Goal: Task Accomplishment & Management: Manage account settings

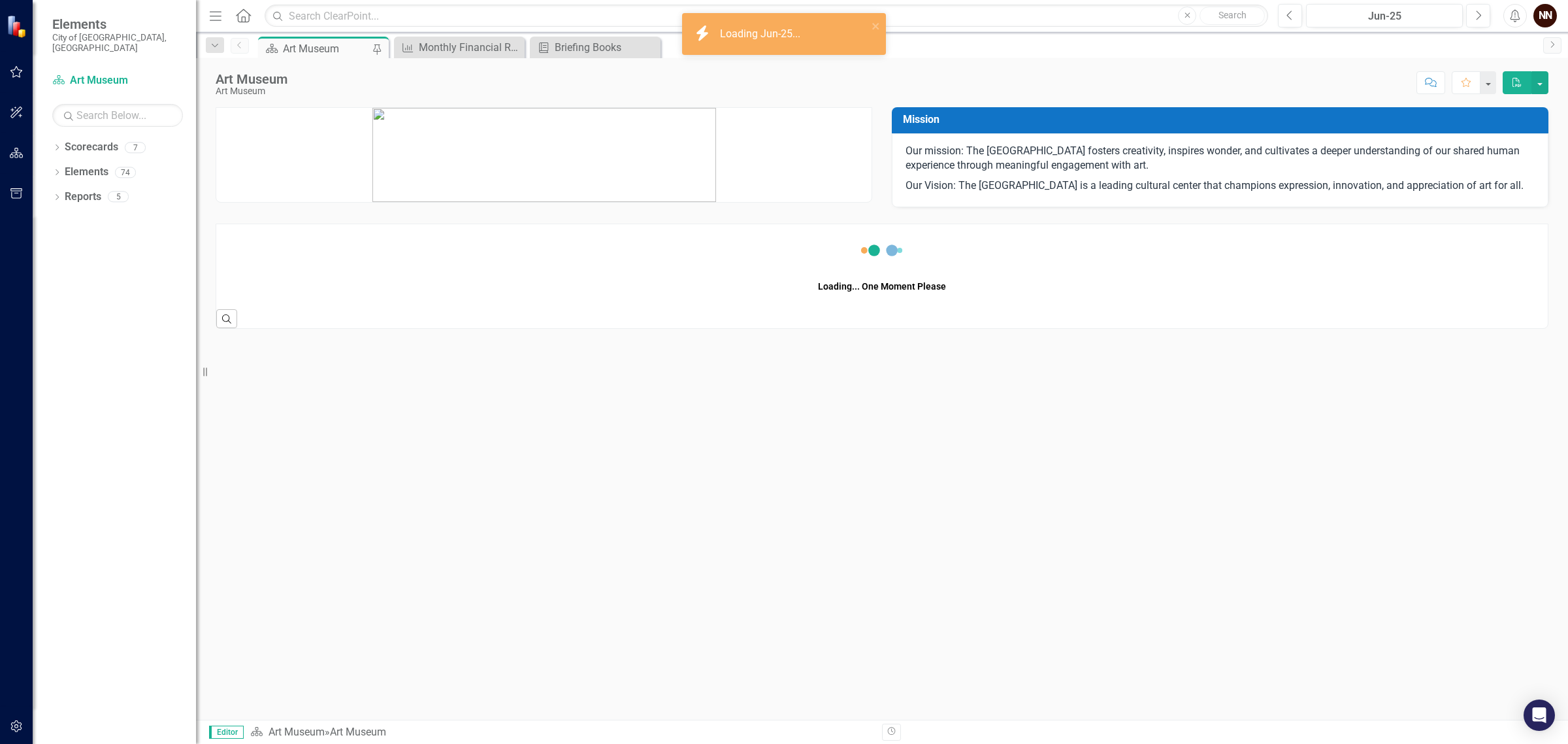
click at [14, 66] on button "button" at bounding box center [17, 73] width 30 height 27
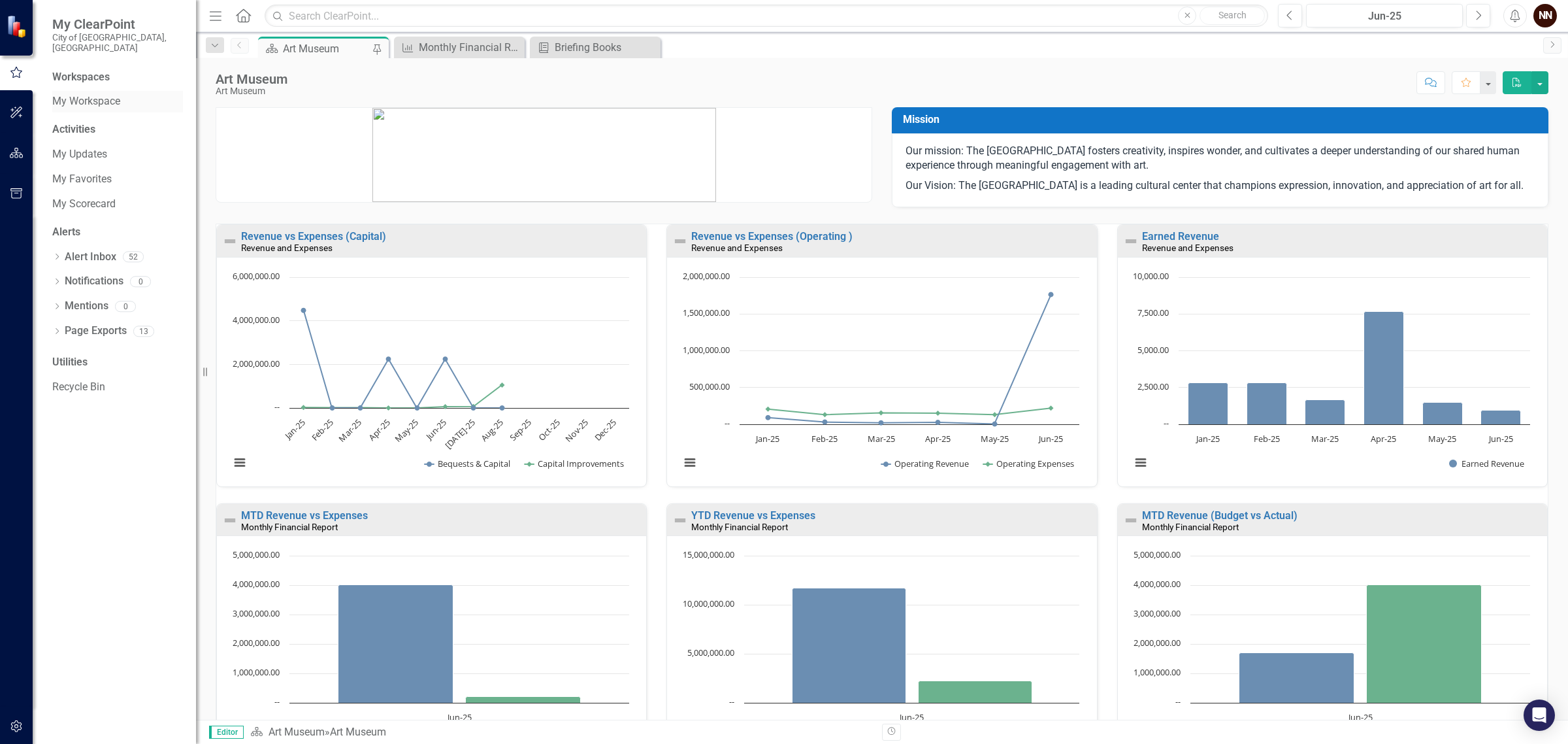
click at [94, 94] on link "My Workspace" at bounding box center [117, 102] width 130 height 15
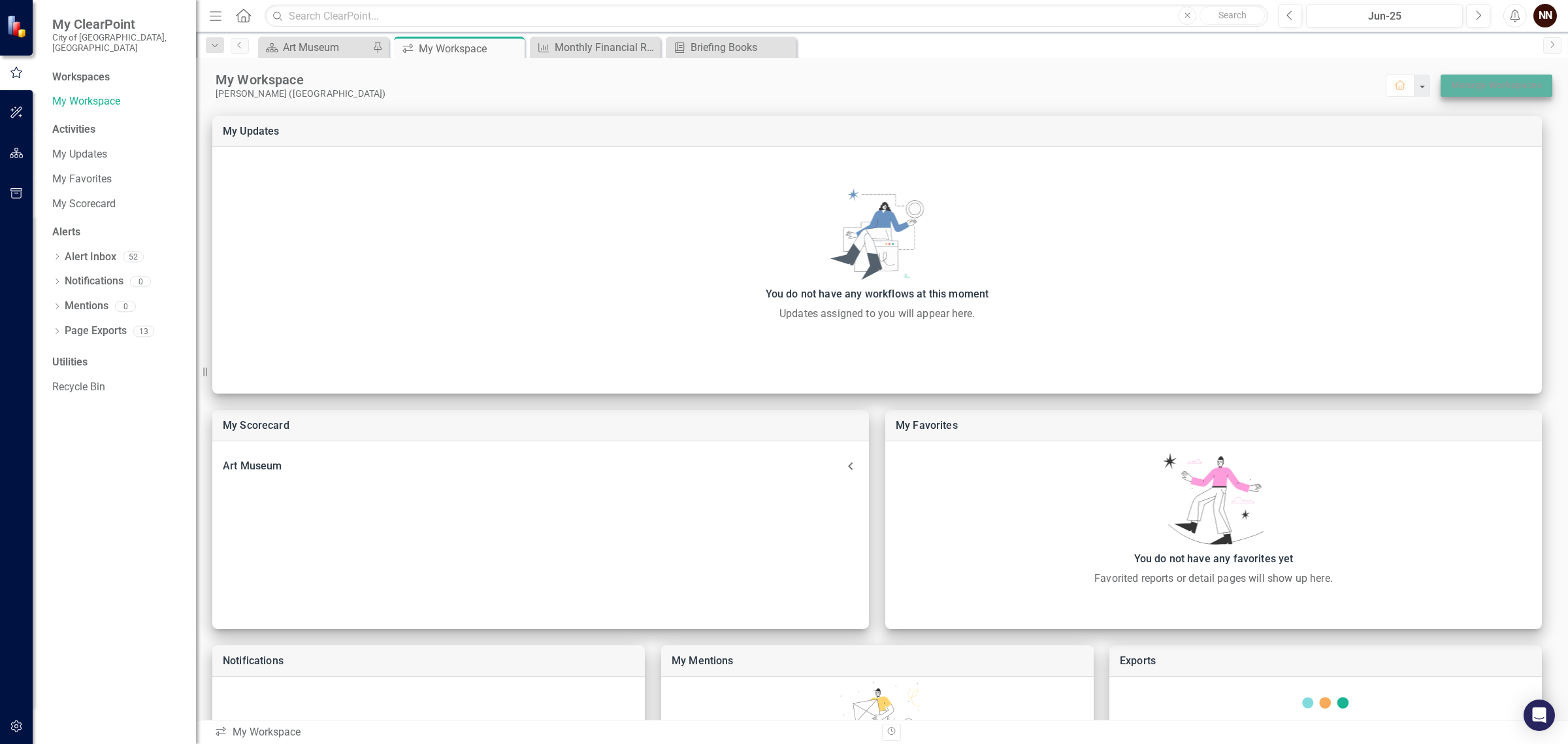
click at [1481, 81] on link "Manage Workspaces" at bounding box center [1496, 85] width 91 height 17
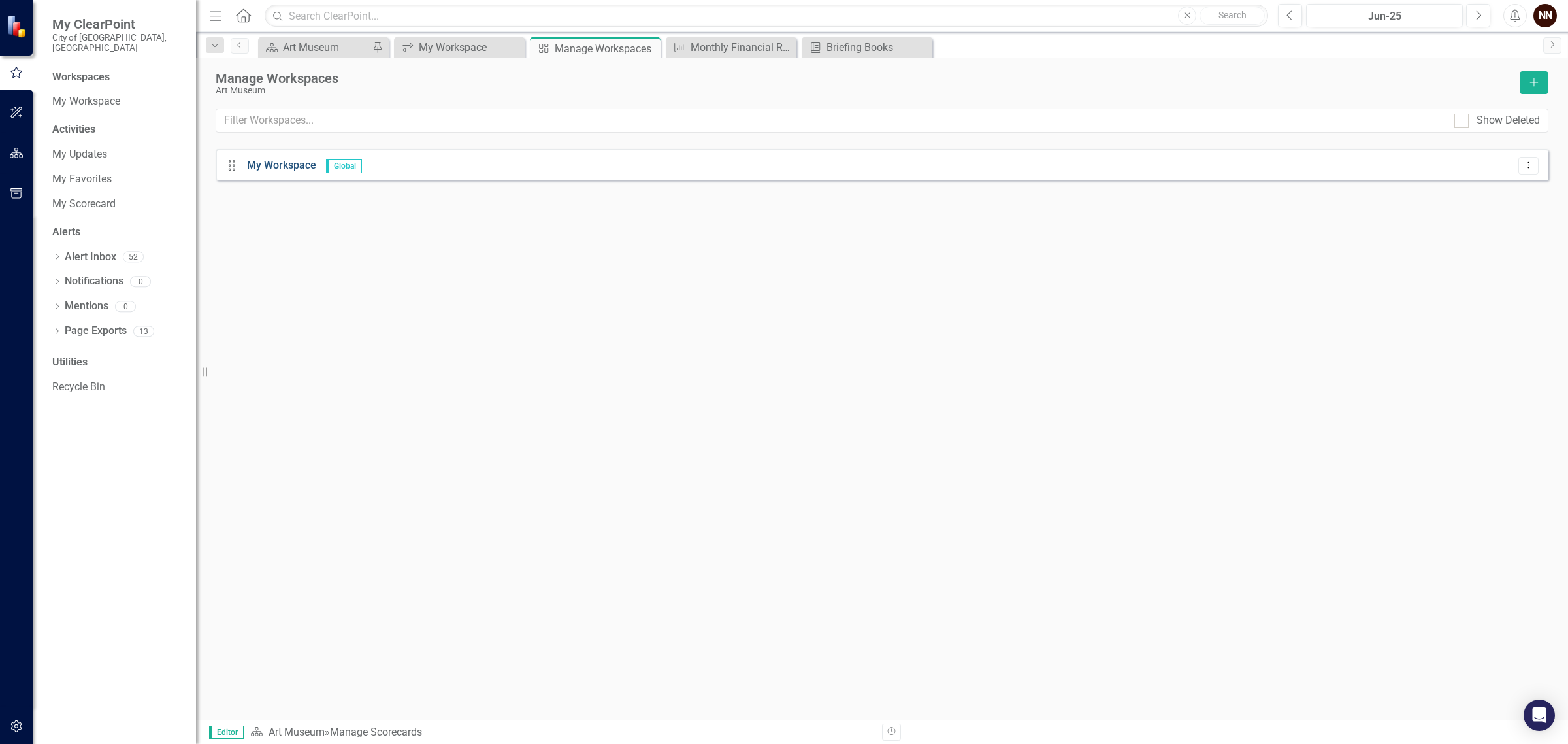
click at [259, 166] on link "My Workspace" at bounding box center [281, 164] width 69 height 12
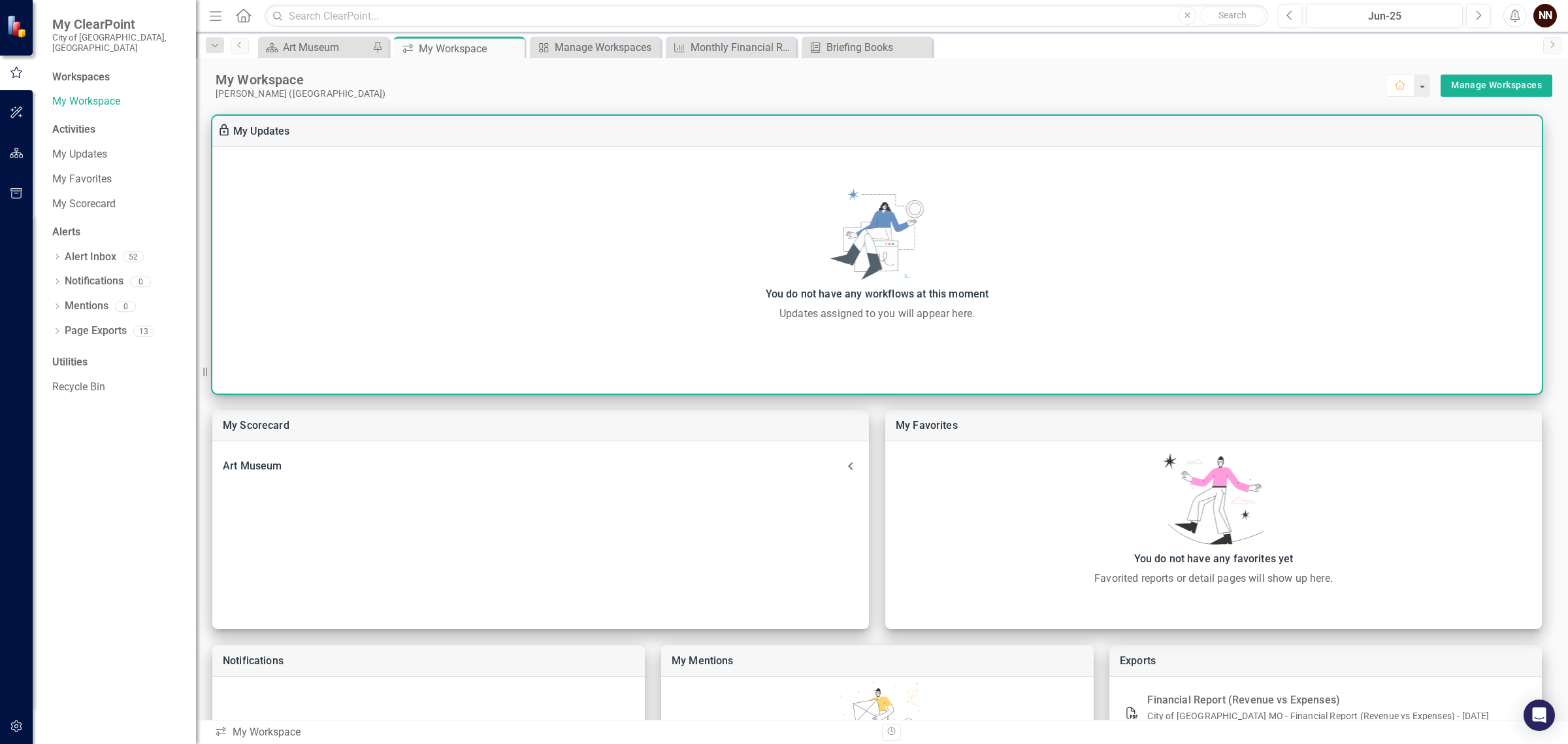
click at [914, 290] on div "You do not have any workflows at this moment" at bounding box center [877, 294] width 1316 height 18
click at [888, 256] on div "You do not have any workflows at this moment Updates assigned to you will appea…" at bounding box center [877, 254] width 1329 height 133
click at [853, 225] on div "You do not have any workflows at this moment Updates assigned to you will appea…" at bounding box center [877, 254] width 1329 height 133
click at [266, 134] on link "My Updates" at bounding box center [261, 130] width 57 height 12
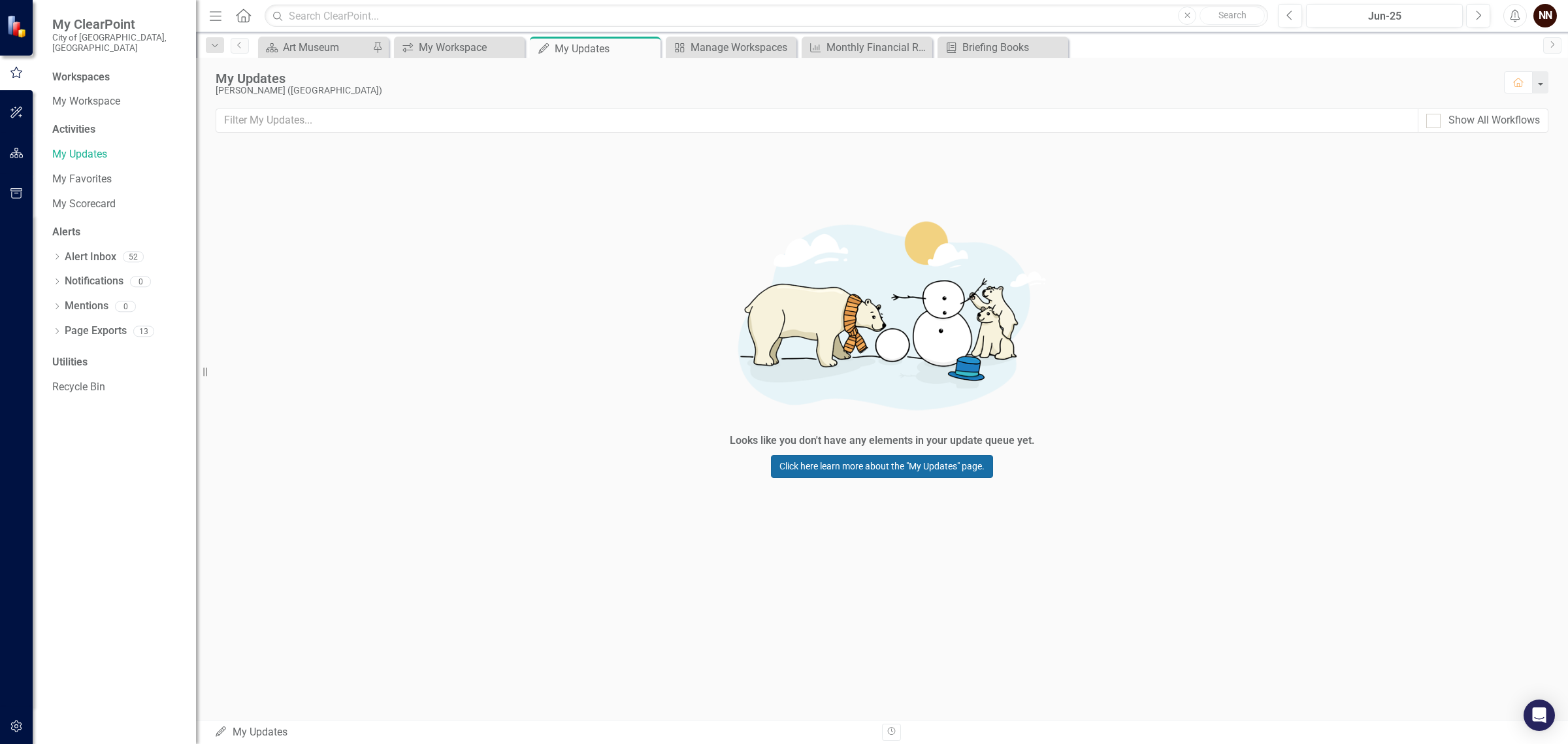
click at [859, 462] on link "Click here learn more about the "My Updates" page." at bounding box center [882, 466] width 222 height 23
click at [1484, 123] on div "Show All Workflows" at bounding box center [1493, 120] width 91 height 15
click at [1434, 122] on input "Show All Workflows" at bounding box center [1430, 118] width 9 height 9
click at [1484, 123] on div "Show All Workflows" at bounding box center [1493, 120] width 91 height 15
click at [1434, 122] on input "Show All Workflows" at bounding box center [1430, 118] width 9 height 9
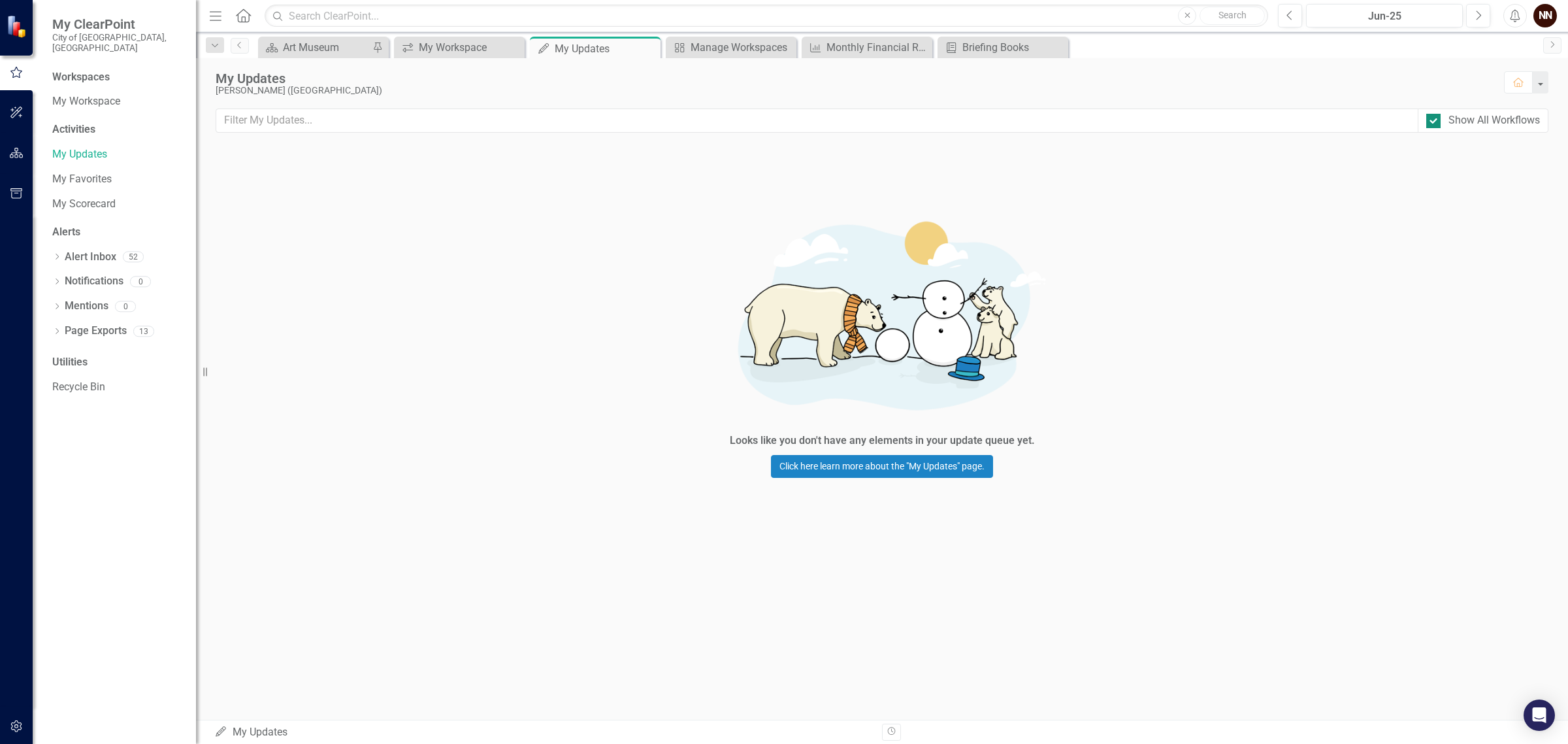
checkbox input "false"
click at [1541, 79] on button "button" at bounding box center [1540, 82] width 17 height 22
click at [304, 118] on input "text" at bounding box center [816, 121] width 1202 height 24
click at [646, 48] on icon "Close" at bounding box center [648, 48] width 13 height 11
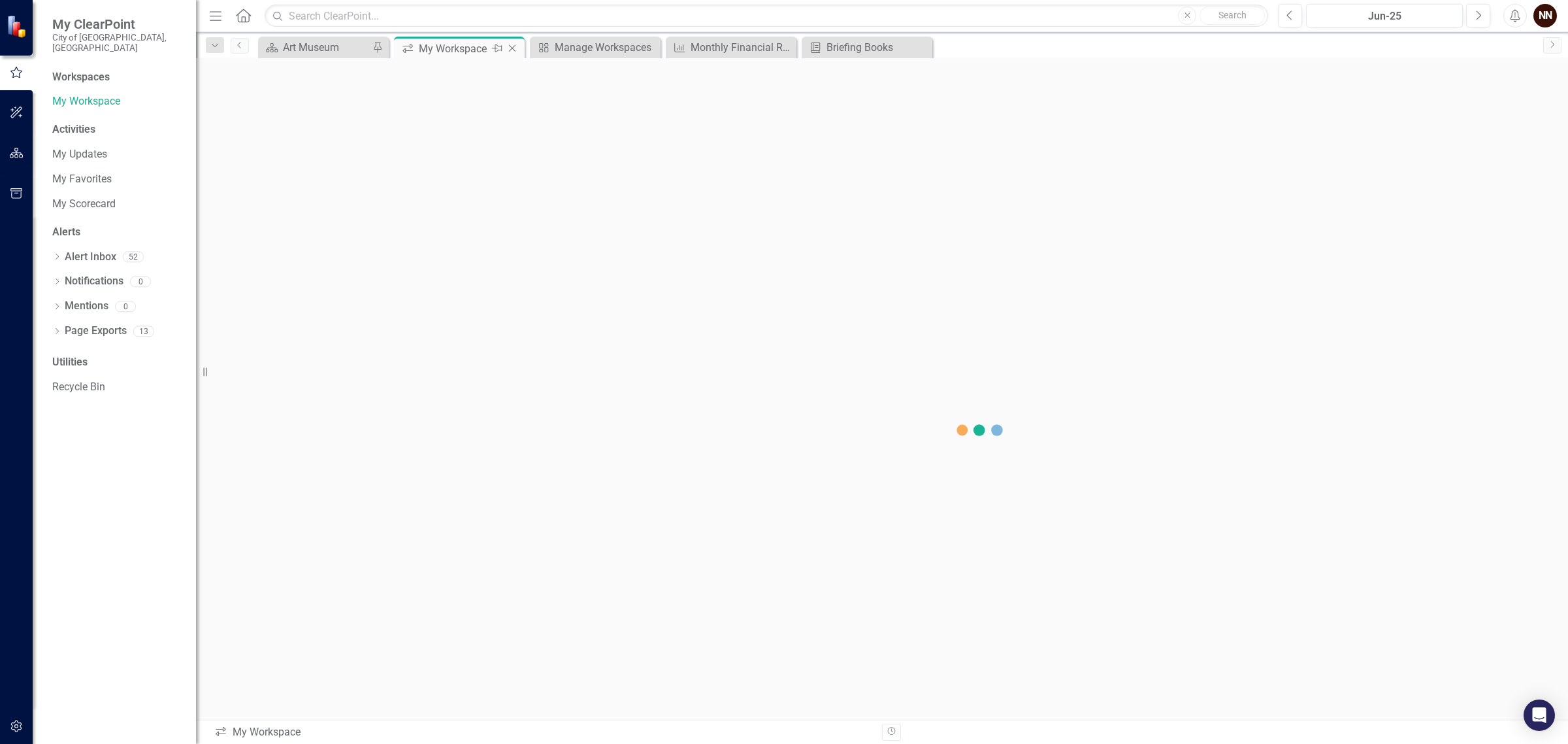
click at [454, 53] on div "My Workspace" at bounding box center [454, 48] width 70 height 17
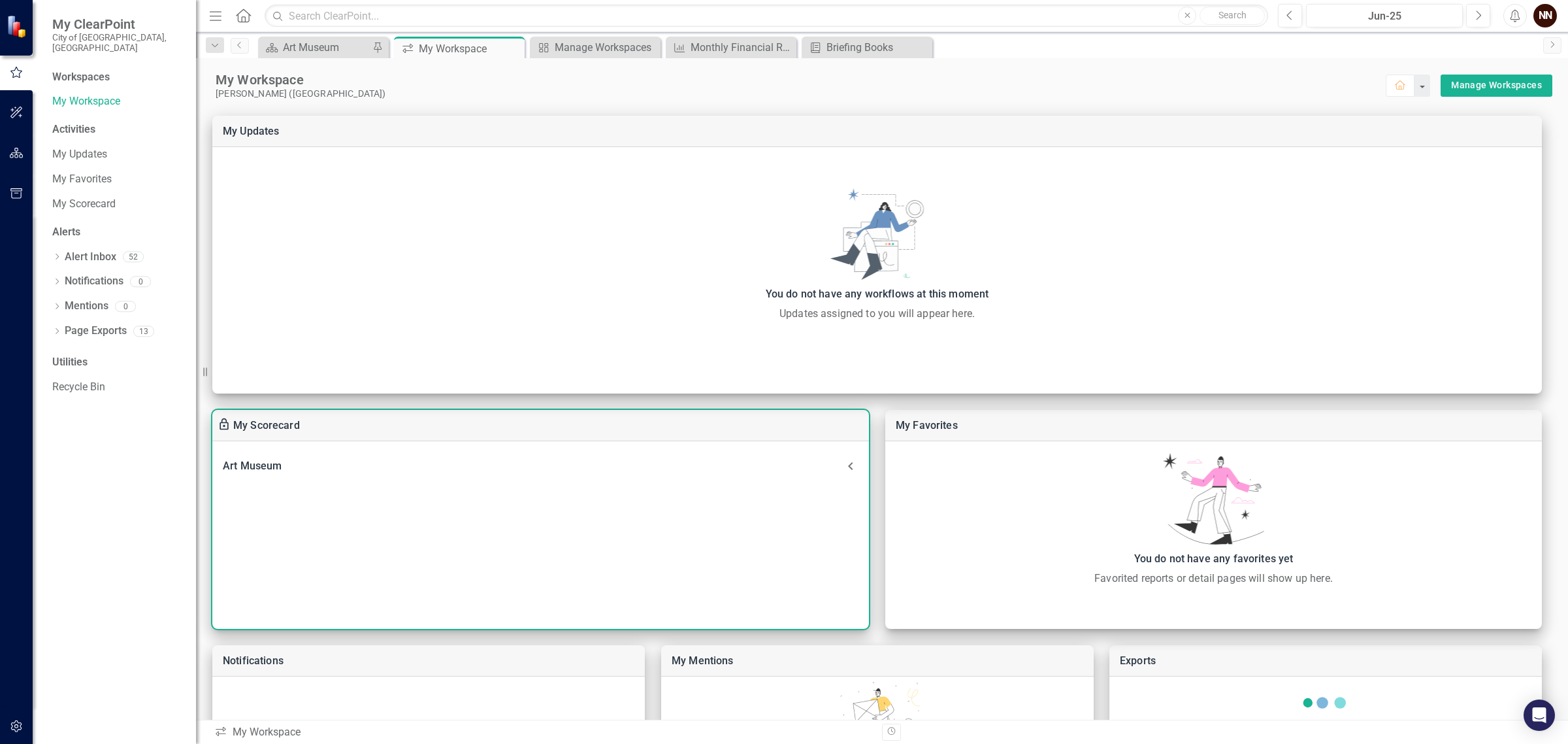
click at [387, 425] on div "My Scorecard" at bounding box center [541, 426] width 657 height 32
click at [848, 464] on icon at bounding box center [850, 466] width 16 height 16
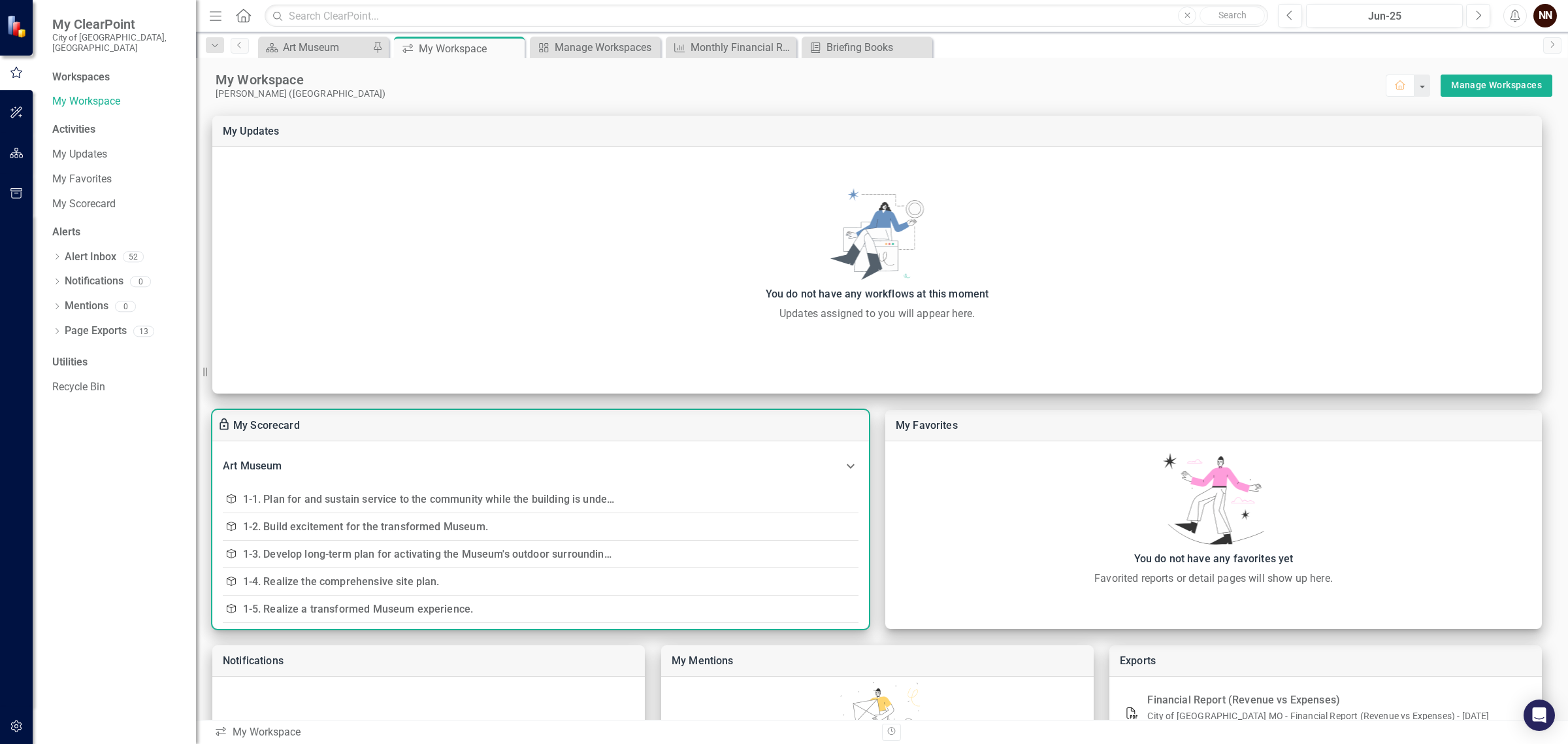
click at [454, 493] on link "1-1. Plan for and sustain service to the community while the building is under …" at bounding box center [460, 498] width 433 height 12
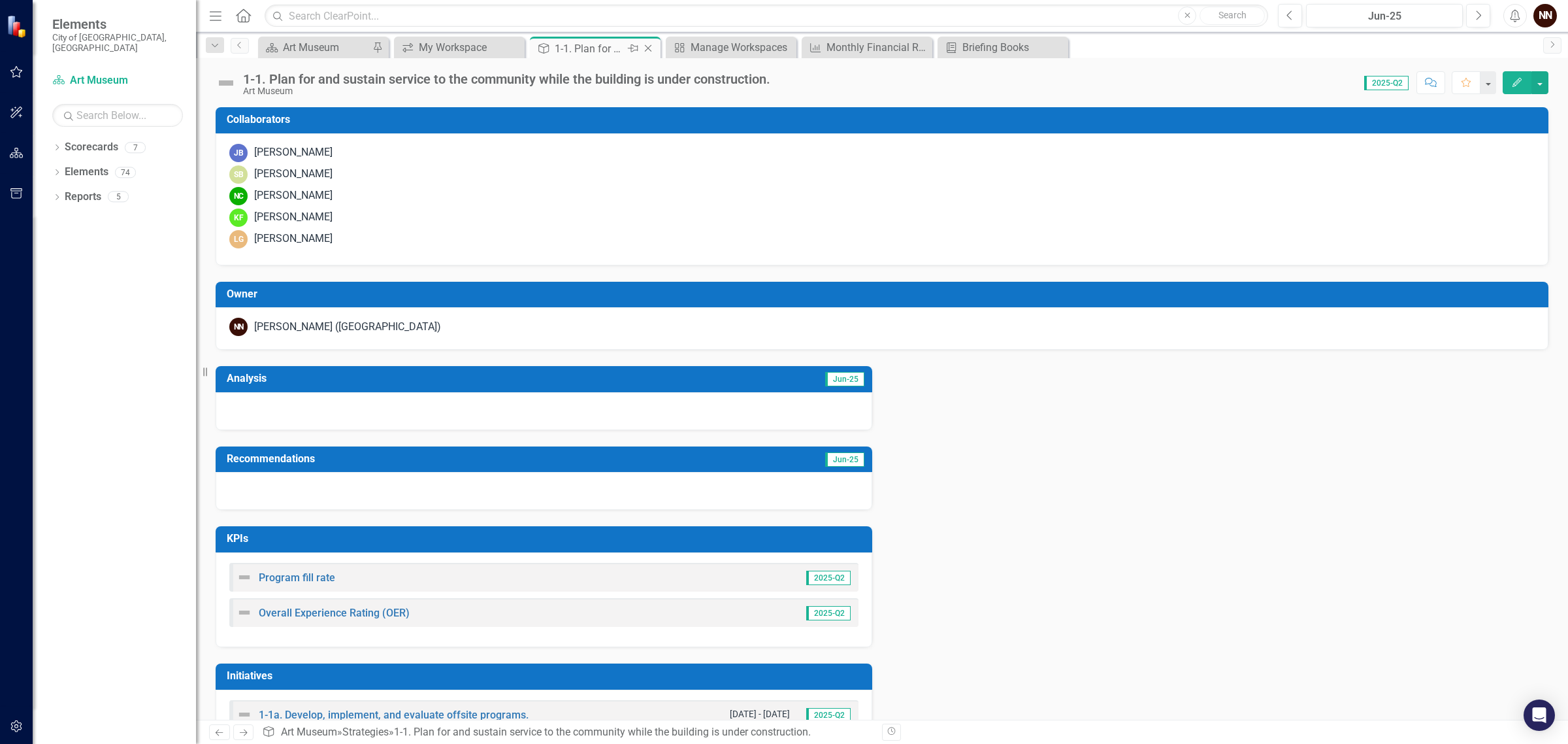
click at [645, 46] on icon "Close" at bounding box center [648, 48] width 13 height 11
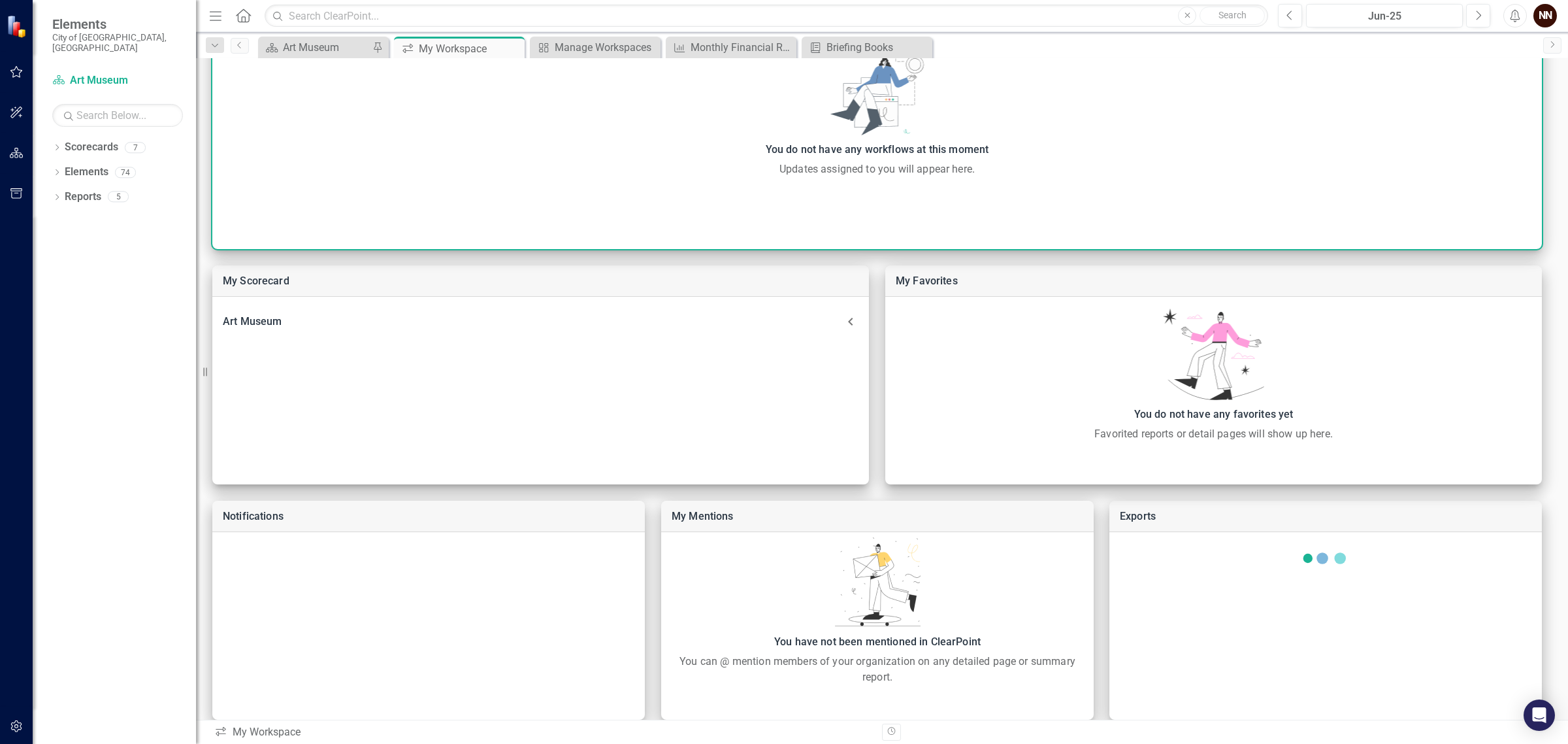
scroll to position [161, 0]
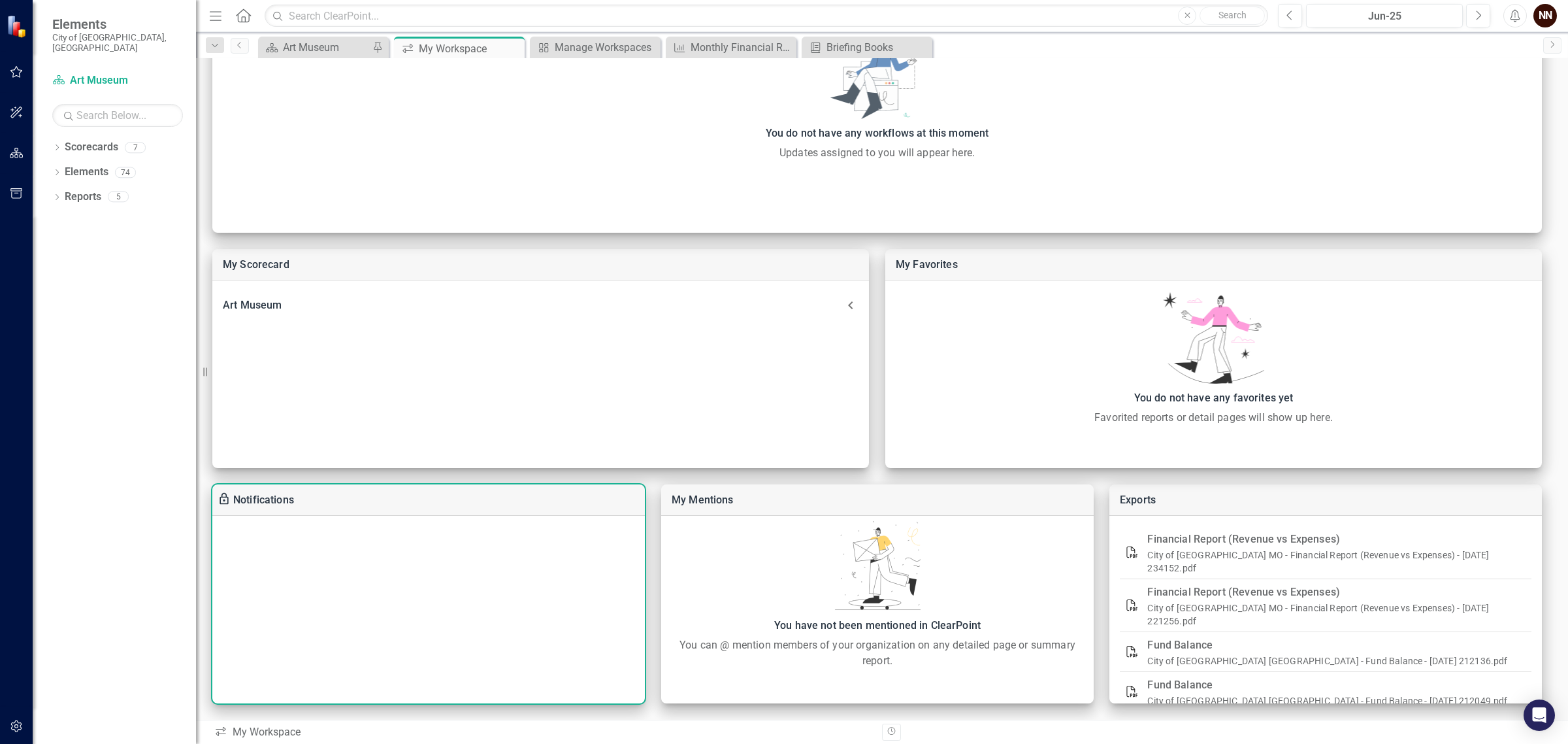
click at [488, 505] on div "Notifications" at bounding box center [428, 500] width 433 height 32
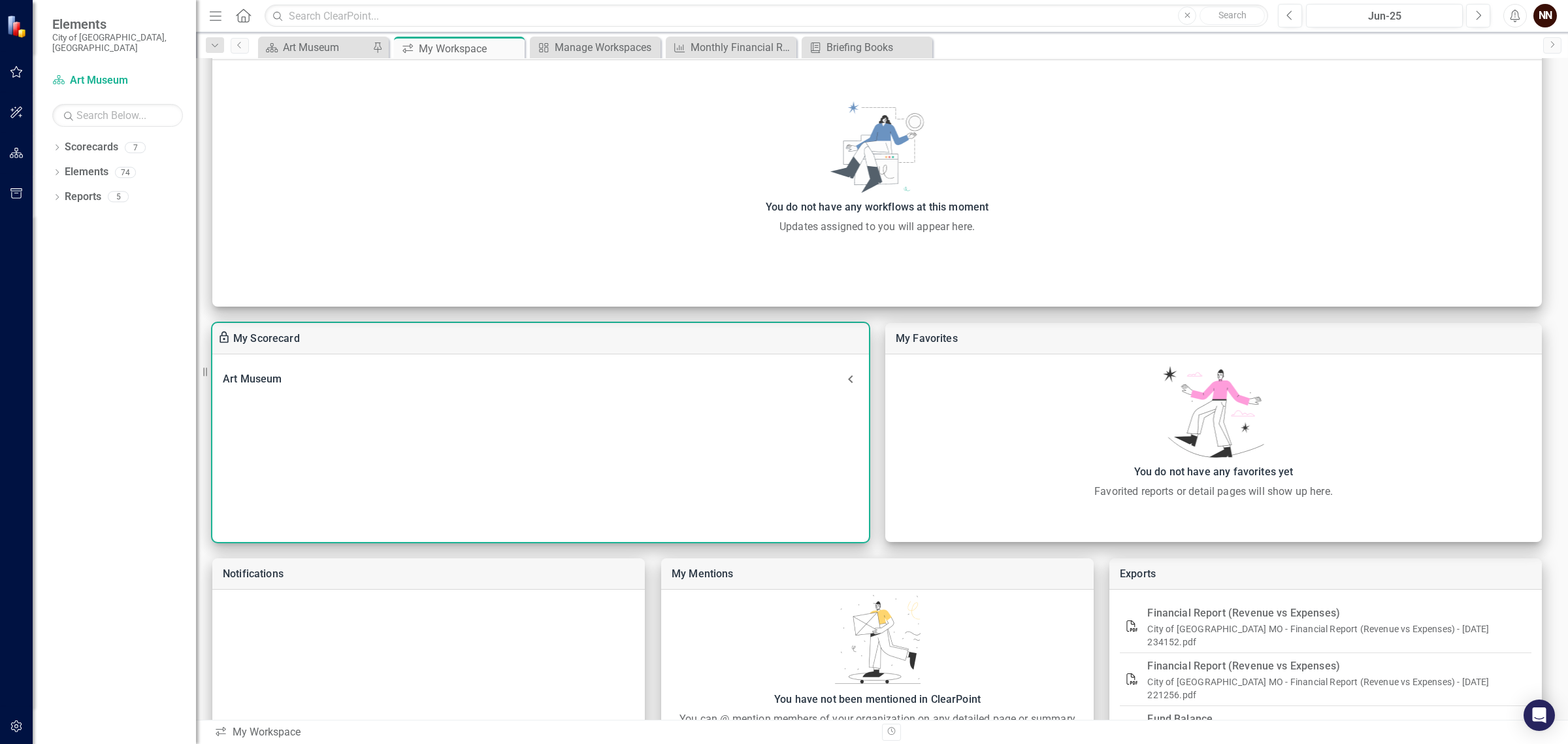
scroll to position [0, 0]
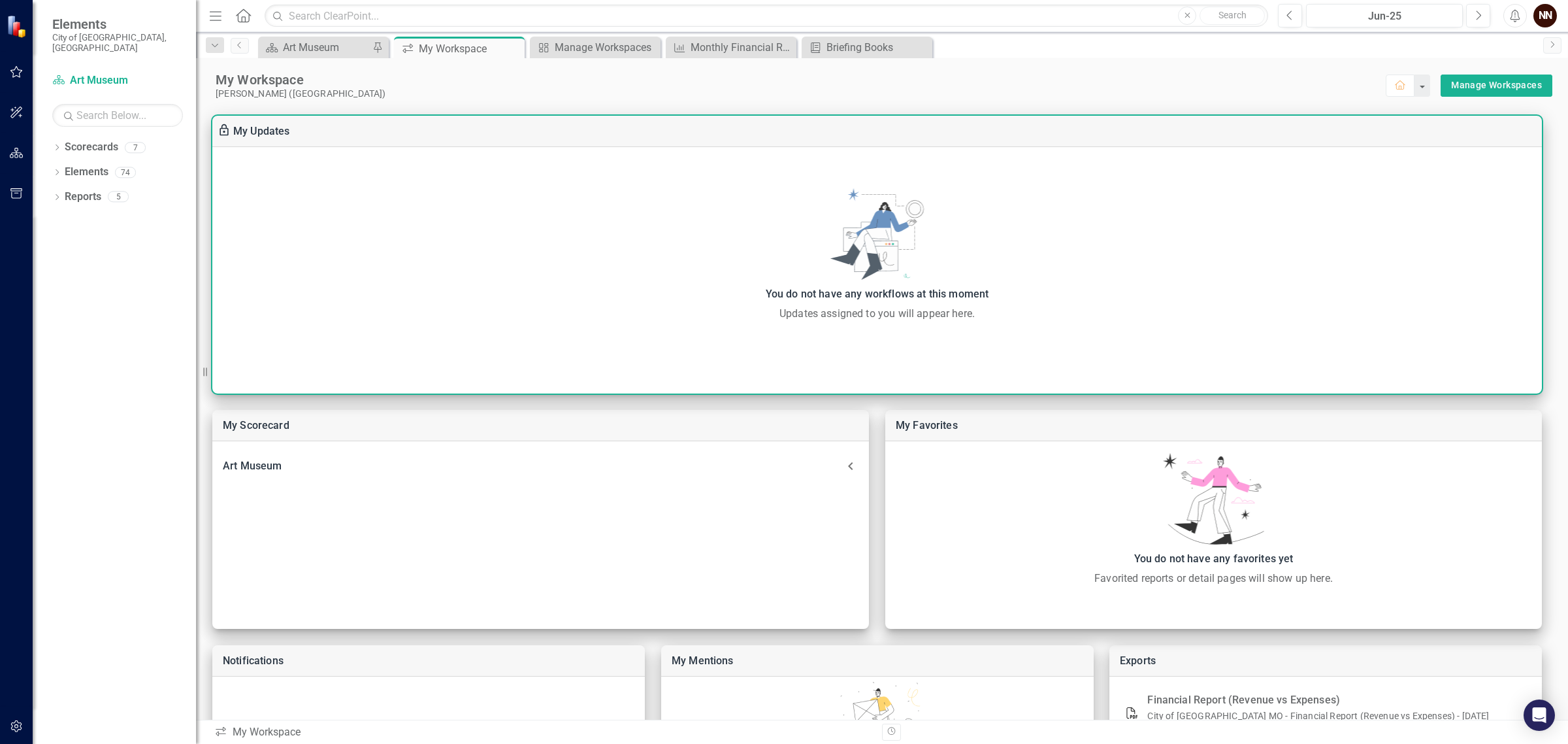
click at [897, 243] on div "You do not have any workflows at this moment Updates assigned to you will appea…" at bounding box center [877, 254] width 1329 height 133
click at [259, 133] on link "My Updates" at bounding box center [261, 130] width 57 height 12
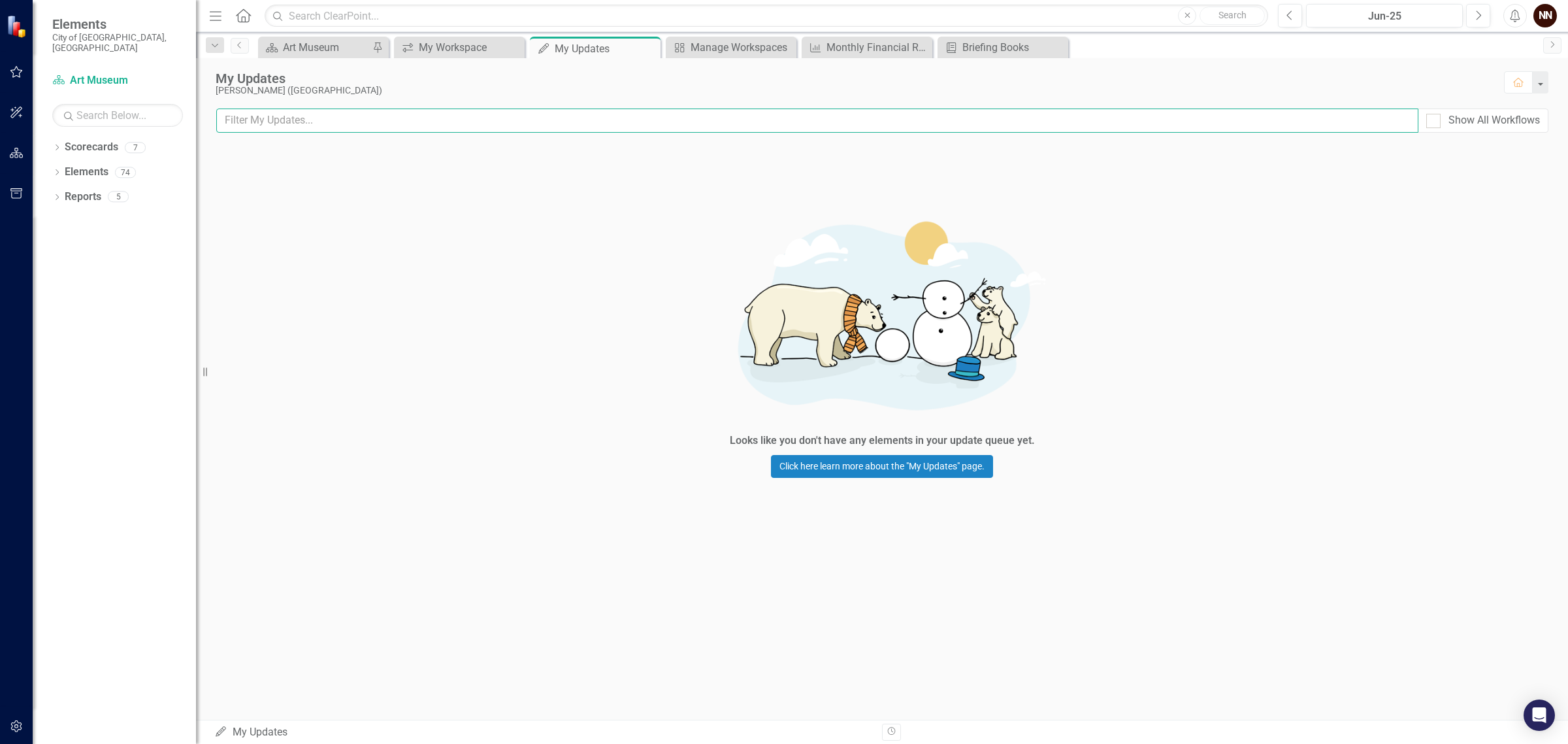
click at [279, 116] on input "text" at bounding box center [816, 121] width 1202 height 24
click at [648, 48] on icon at bounding box center [649, 49] width 7 height 7
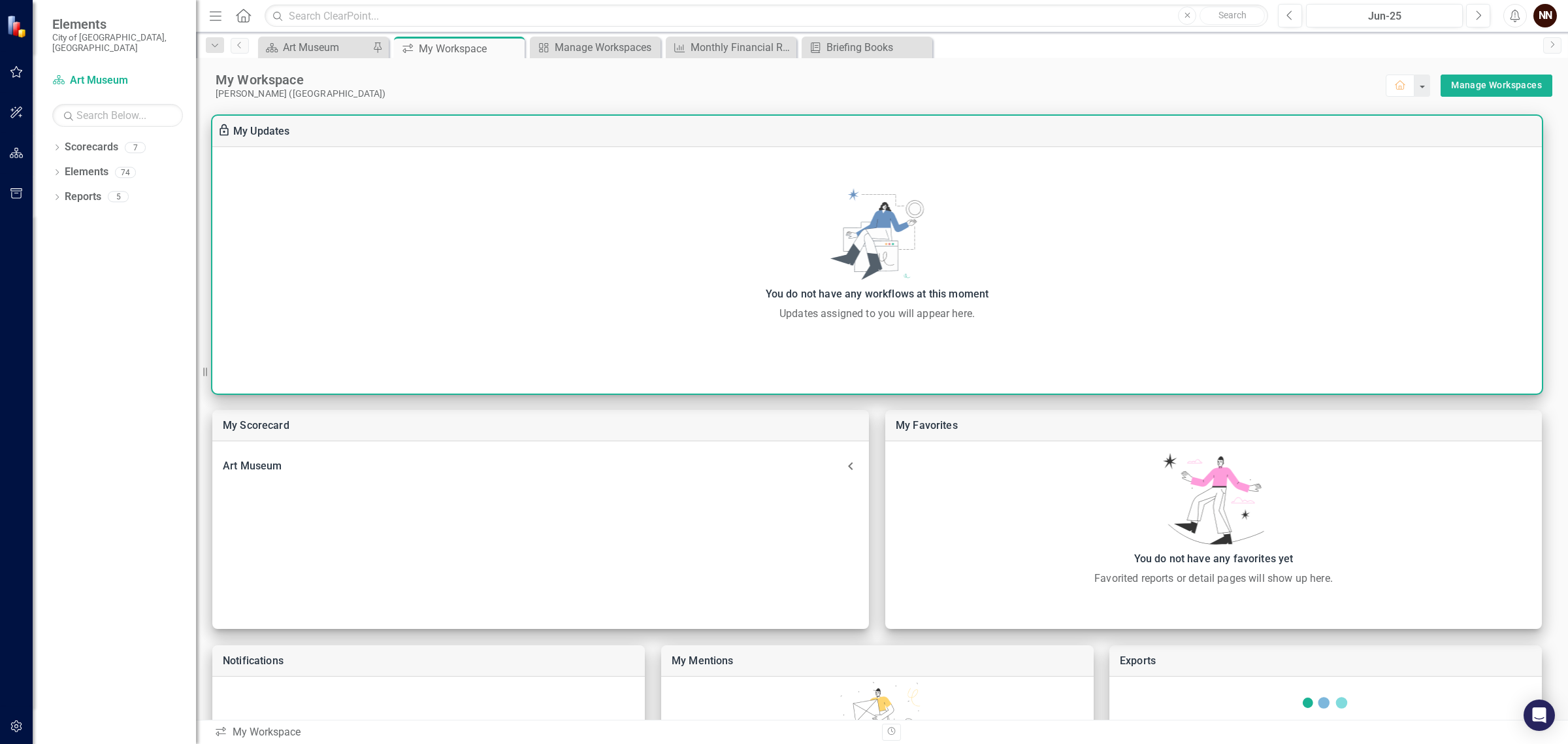
click at [859, 294] on div "You do not have any workflows at this moment" at bounding box center [877, 294] width 1316 height 18
click at [870, 238] on div "You do not have any workflows at this moment Updates assigned to you will appea…" at bounding box center [877, 254] width 1329 height 133
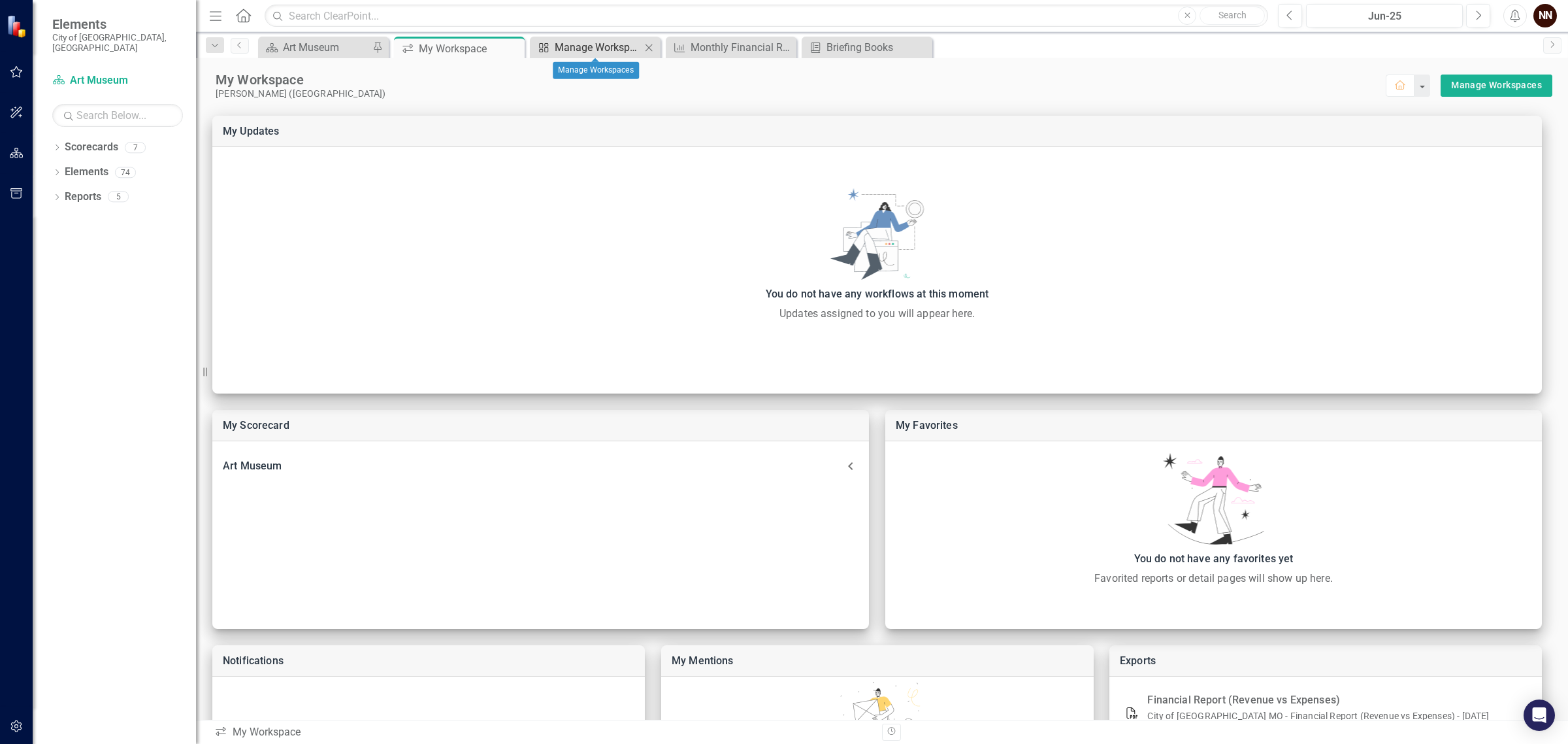
click at [621, 45] on div "Manage Workspaces" at bounding box center [598, 47] width 86 height 17
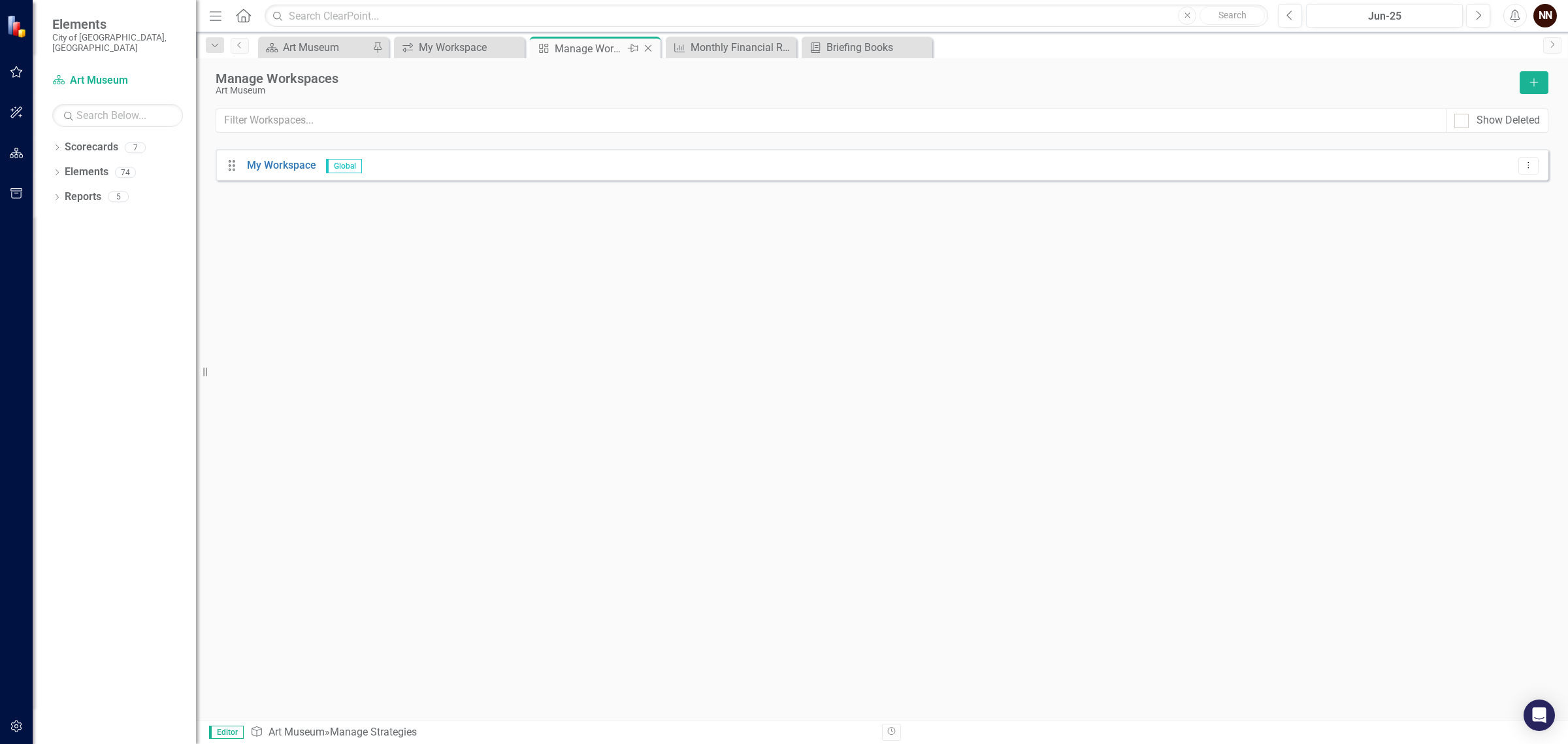
click at [650, 47] on icon "Close" at bounding box center [648, 48] width 13 height 11
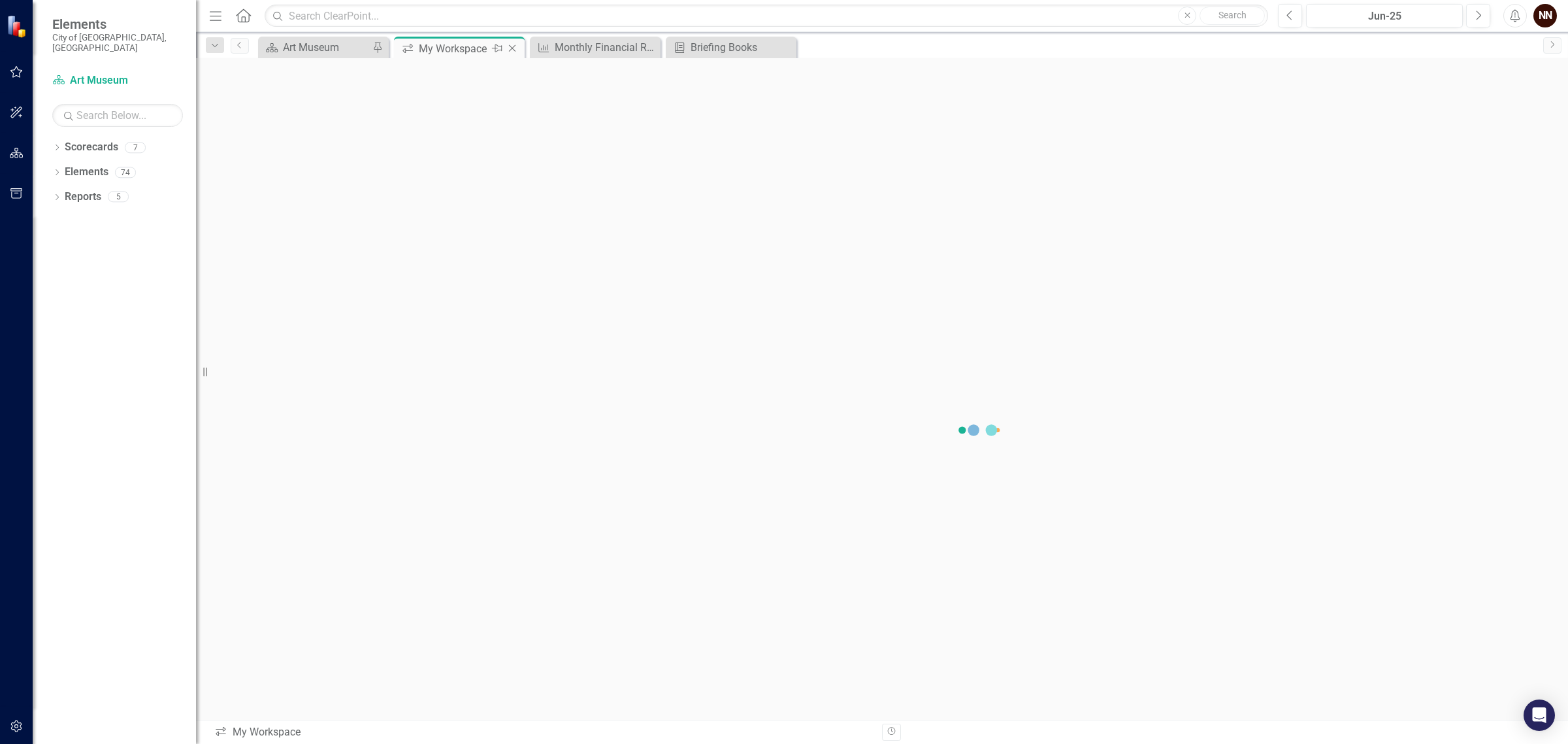
click at [468, 50] on div "My Workspace" at bounding box center [454, 48] width 70 height 17
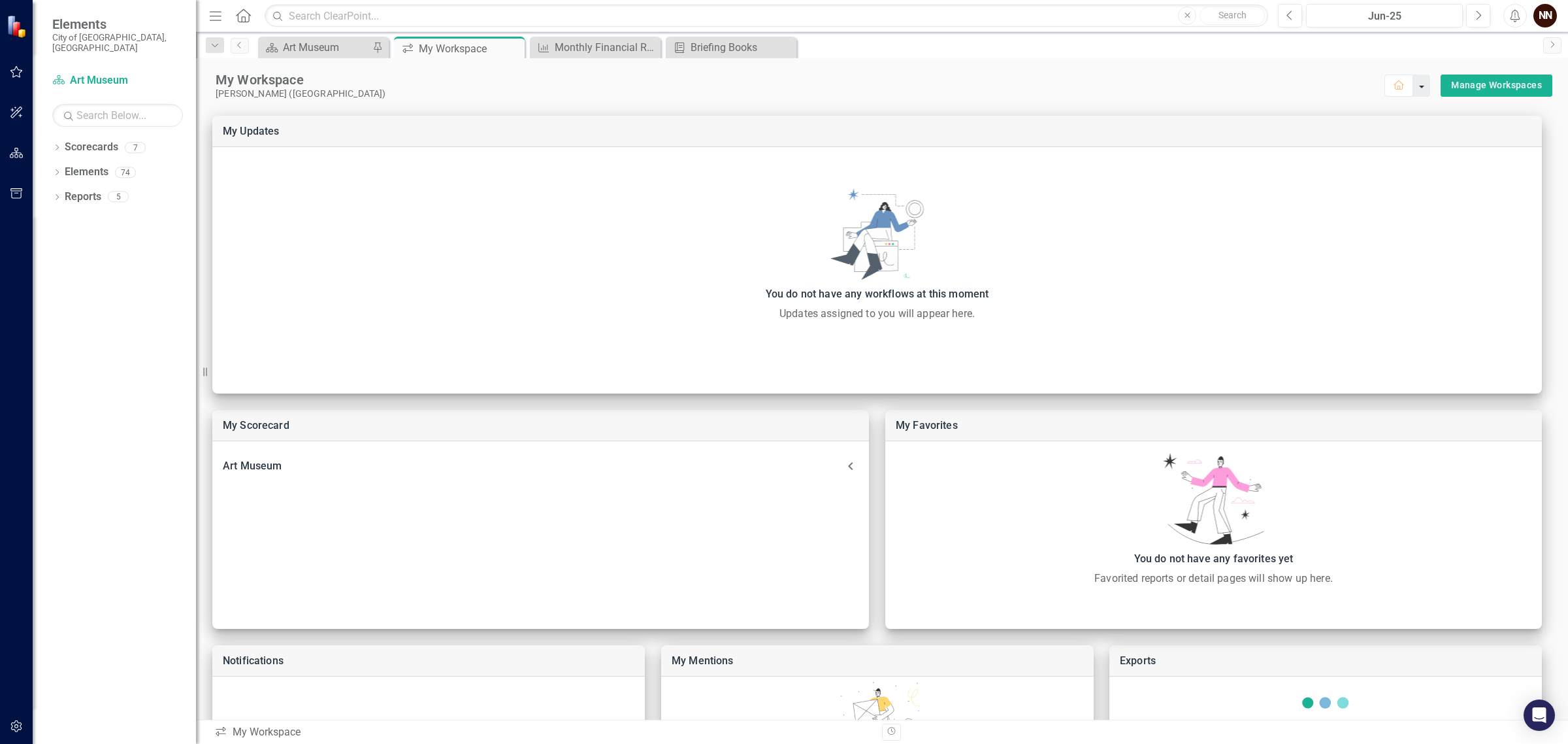
click at [1412, 86] on button "button" at bounding box center [1421, 85] width 17 height 22
click at [1546, 49] on link "Next" at bounding box center [1551, 45] width 18 height 17
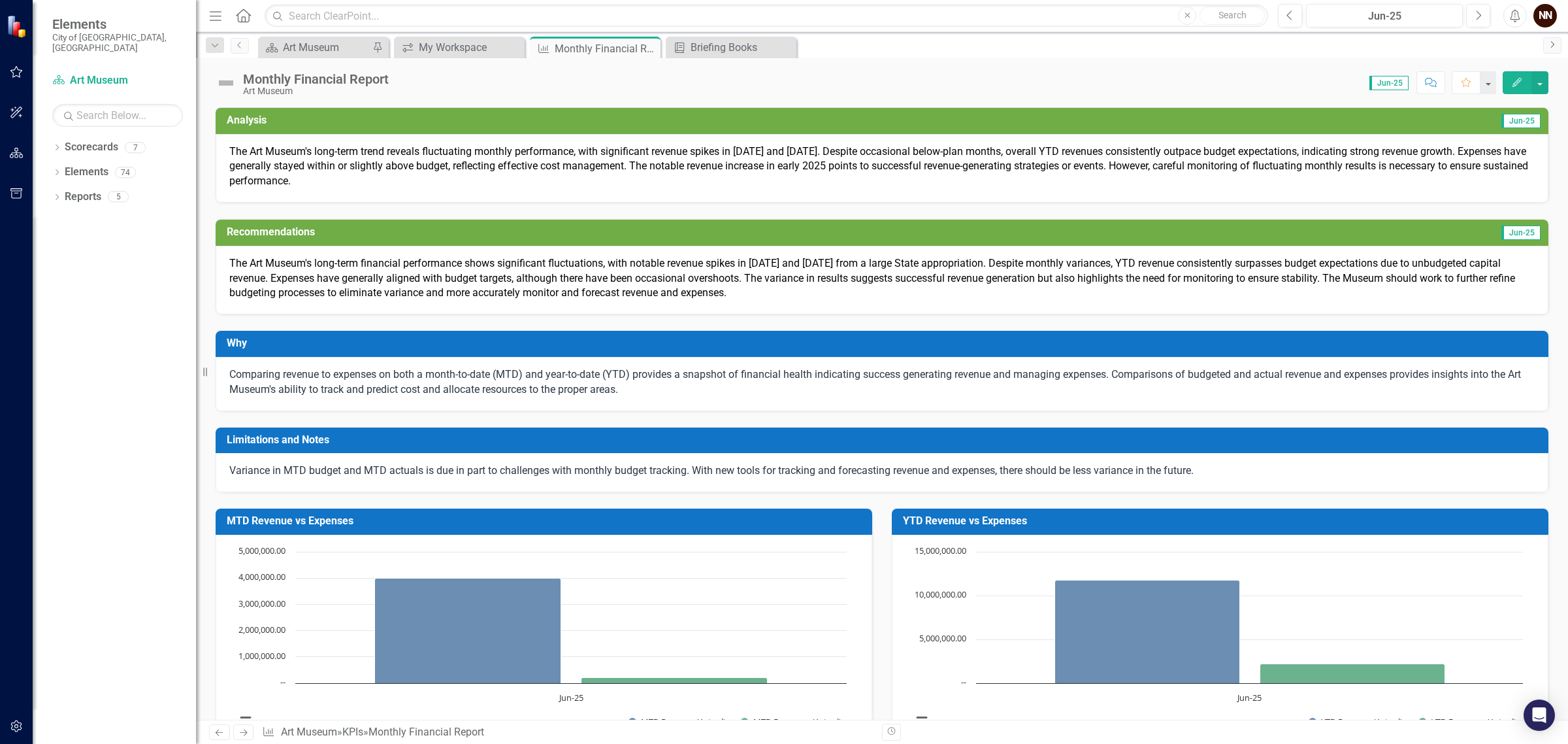
click at [1546, 49] on link "Next" at bounding box center [1551, 45] width 18 height 17
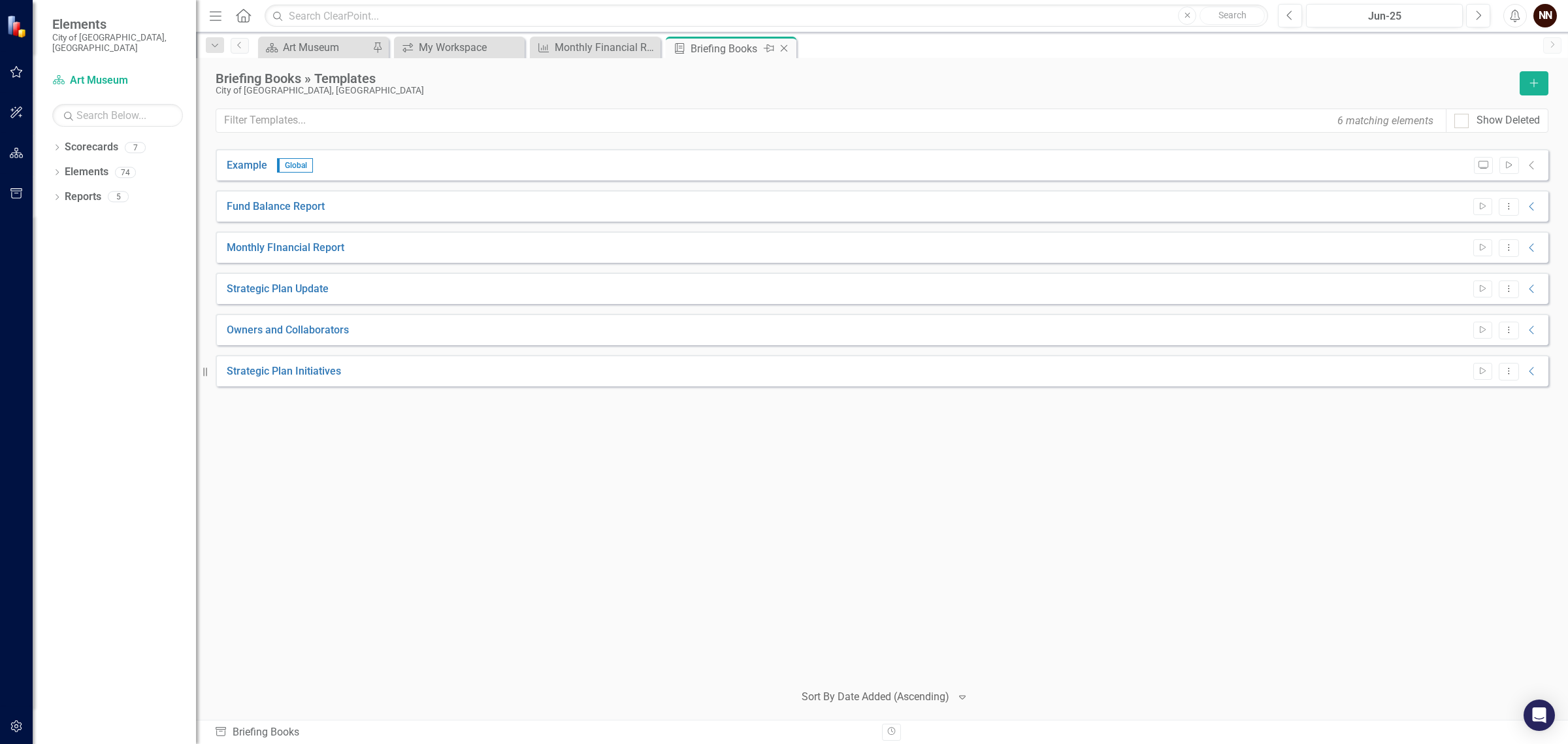
click at [781, 43] on icon "Close" at bounding box center [784, 48] width 13 height 11
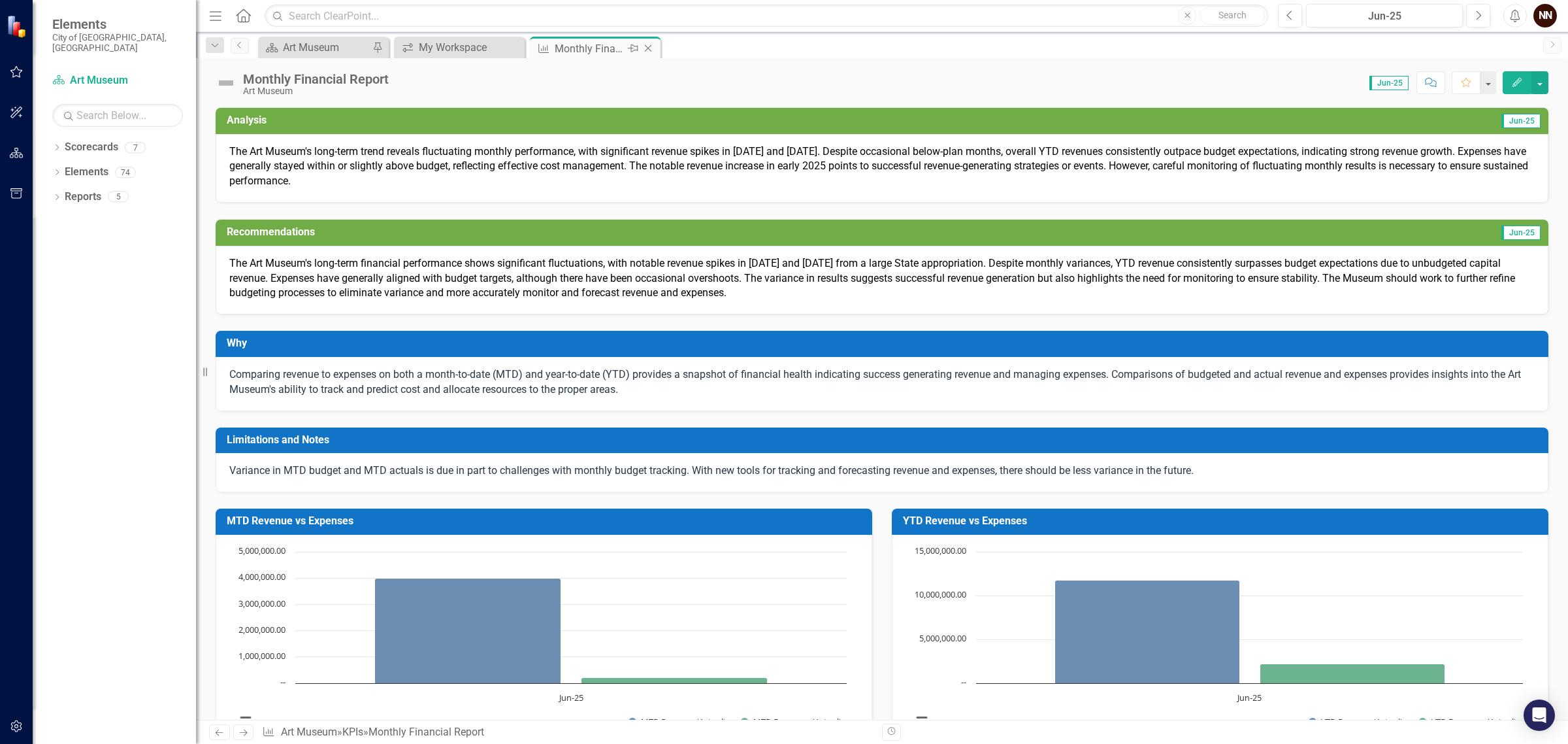
click at [647, 47] on icon "Close" at bounding box center [648, 48] width 13 height 11
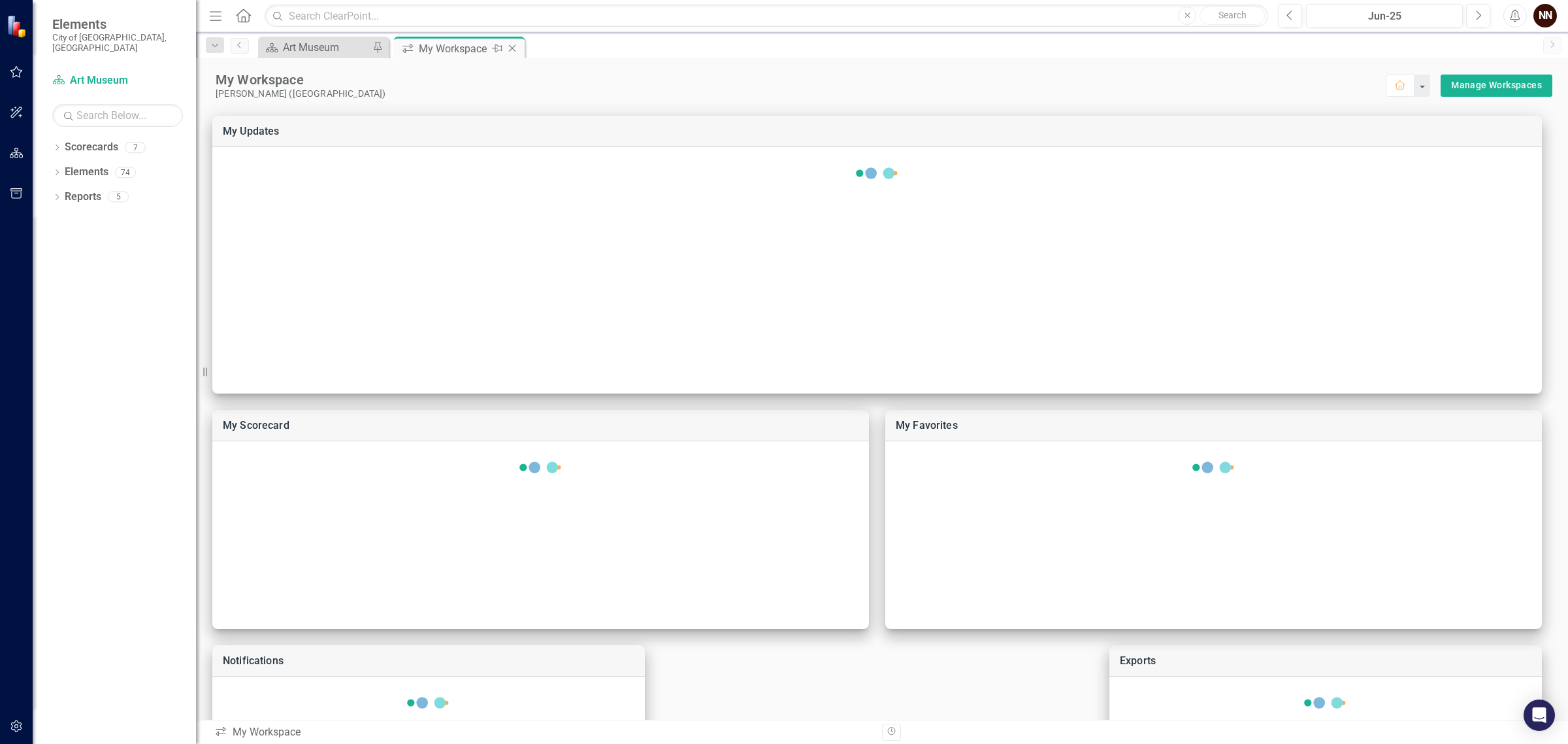
click at [470, 48] on div "My Workspace" at bounding box center [454, 48] width 70 height 17
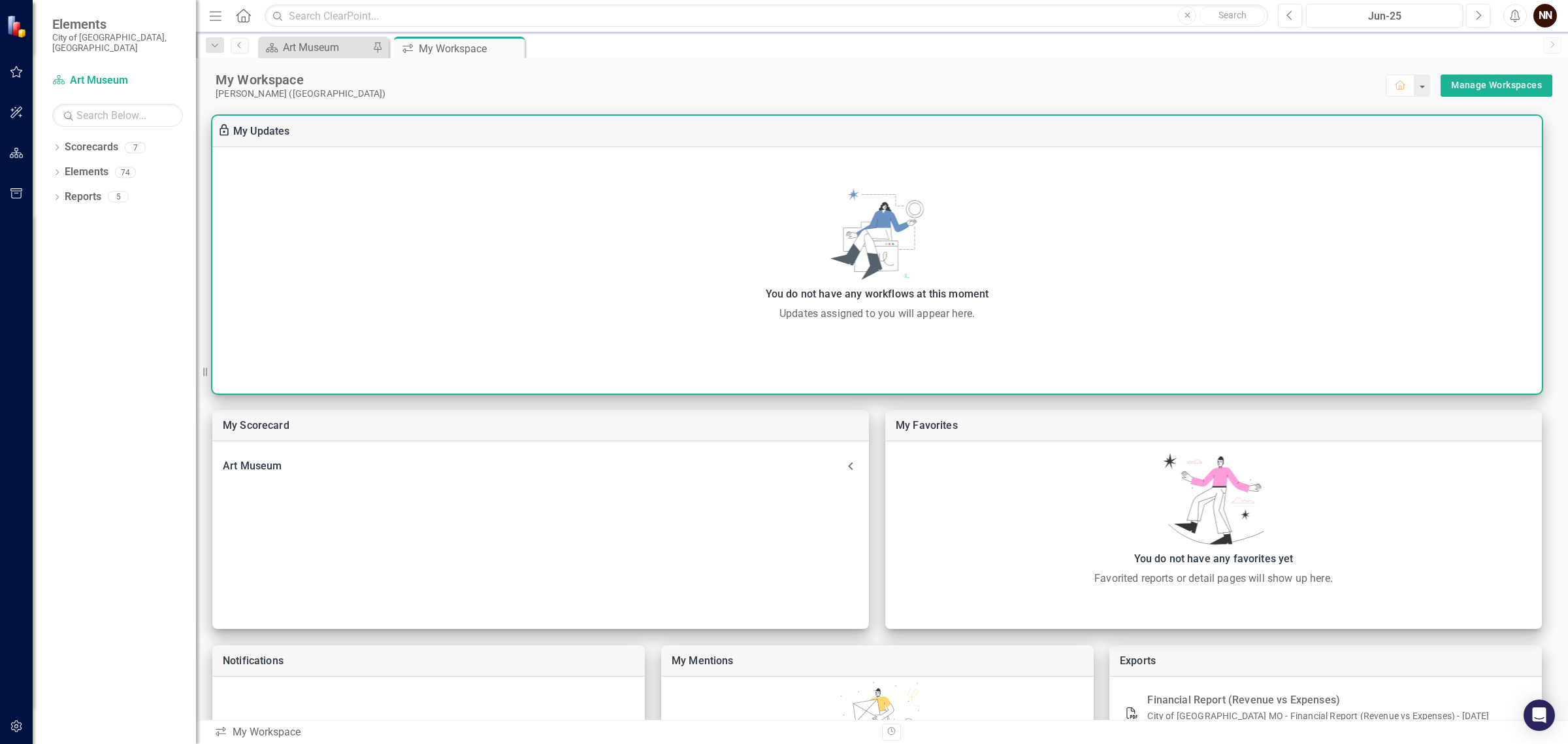
click at [927, 305] on div "You do not have any workflows at this moment Updates assigned to you will appea…" at bounding box center [877, 254] width 1329 height 133
click at [253, 127] on link "My Updates" at bounding box center [261, 130] width 57 height 12
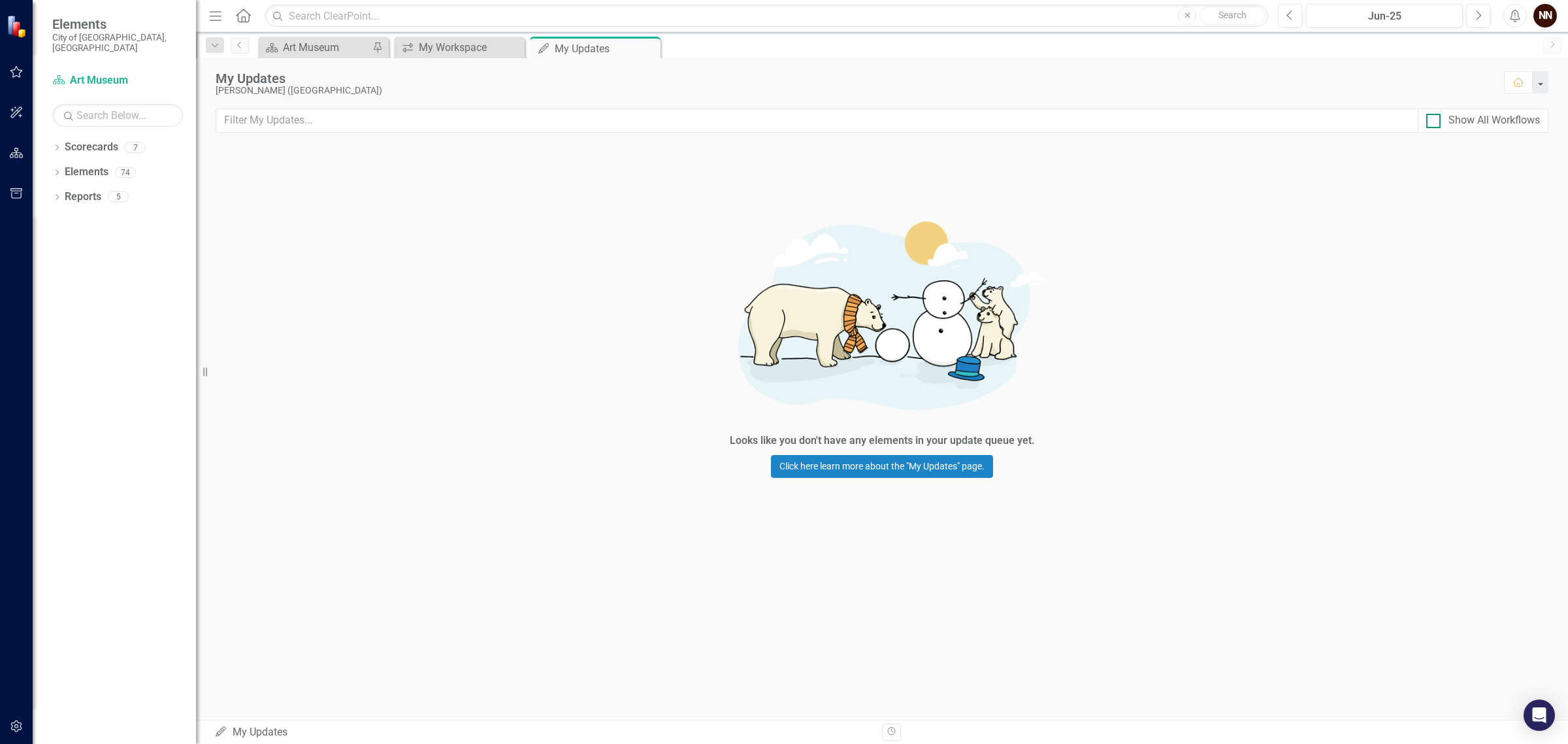
click at [1482, 117] on div "Show All Workflows" at bounding box center [1493, 120] width 91 height 15
click at [1434, 117] on input "Show All Workflows" at bounding box center [1430, 118] width 9 height 9
click at [1472, 119] on div "Show All Workflows" at bounding box center [1493, 120] width 91 height 15
click at [1434, 119] on input "Show All Workflows" at bounding box center [1430, 118] width 9 height 9
click at [919, 461] on link "Click here learn more about the "My Updates" page." at bounding box center [882, 466] width 222 height 23
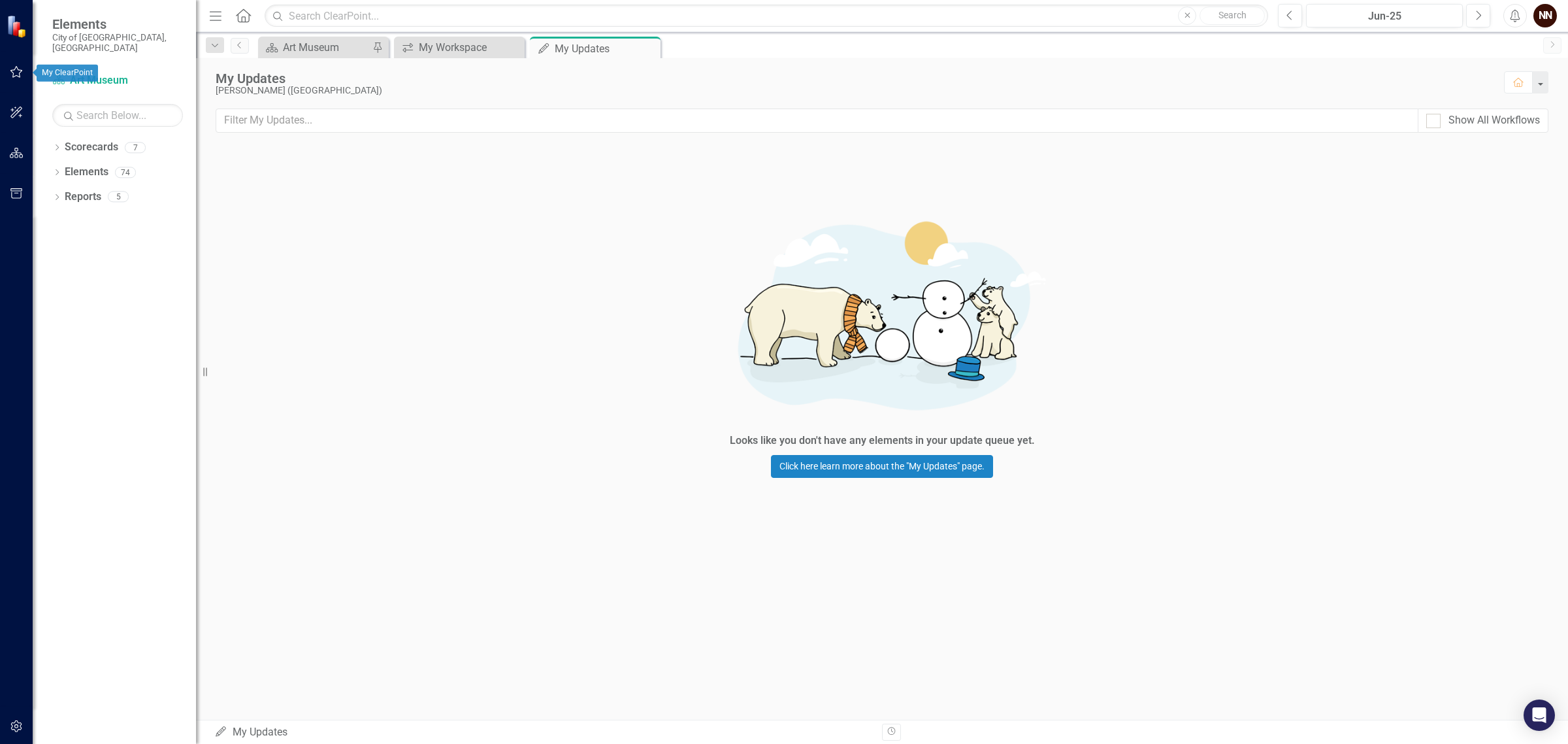
click at [17, 71] on icon "button" at bounding box center [17, 72] width 14 height 11
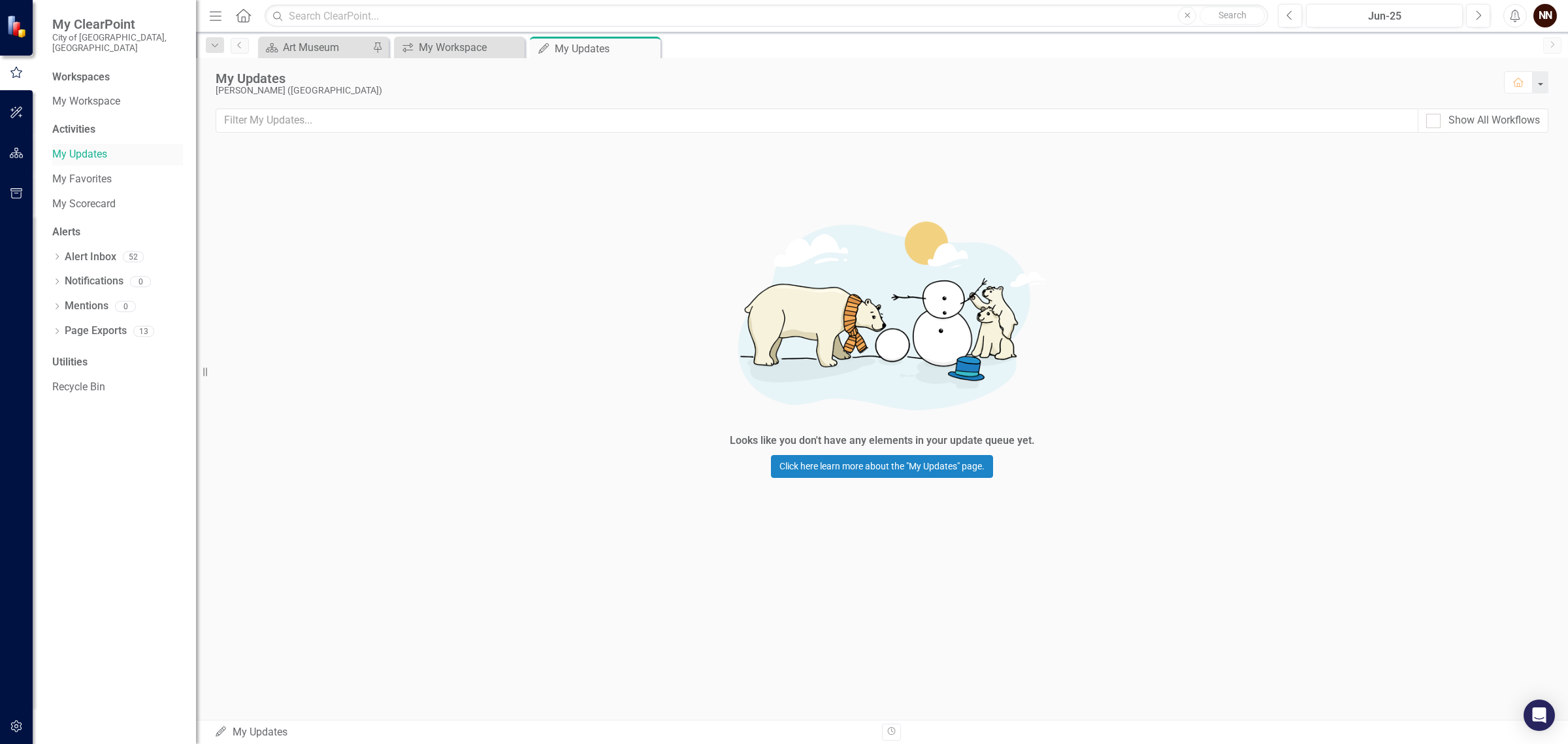
click at [76, 147] on link "My Updates" at bounding box center [117, 154] width 130 height 15
click at [544, 46] on icon at bounding box center [544, 48] width 11 height 11
click at [543, 47] on icon at bounding box center [544, 48] width 11 height 11
click at [541, 46] on icon "My Updates" at bounding box center [544, 48] width 13 height 11
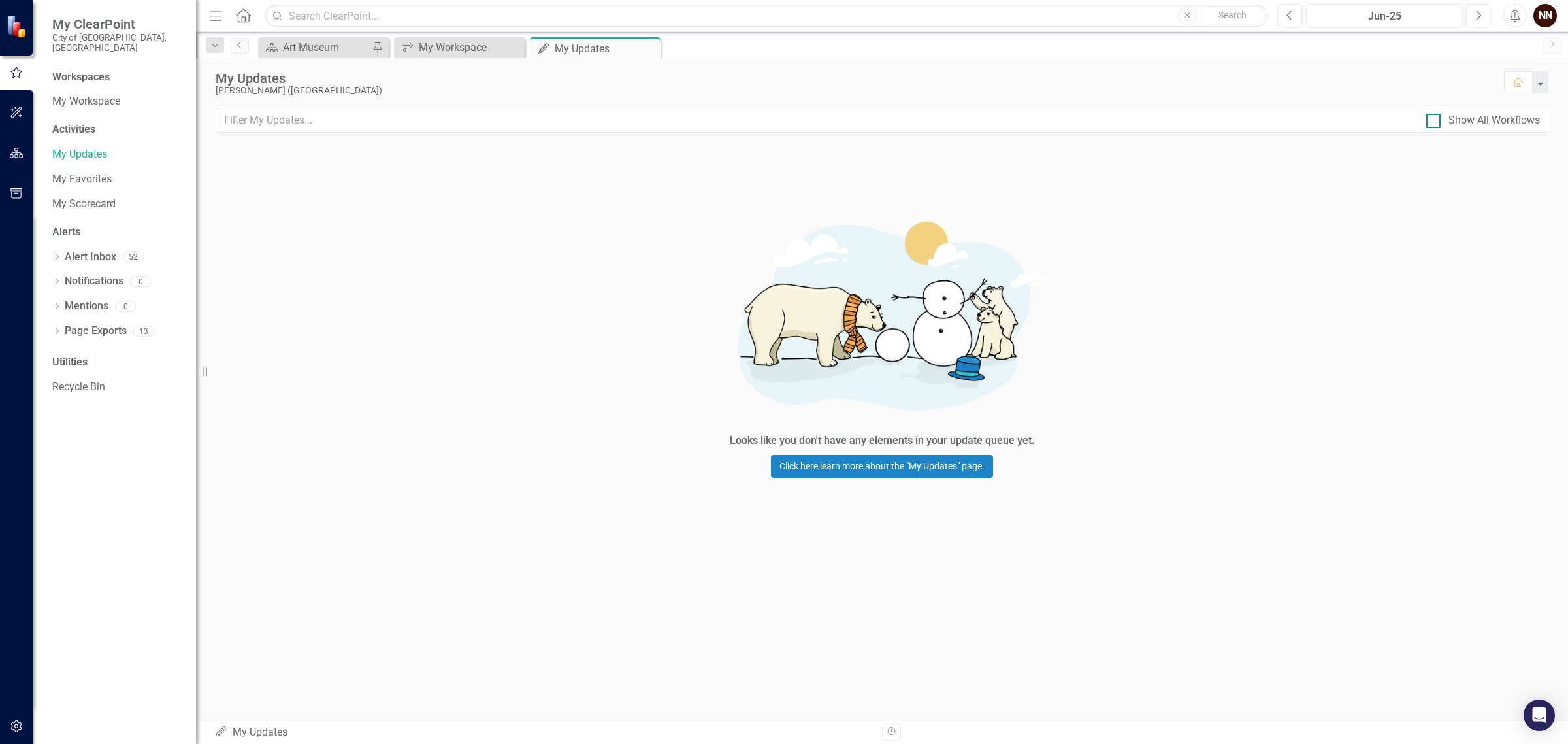
click at [1434, 123] on div at bounding box center [1433, 121] width 14 height 14
click at [1434, 122] on input "Show All Workflows" at bounding box center [1430, 118] width 9 height 9
click at [1434, 121] on div at bounding box center [1433, 121] width 14 height 14
click at [1434, 121] on input "Show All Workflows" at bounding box center [1430, 118] width 9 height 9
checkbox input "false"
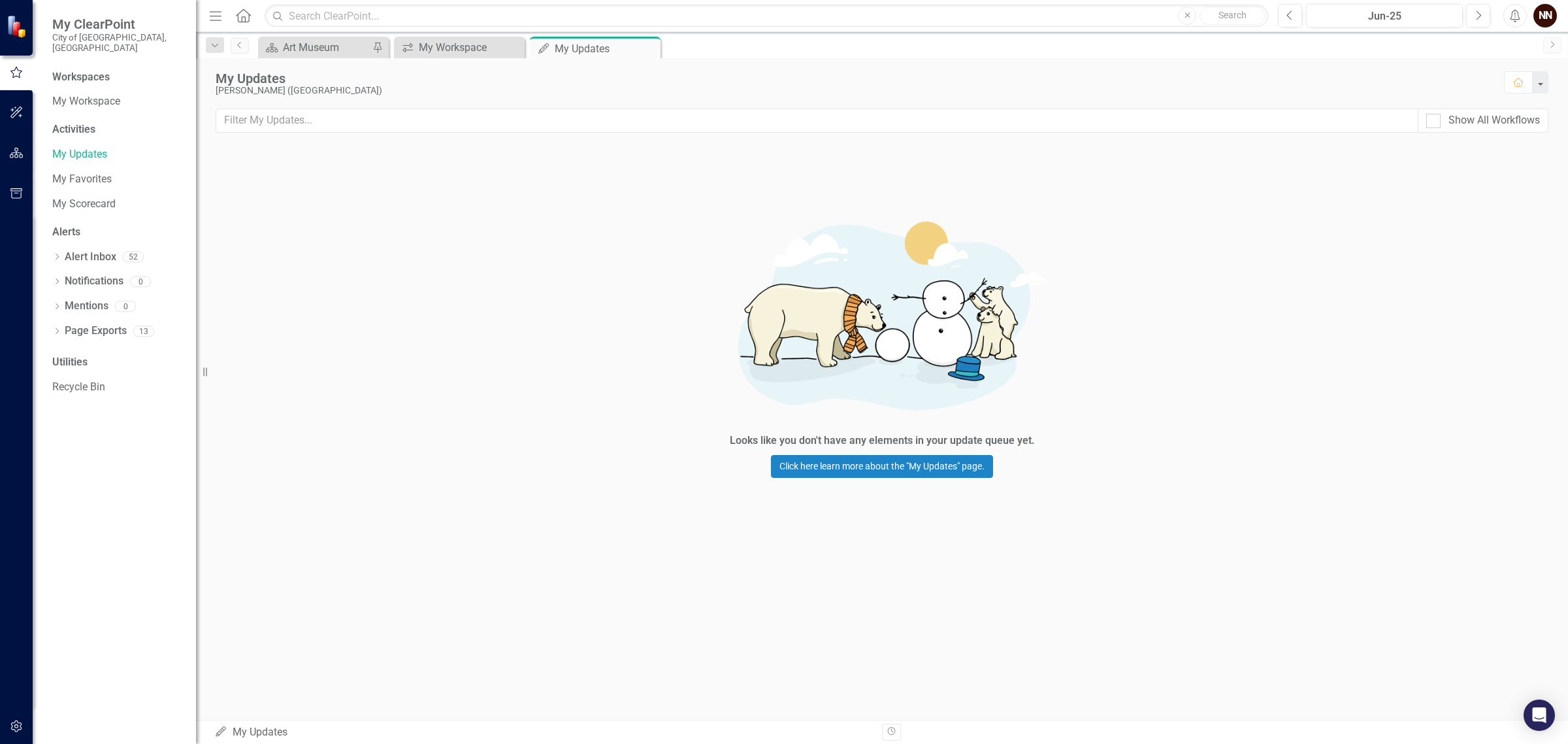
click at [1559, 46] on link "Next" at bounding box center [1551, 45] width 18 height 17
click at [946, 239] on img at bounding box center [882, 314] width 392 height 232
click at [1314, 108] on div "My Updates [PERSON_NAME] (Art Museum) Home" at bounding box center [881, 84] width 1371 height 50
click at [1297, 128] on input "text" at bounding box center [816, 121] width 1202 height 24
click at [67, 94] on link "My Workspace" at bounding box center [117, 102] width 130 height 15
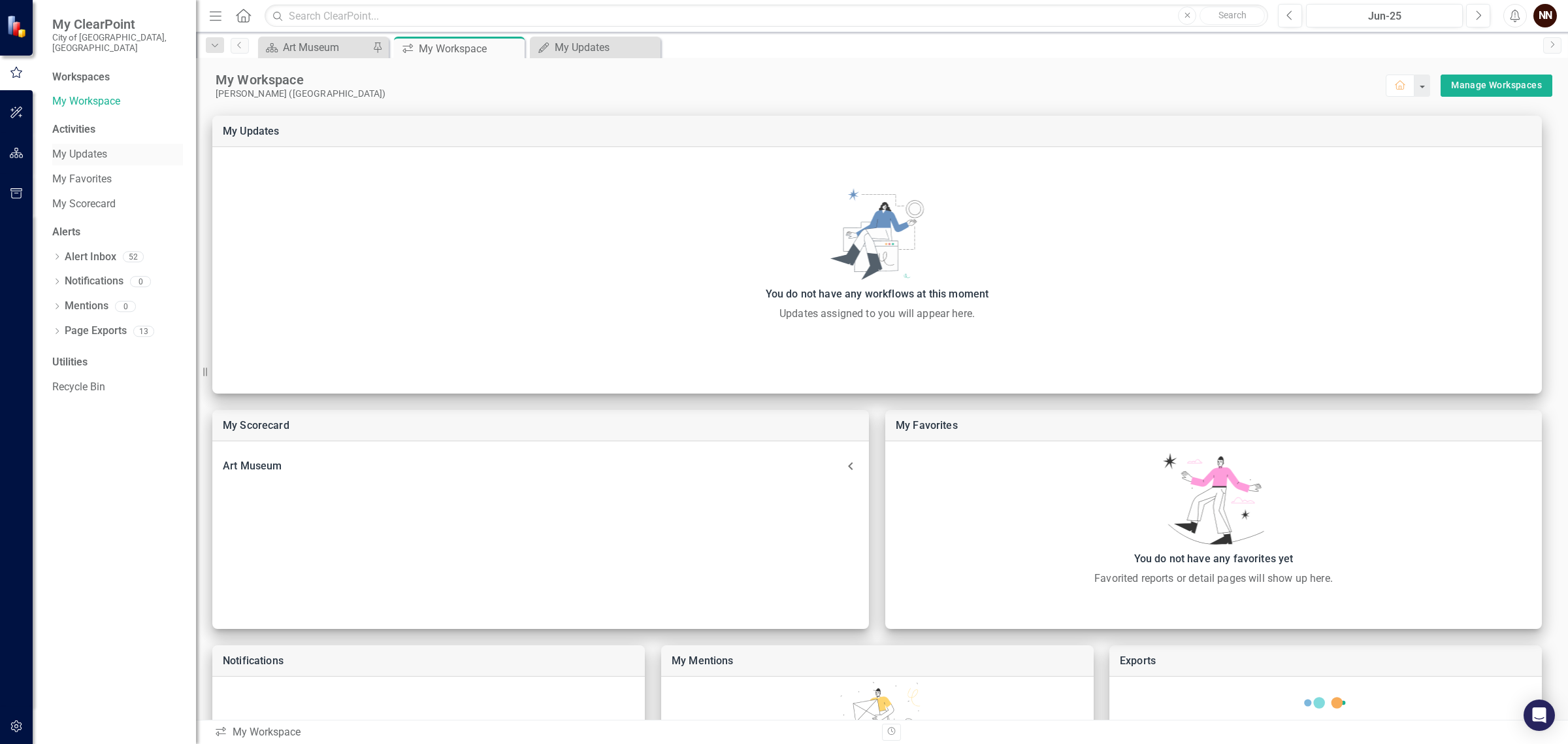
click at [78, 147] on link "My Updates" at bounding box center [117, 154] width 130 height 15
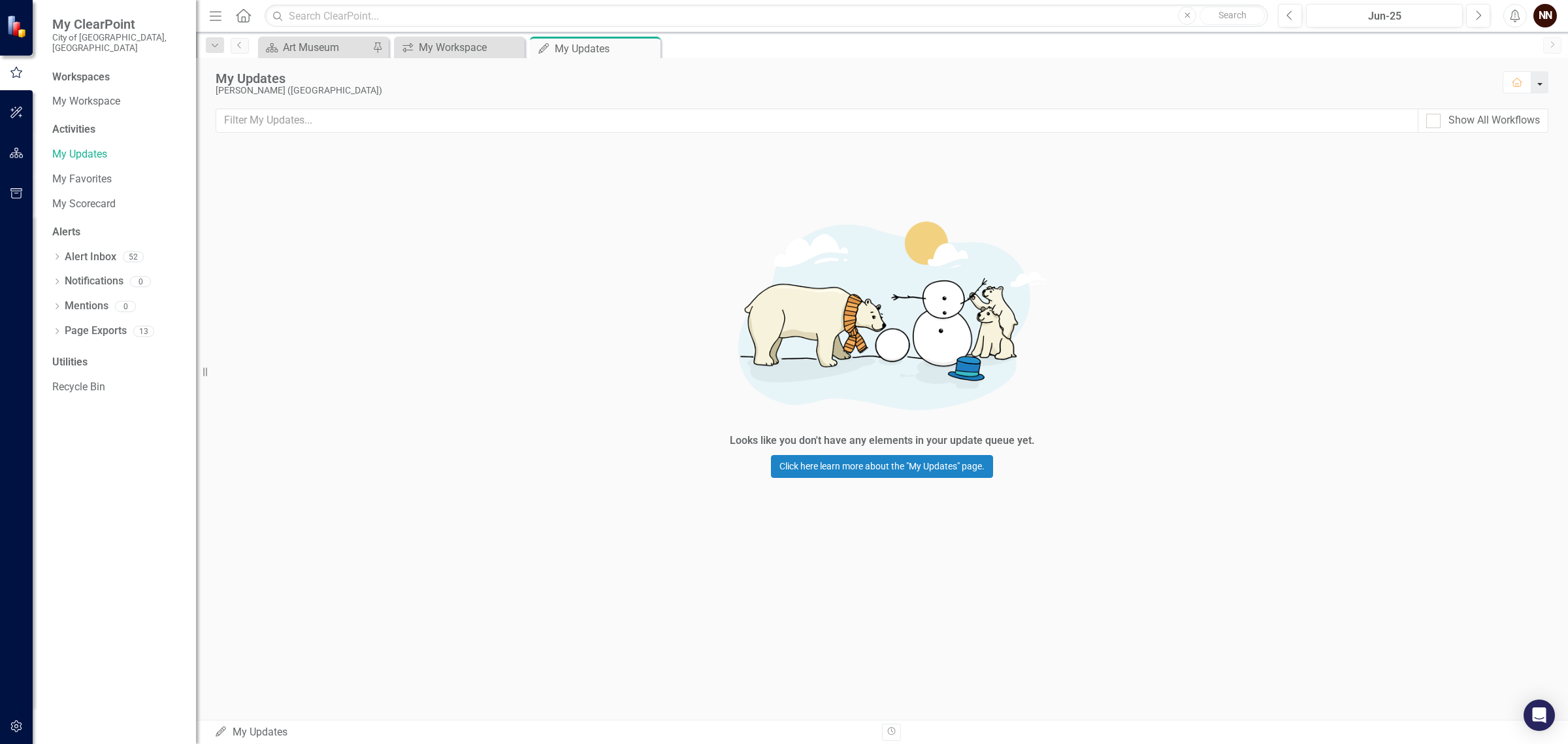
click at [1544, 86] on button "button" at bounding box center [1540, 82] width 17 height 22
click at [1549, 17] on div "NN" at bounding box center [1544, 15] width 24 height 24
click at [1524, 112] on link "icon.tutorial Show Tutorials" at bounding box center [1504, 115] width 103 height 24
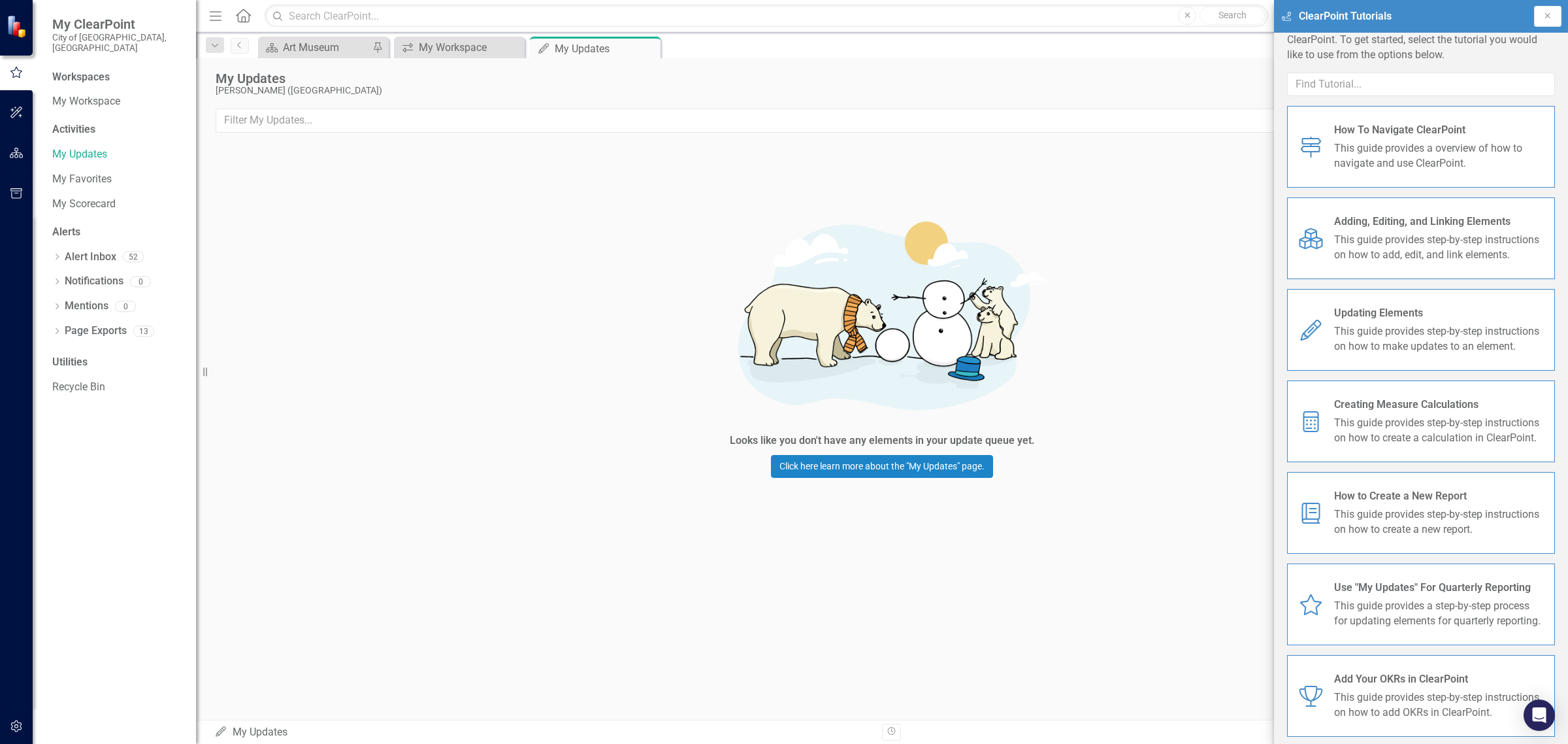
scroll to position [44, 0]
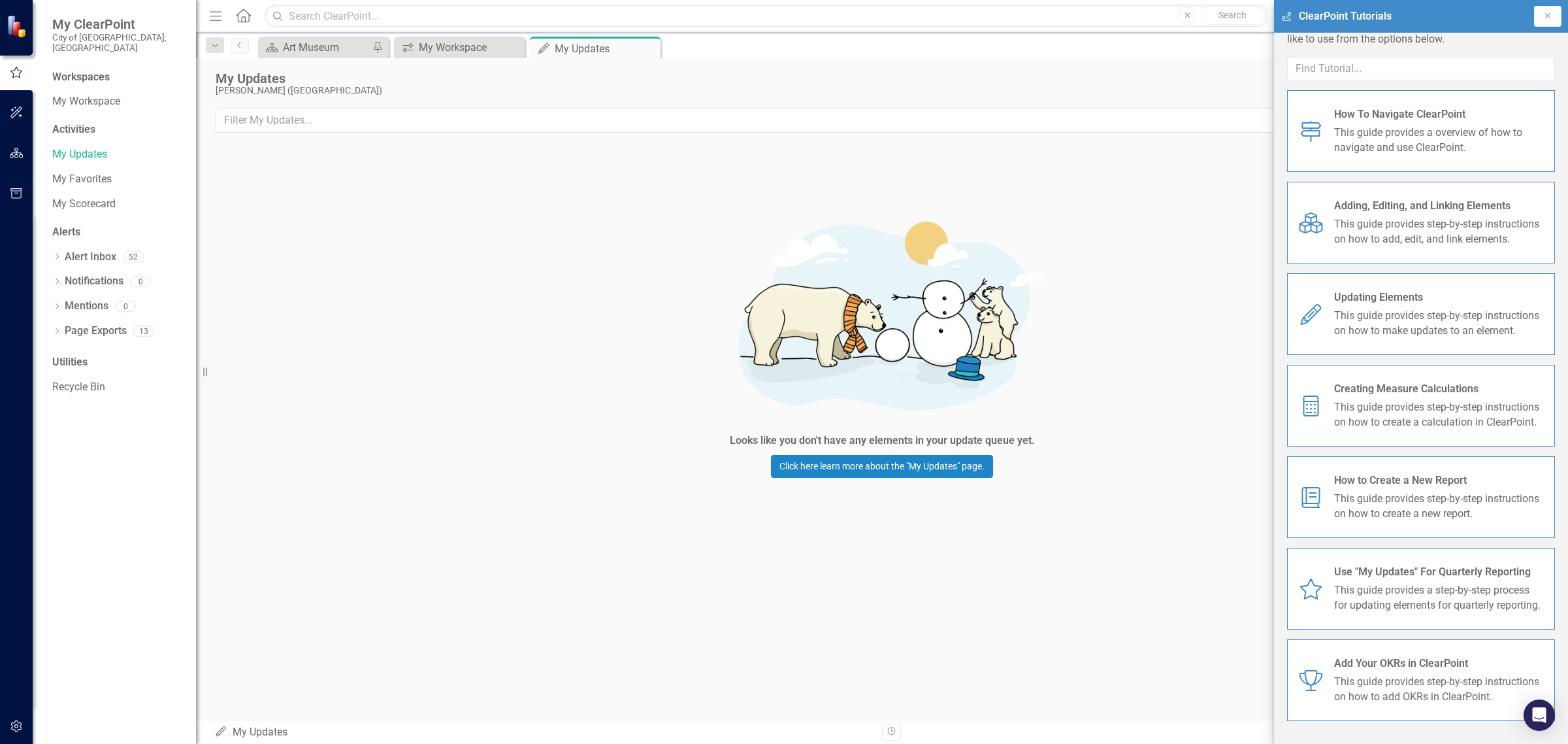
click at [1412, 565] on span "Use "My Updates" For Quarterly Reporting" at bounding box center [1439, 572] width 210 height 15
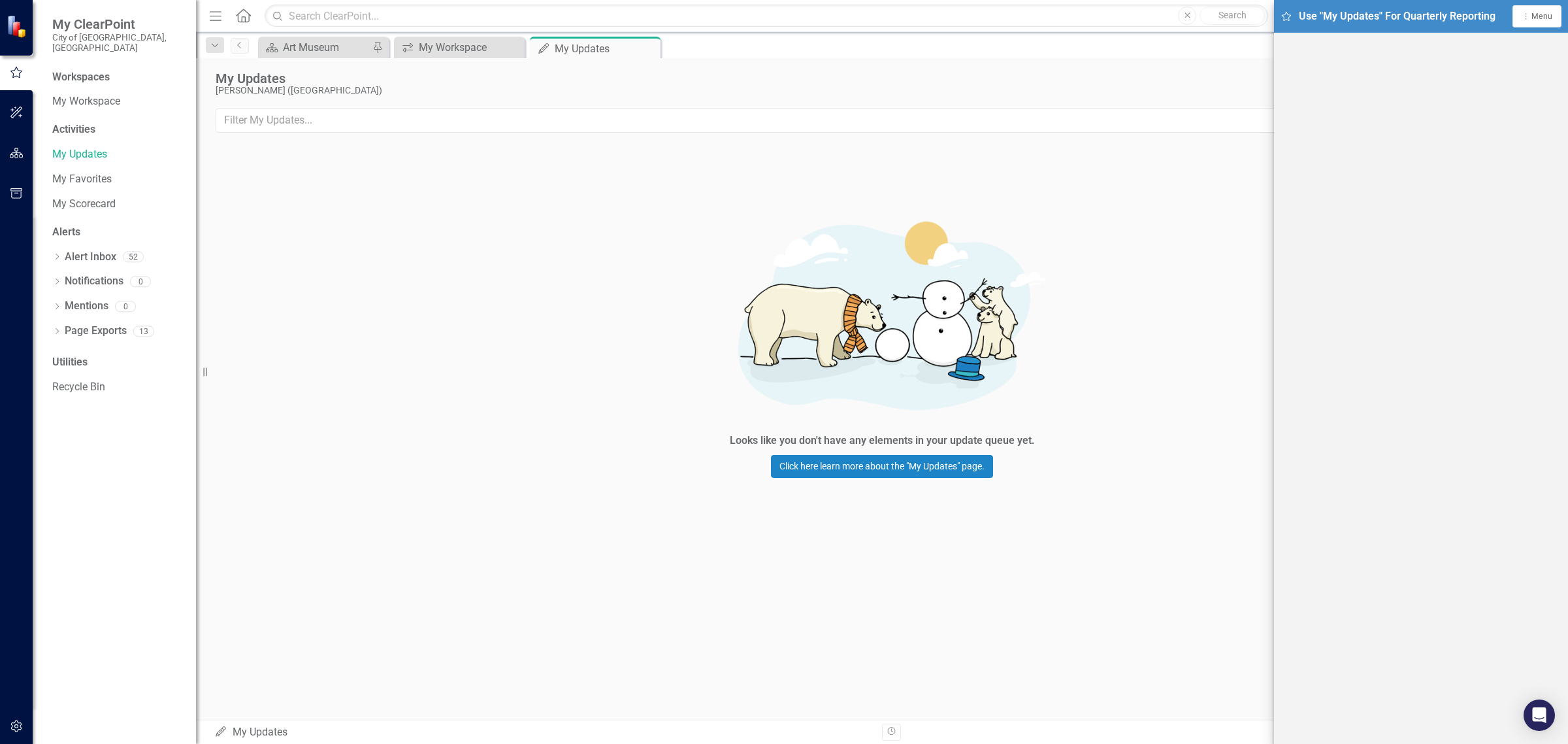
scroll to position [4, 0]
click at [75, 147] on link "My Updates" at bounding box center [117, 154] width 130 height 15
click at [1103, 493] on div "Looks like you don't have any elements in your update queue yet. Click here lea…" at bounding box center [881, 339] width 1371 height 387
click at [1526, 8] on button "Dropdown Menu Menu" at bounding box center [1536, 16] width 49 height 22
click at [1507, 112] on link "Close Close Tutorial Window" at bounding box center [1493, 115] width 135 height 24
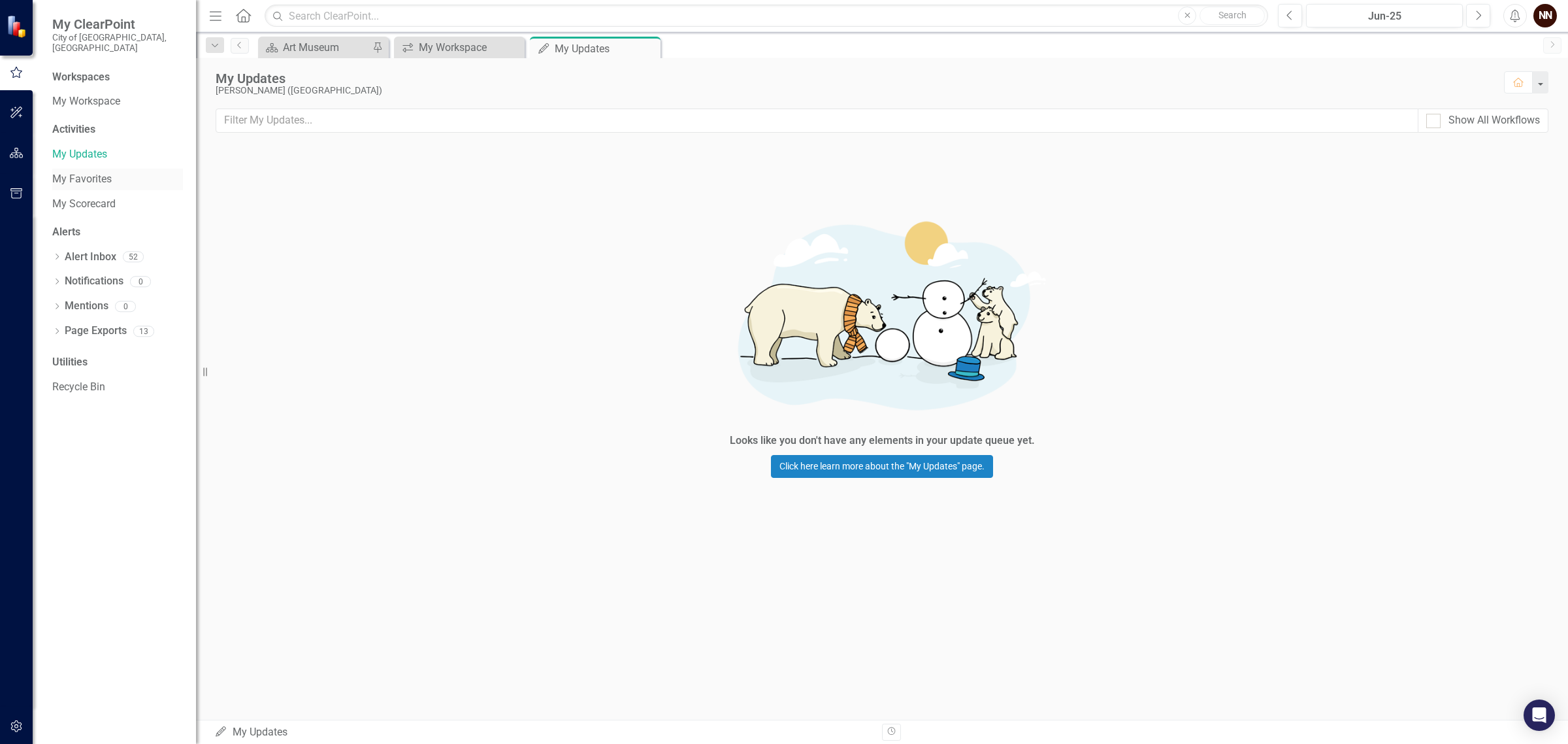
click at [86, 172] on link "My Favorites" at bounding box center [117, 179] width 130 height 15
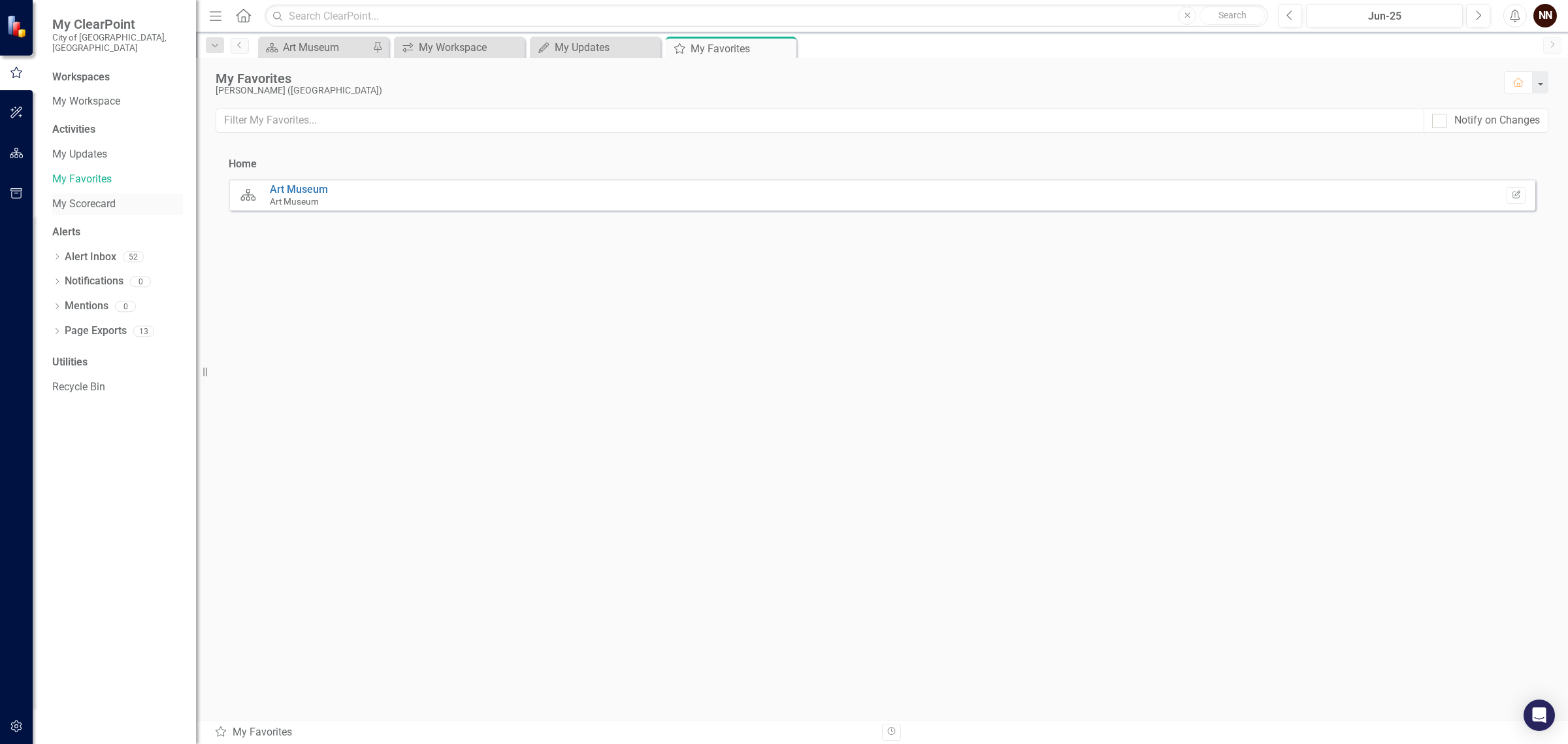
click at [87, 197] on link "My Scorecard" at bounding box center [117, 204] width 130 height 15
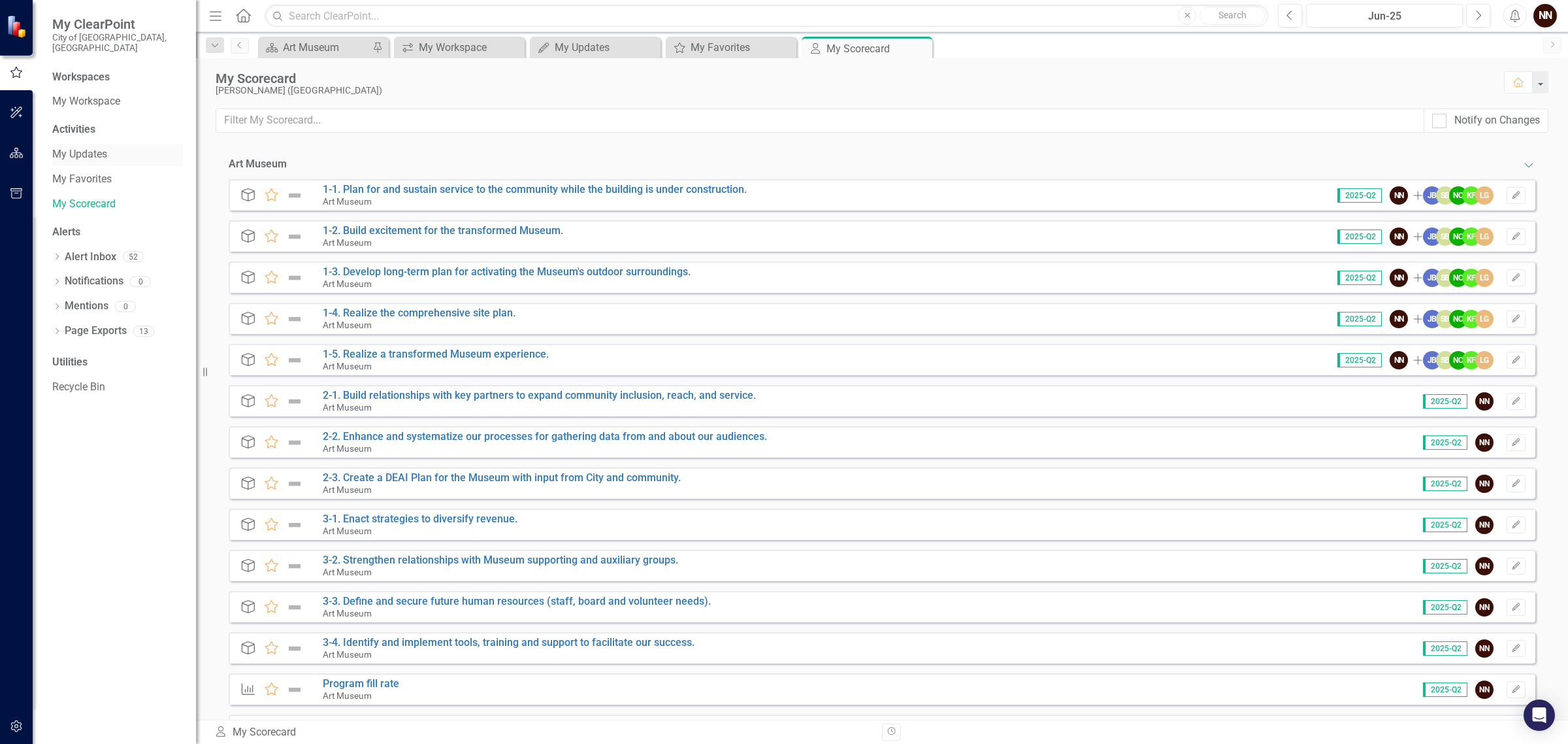
click at [80, 147] on link "My Updates" at bounding box center [117, 154] width 130 height 15
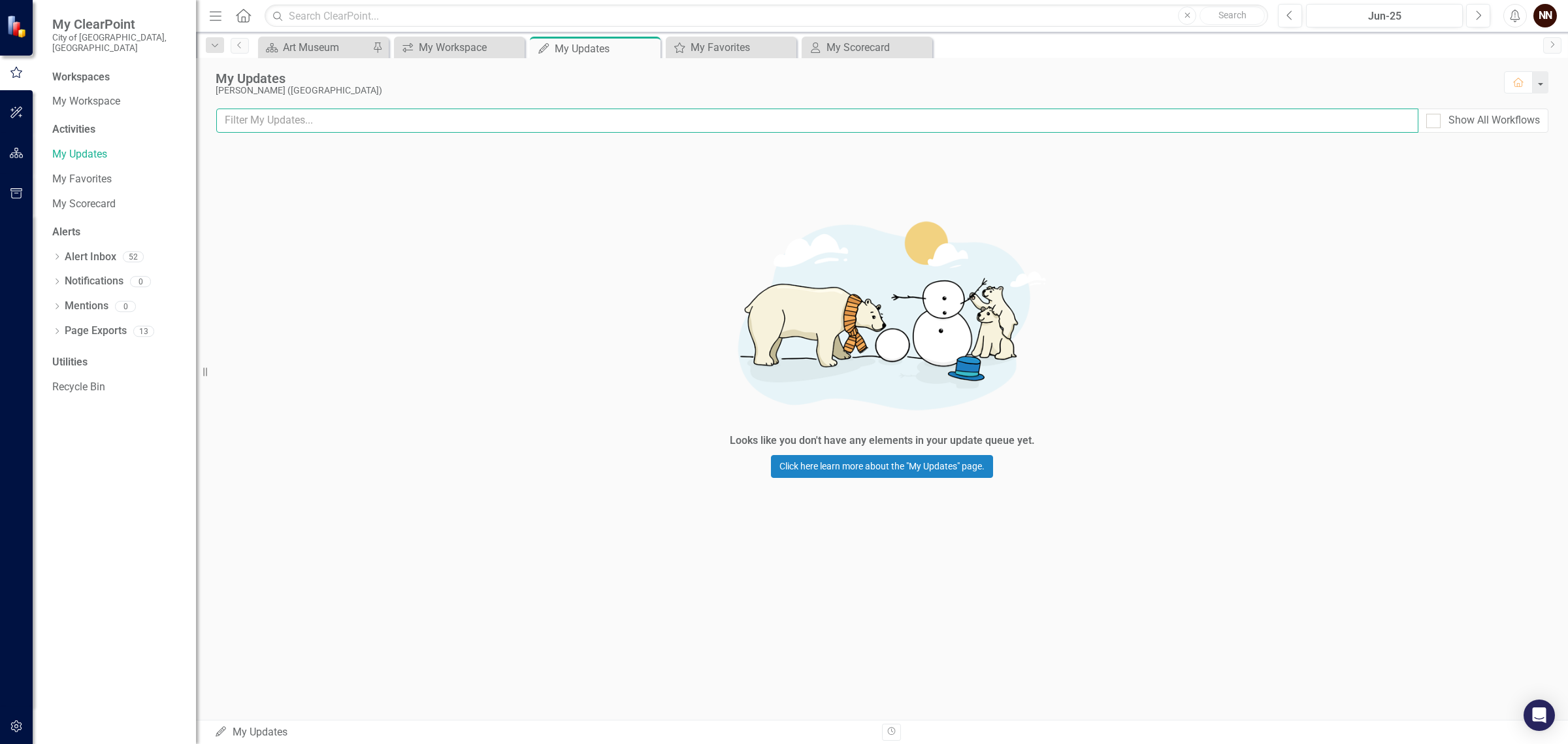
click at [266, 122] on input "text" at bounding box center [816, 121] width 1202 height 24
click at [1537, 10] on div "NN" at bounding box center [1544, 15] width 24 height 24
click at [1497, 41] on link "User Edit Profile" at bounding box center [1504, 40] width 103 height 24
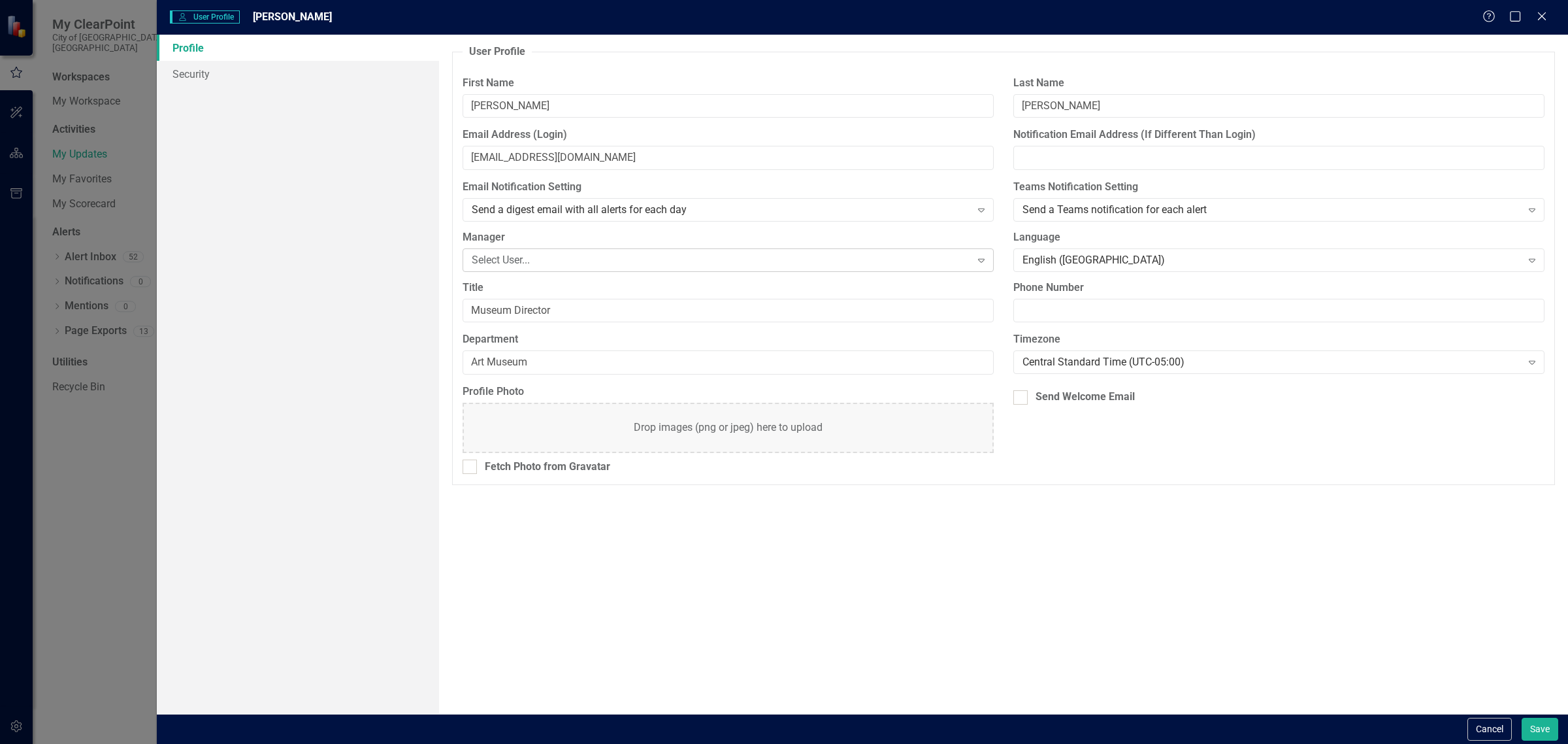
click at [559, 262] on div "Select User..." at bounding box center [721, 259] width 499 height 15
click at [559, 243] on label "Manager" at bounding box center [728, 237] width 531 height 15
click at [1133, 154] on input "Notification Email Address (If Different Than Login)" at bounding box center [1279, 158] width 531 height 24
type input "[EMAIL_ADDRESS][DOMAIN_NAME]"
click at [1169, 211] on div "Send a Teams notification for each alert" at bounding box center [1271, 210] width 499 height 15
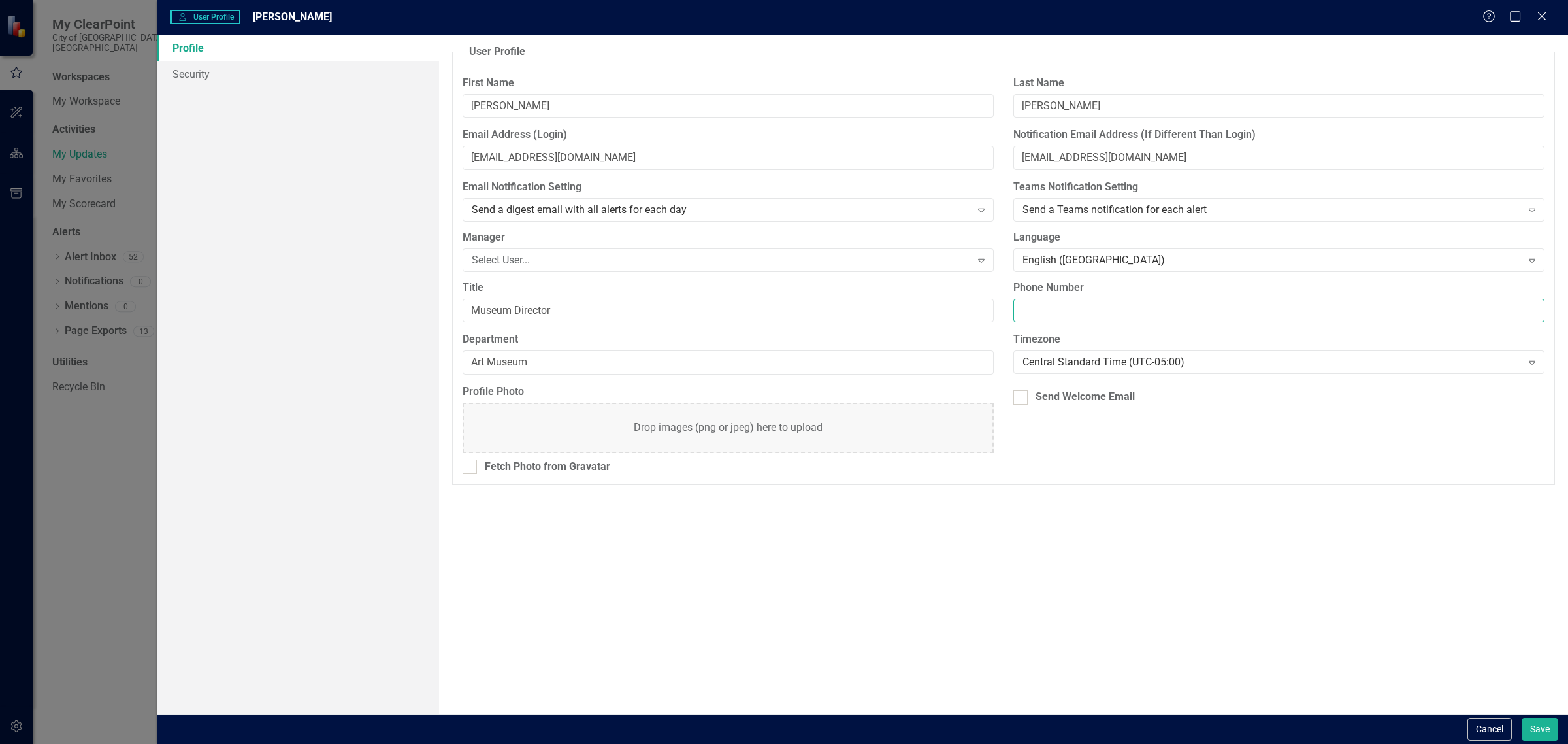
click at [1096, 302] on input "Phone Number" at bounding box center [1279, 311] width 531 height 24
type input "[PHONE_NUMBER]"
click at [1099, 403] on div "Send Welcome Email" at bounding box center [1085, 397] width 99 height 15
click at [1022, 398] on input "Send Welcome Email" at bounding box center [1017, 395] width 9 height 9
checkbox input "true"
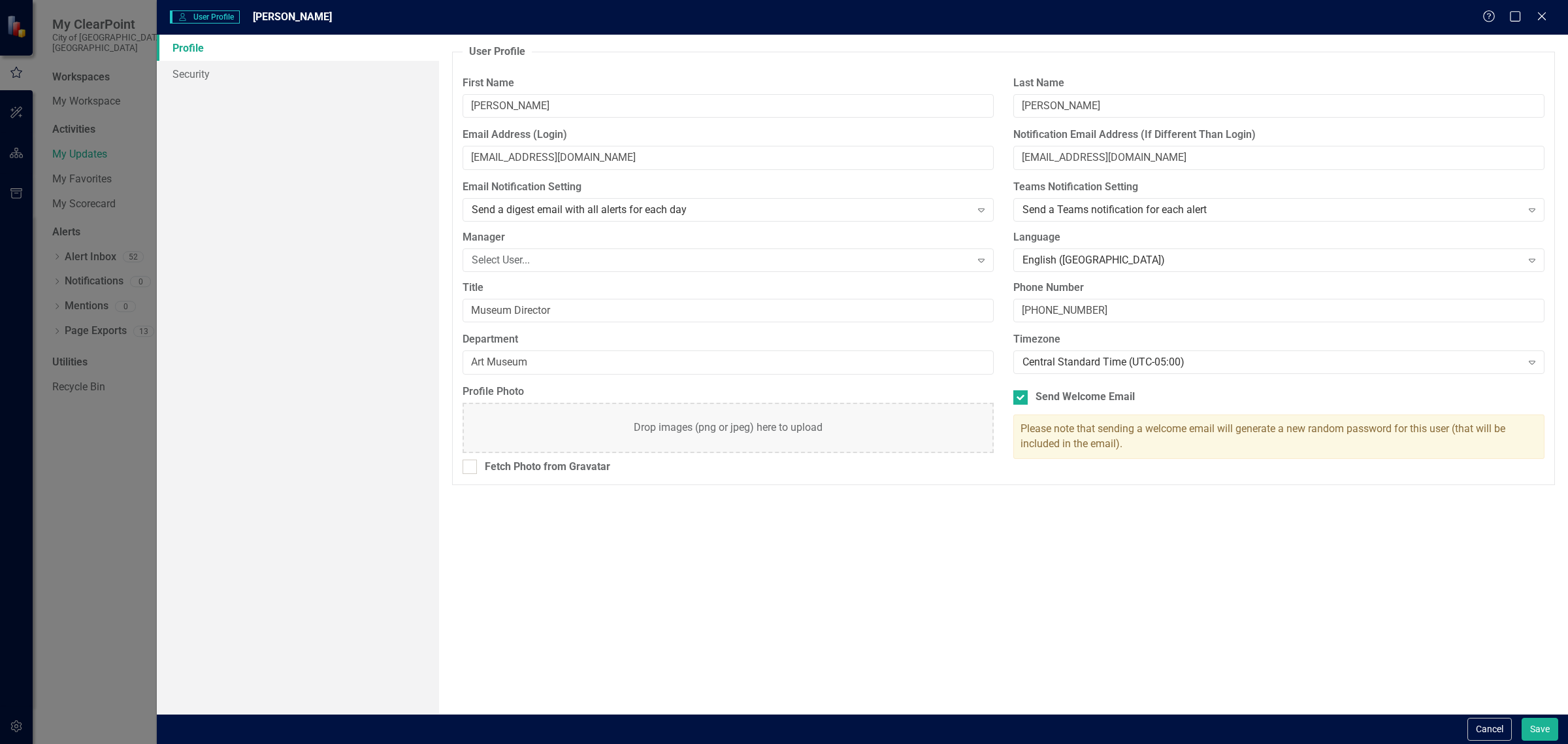
click at [744, 421] on div "Drop images (png or jpeg) here to upload" at bounding box center [728, 427] width 189 height 15
click at [771, 210] on div "Send a digest email with all alerts for each day" at bounding box center [721, 210] width 499 height 15
click at [1545, 723] on button "Save" at bounding box center [1539, 729] width 37 height 23
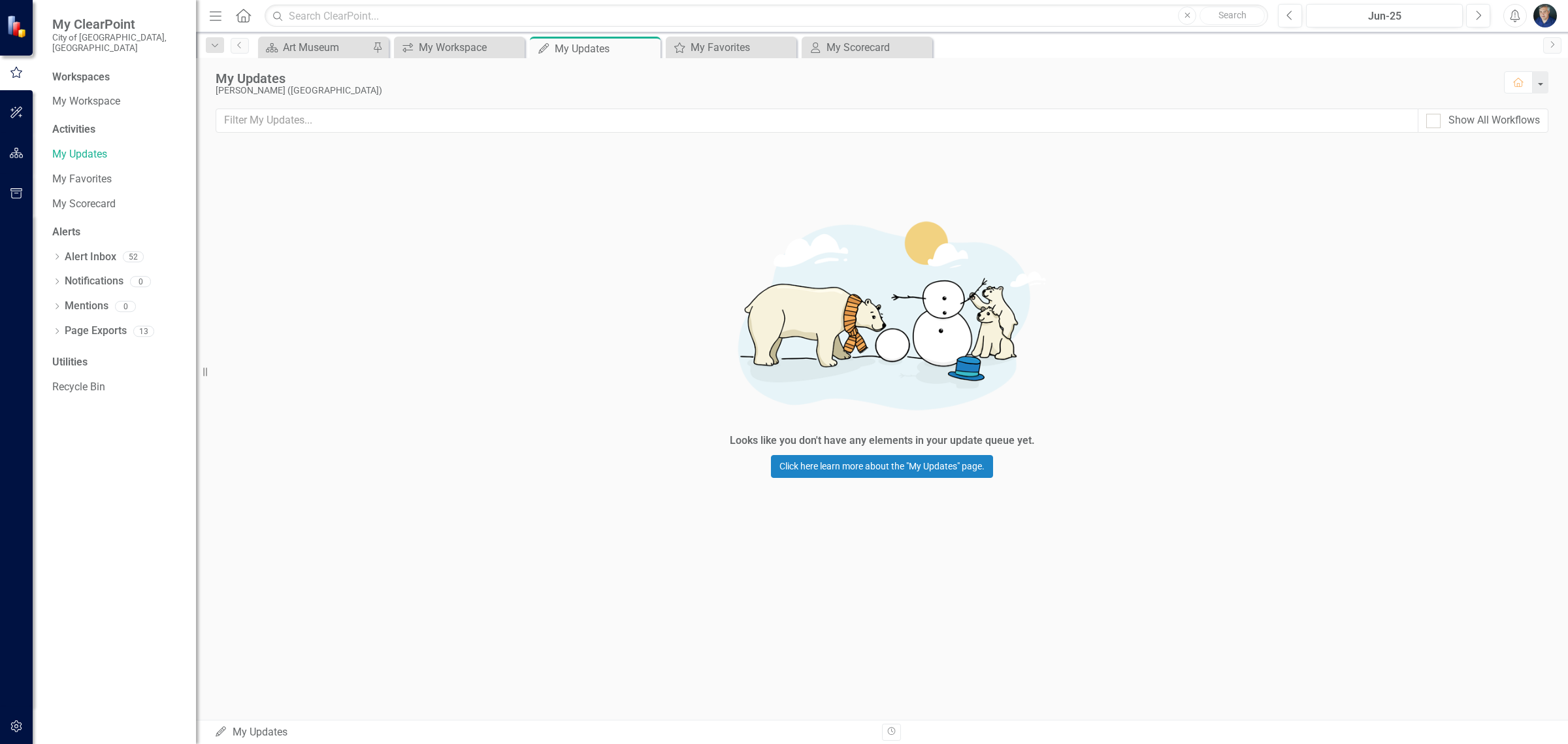
click at [1281, 93] on div "[PERSON_NAME] ([GEOGRAPHIC_DATA])" at bounding box center [852, 91] width 1275 height 10
click at [1349, 175] on div "Looks like you don't have any elements in your update queue yet. Click here lea…" at bounding box center [881, 339] width 1371 height 387
click at [929, 469] on link "Click here learn more about the "My Updates" page." at bounding box center [882, 466] width 222 height 23
click at [84, 94] on link "My Workspace" at bounding box center [117, 102] width 130 height 15
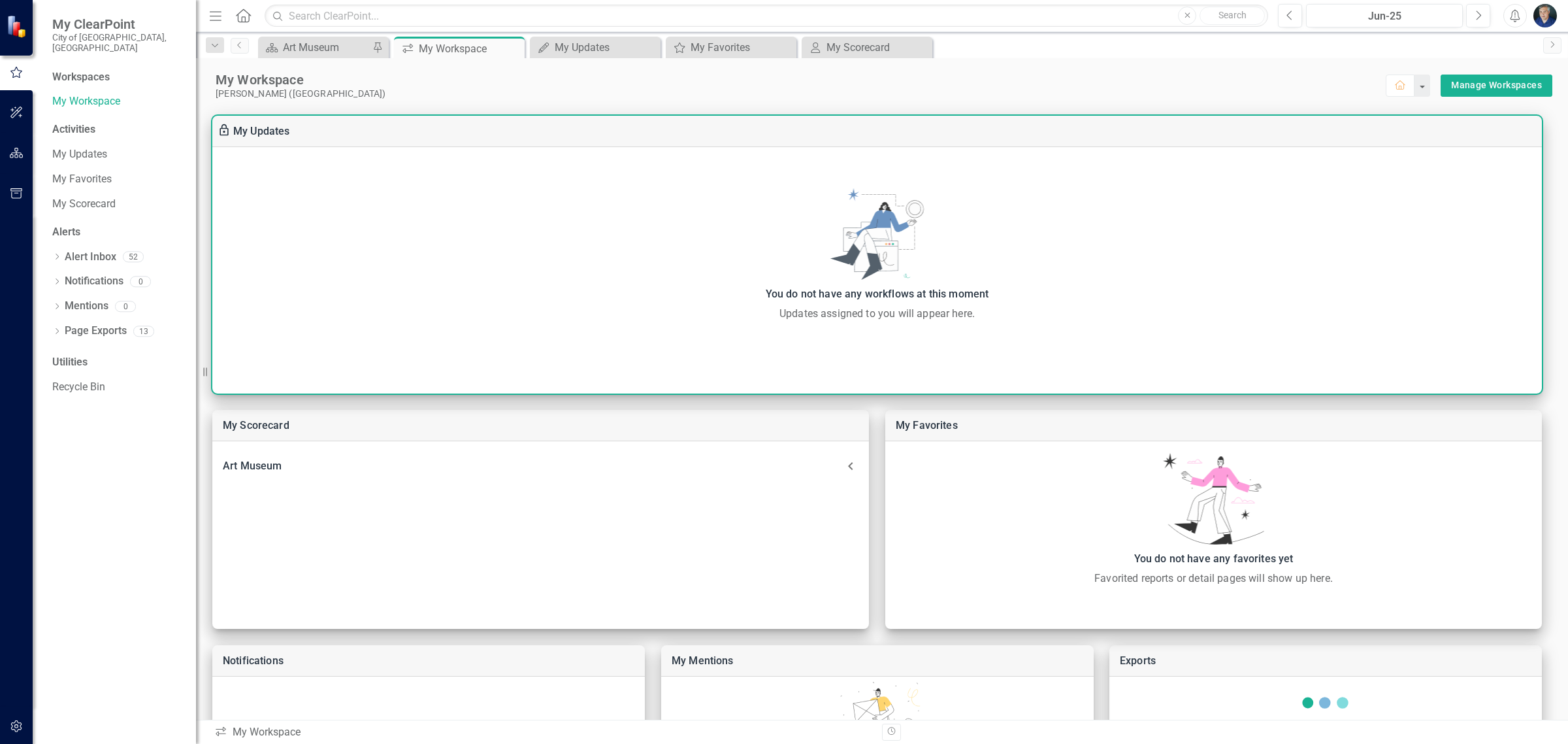
click at [891, 260] on div "You do not have any workflows at this moment Updates assigned to you will appea…" at bounding box center [877, 254] width 1329 height 133
click at [843, 300] on div "You do not have any workflows at this moment" at bounding box center [877, 294] width 1316 height 18
click at [919, 259] on div "You do not have any workflows at this moment Updates assigned to you will appea…" at bounding box center [877, 254] width 1329 height 133
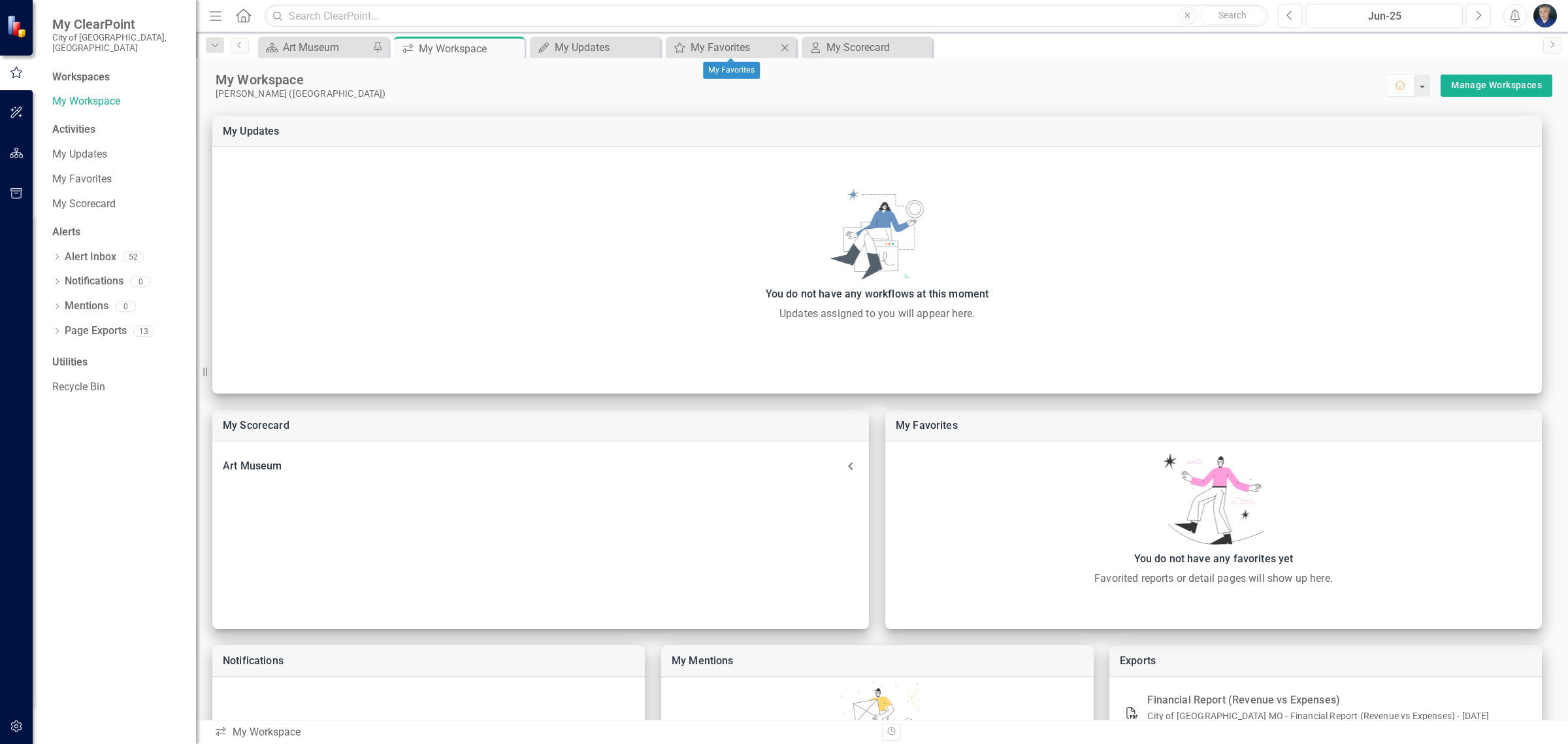
click at [781, 48] on icon "Close" at bounding box center [785, 48] width 13 height 11
click at [654, 46] on icon "Close" at bounding box center [649, 48] width 13 height 11
click at [515, 43] on icon "Close" at bounding box center [512, 48] width 13 height 11
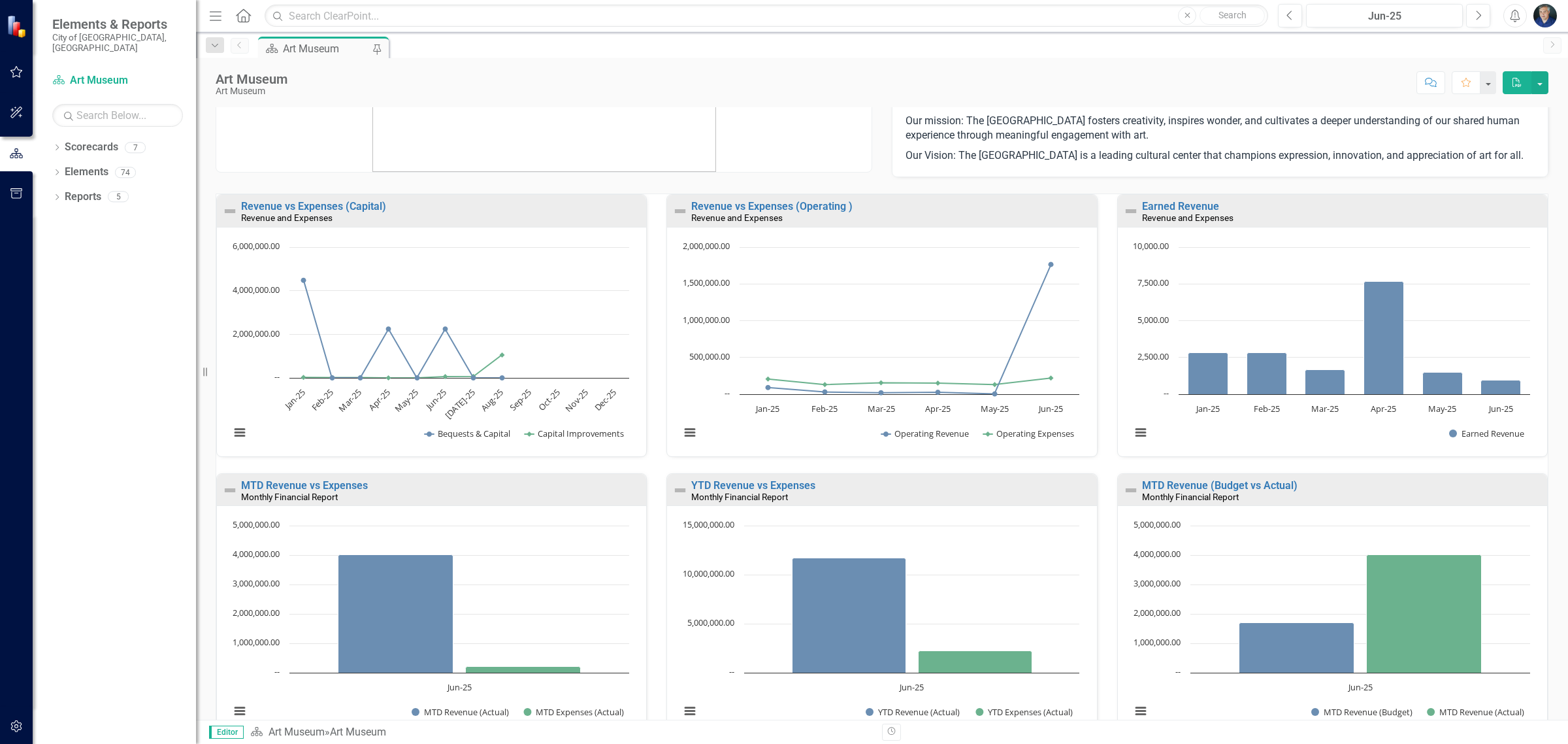
scroll to position [81, 0]
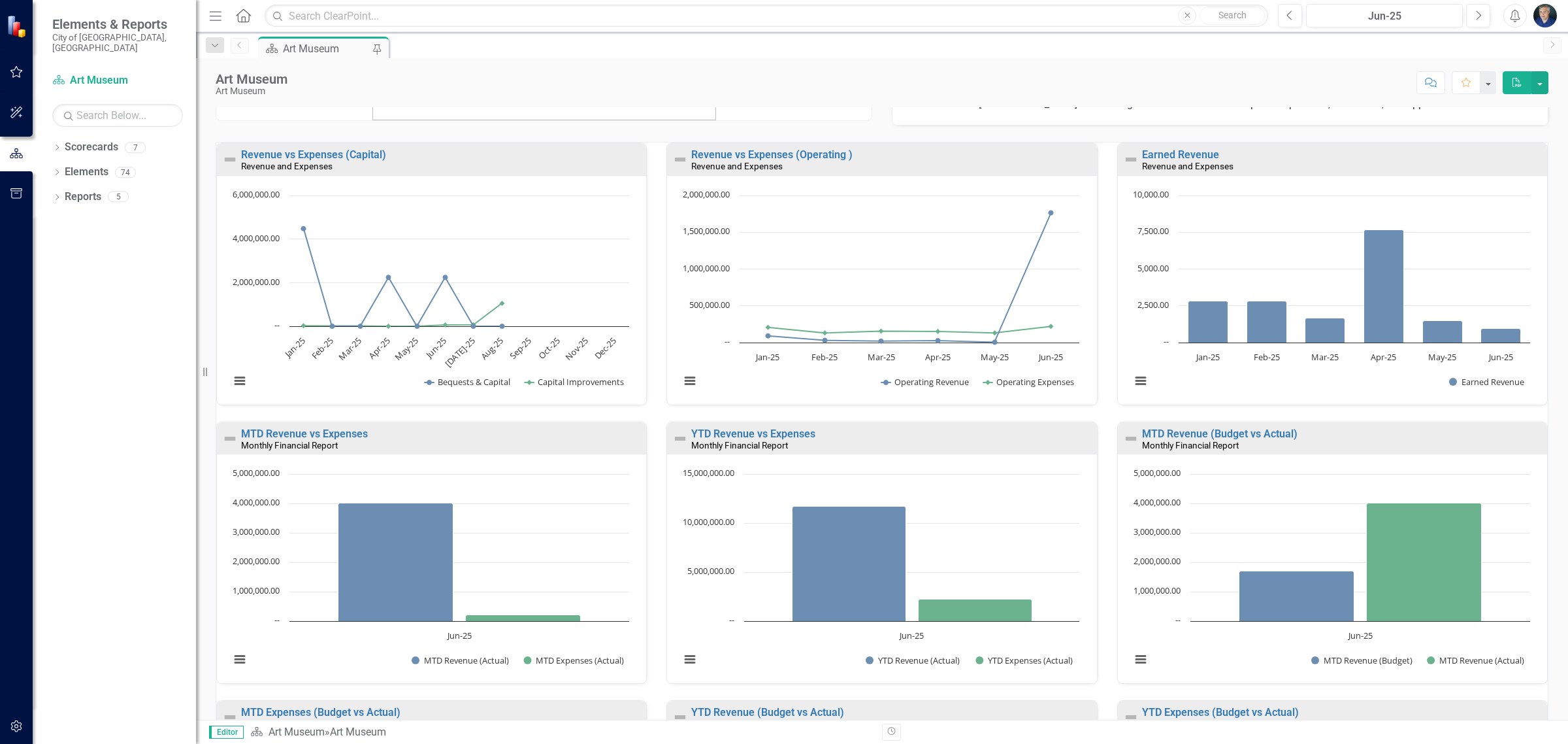
click at [1156, 171] on small "Revenue and Expenses" at bounding box center [1187, 166] width 91 height 11
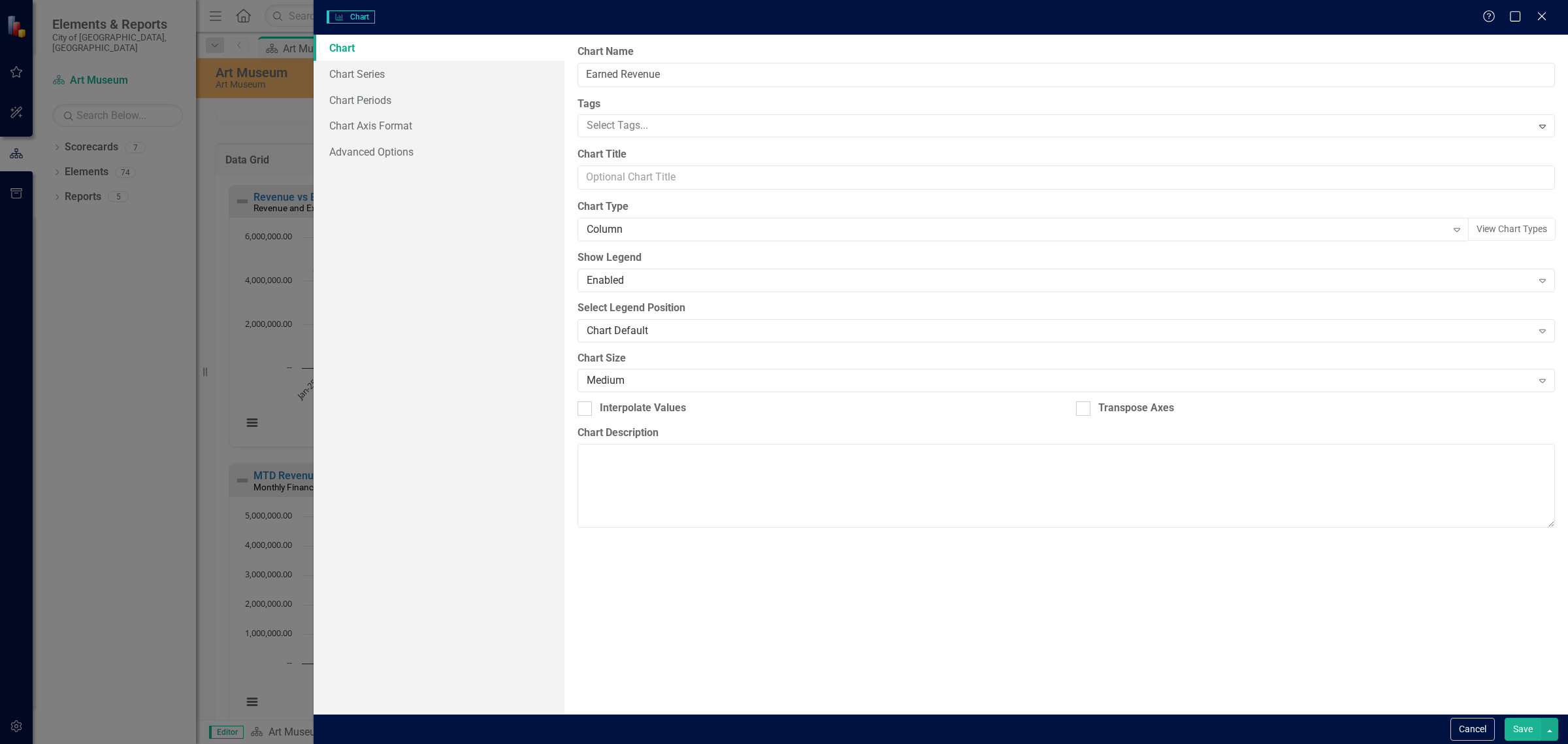
click at [1558, 15] on div "Charts Chart Help Maximize Close" at bounding box center [941, 17] width 1254 height 35
click at [1546, 17] on div "Help Maximize Close" at bounding box center [1518, 17] width 73 height 15
click at [1545, 17] on icon "Close" at bounding box center [1541, 16] width 17 height 12
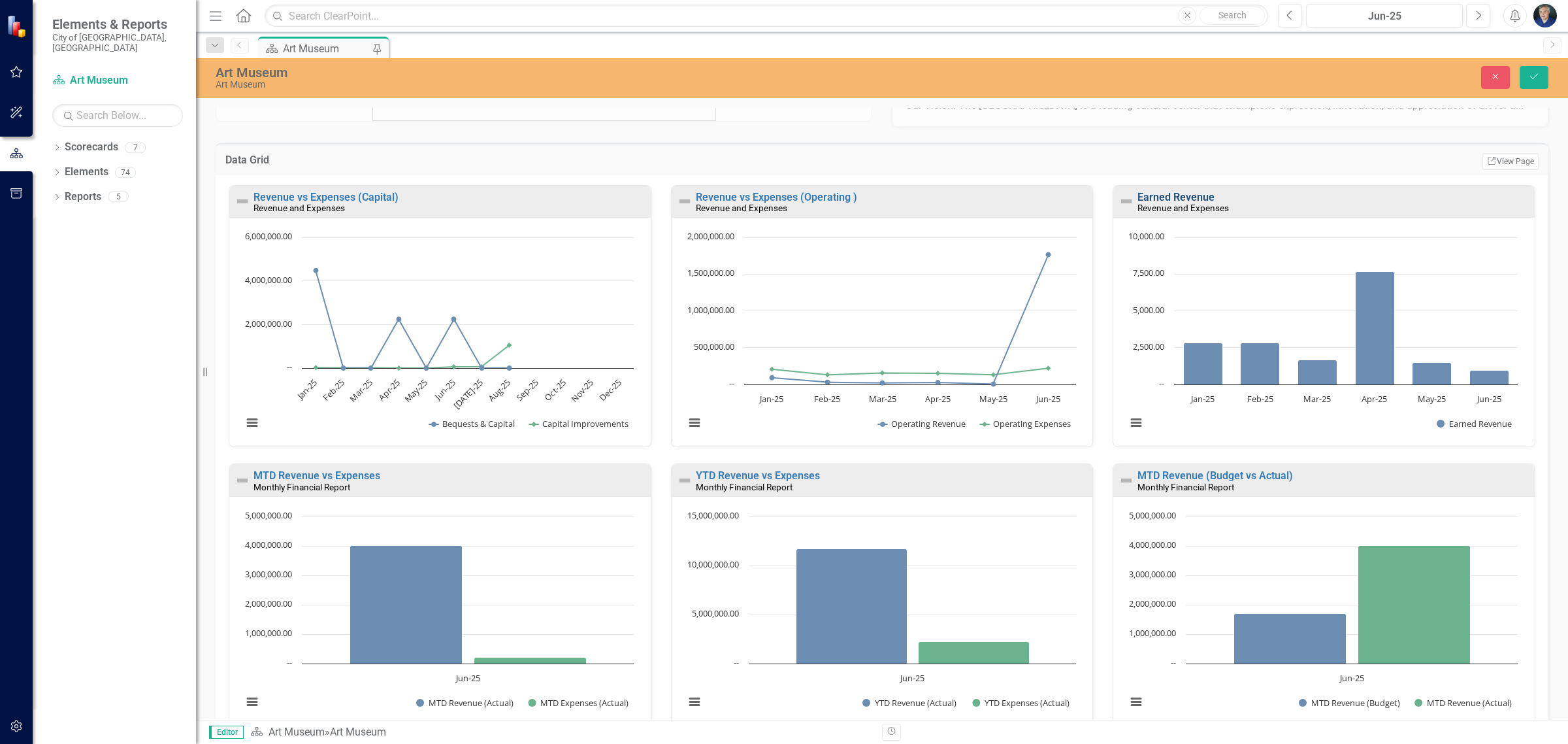
click at [1171, 203] on link "Earned Revenue" at bounding box center [1176, 197] width 77 height 12
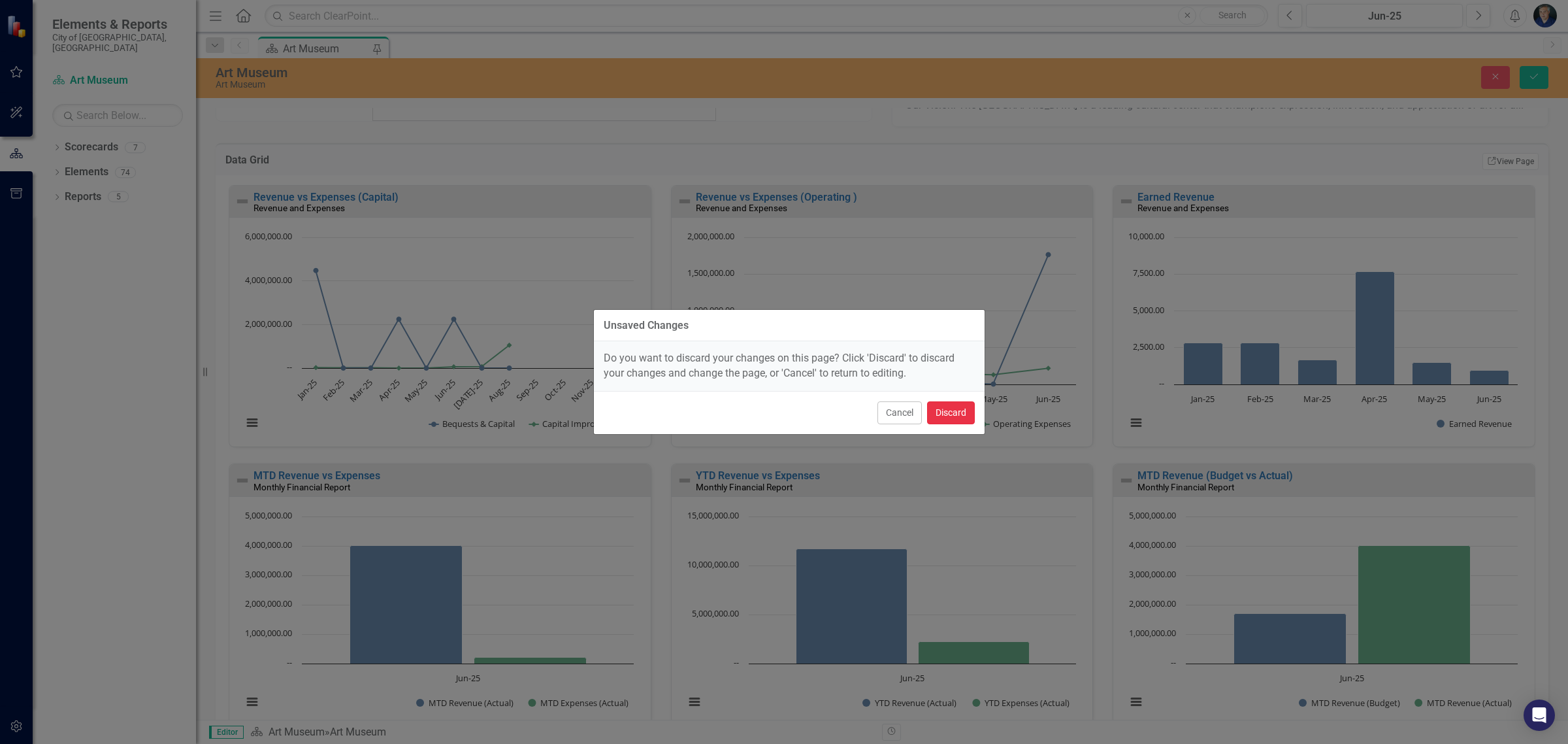
click at [934, 410] on button "Discard" at bounding box center [950, 413] width 48 height 23
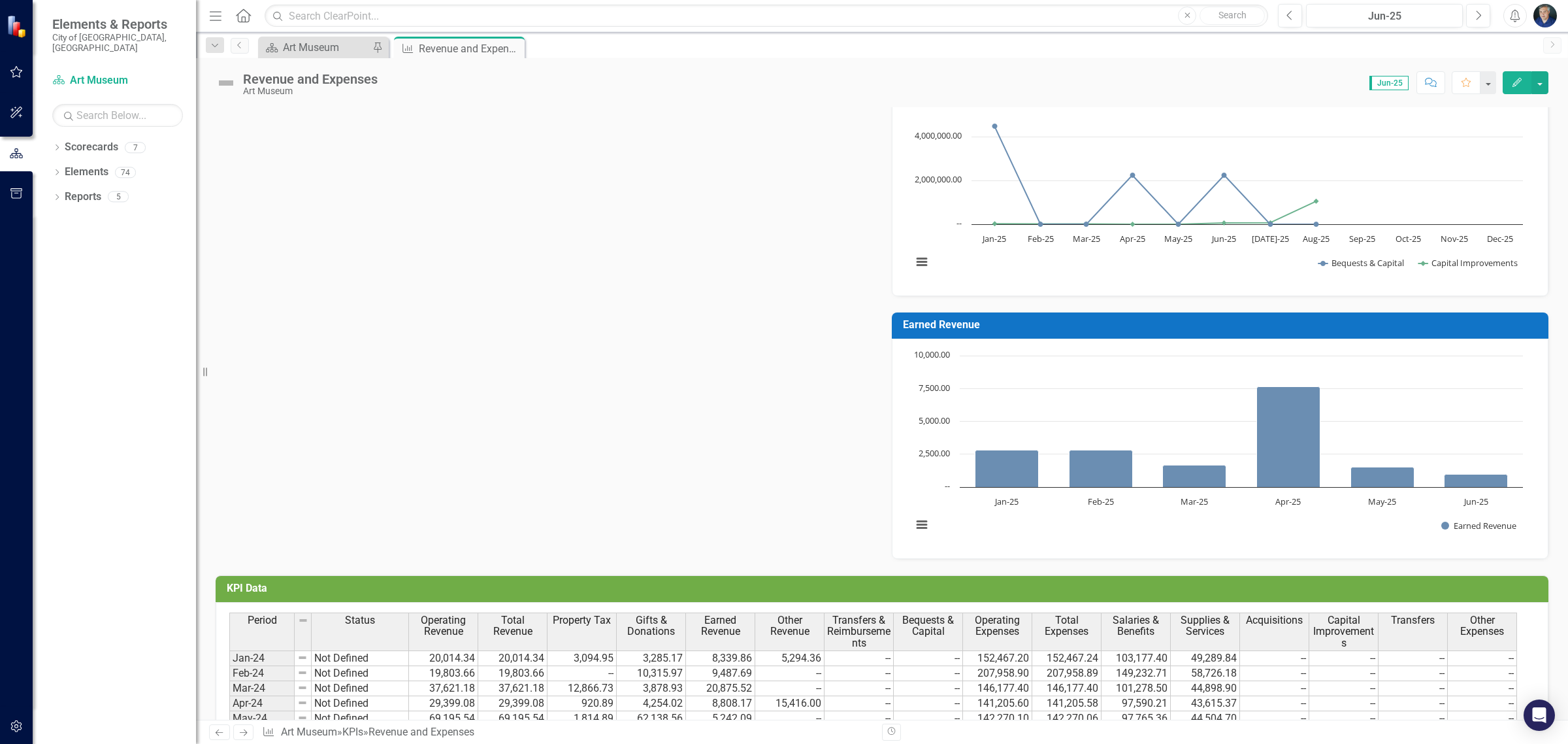
scroll to position [653, 0]
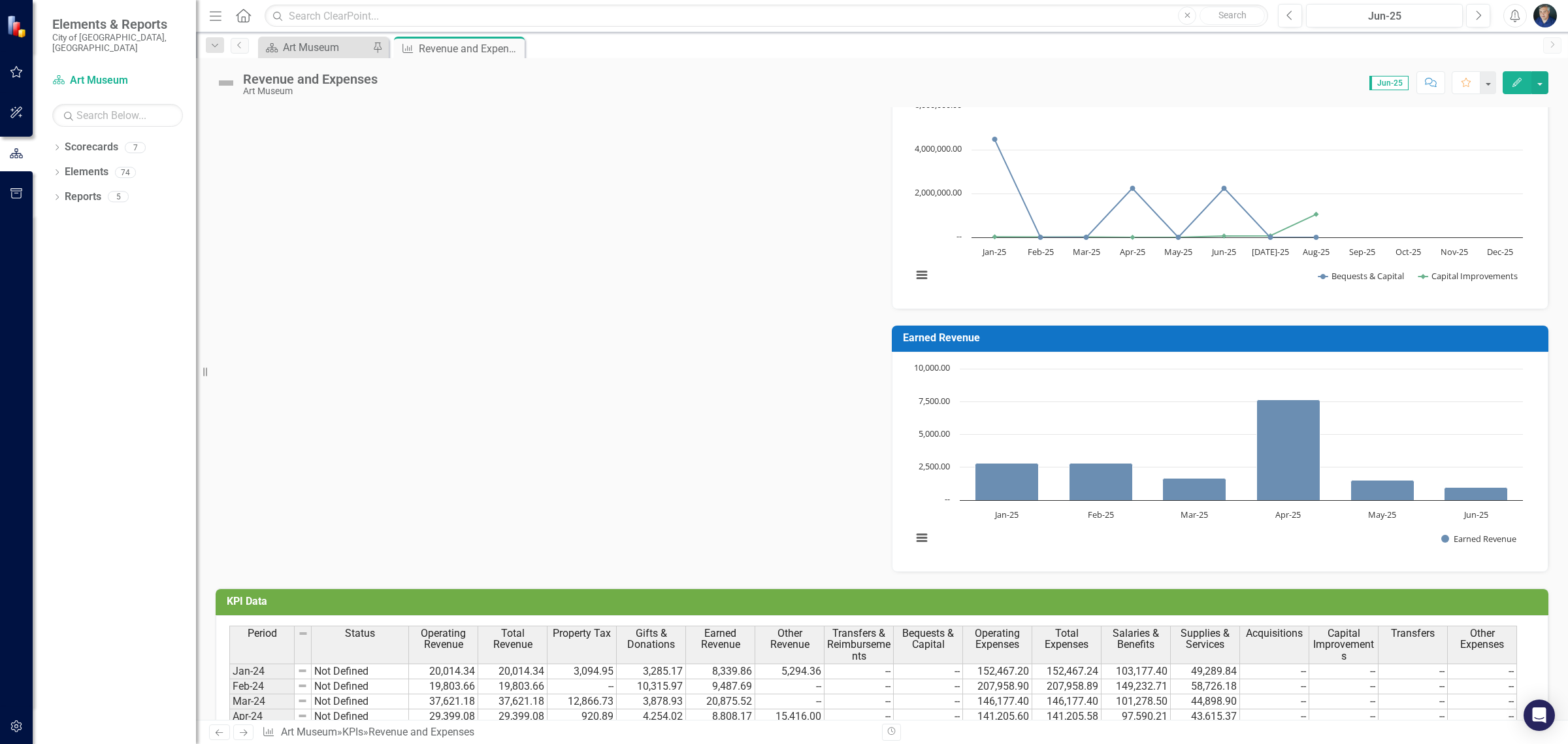
click at [1186, 336] on h3 "Earned Revenue" at bounding box center [1222, 338] width 639 height 12
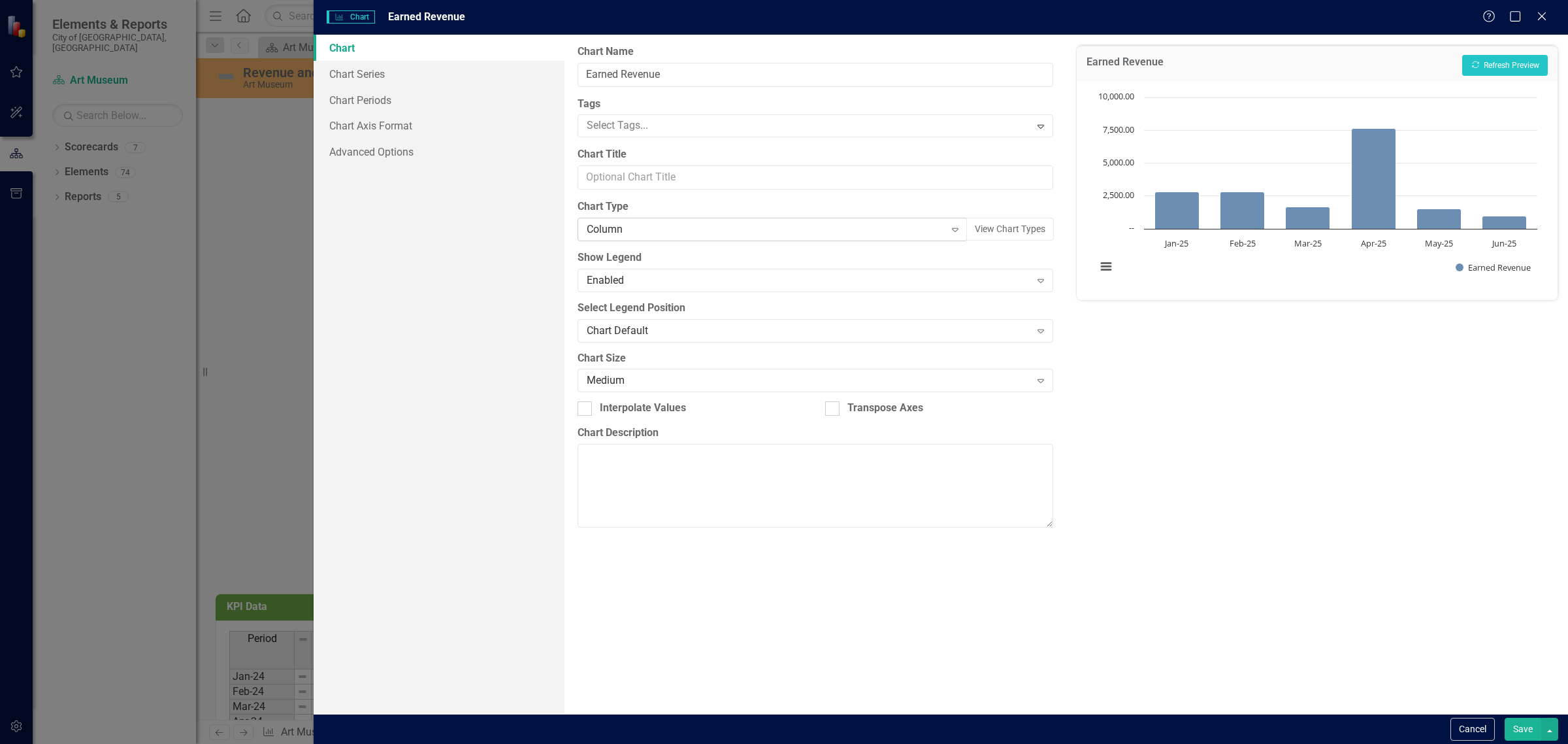
click at [716, 230] on div "Column" at bounding box center [765, 229] width 358 height 15
click at [1492, 60] on button "Recalculate Refresh Preview" at bounding box center [1505, 65] width 86 height 21
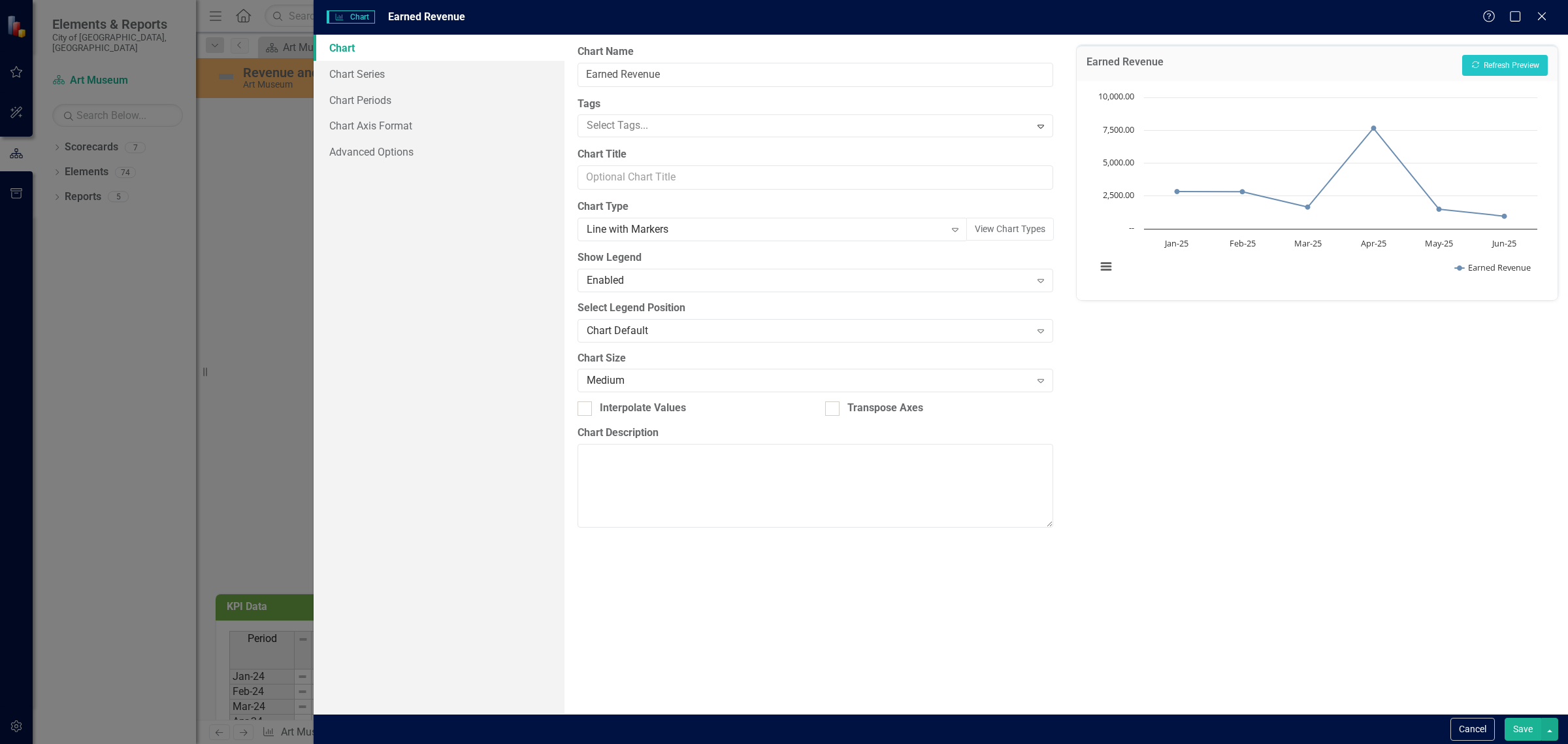
click at [1527, 723] on button "Save" at bounding box center [1523, 729] width 37 height 23
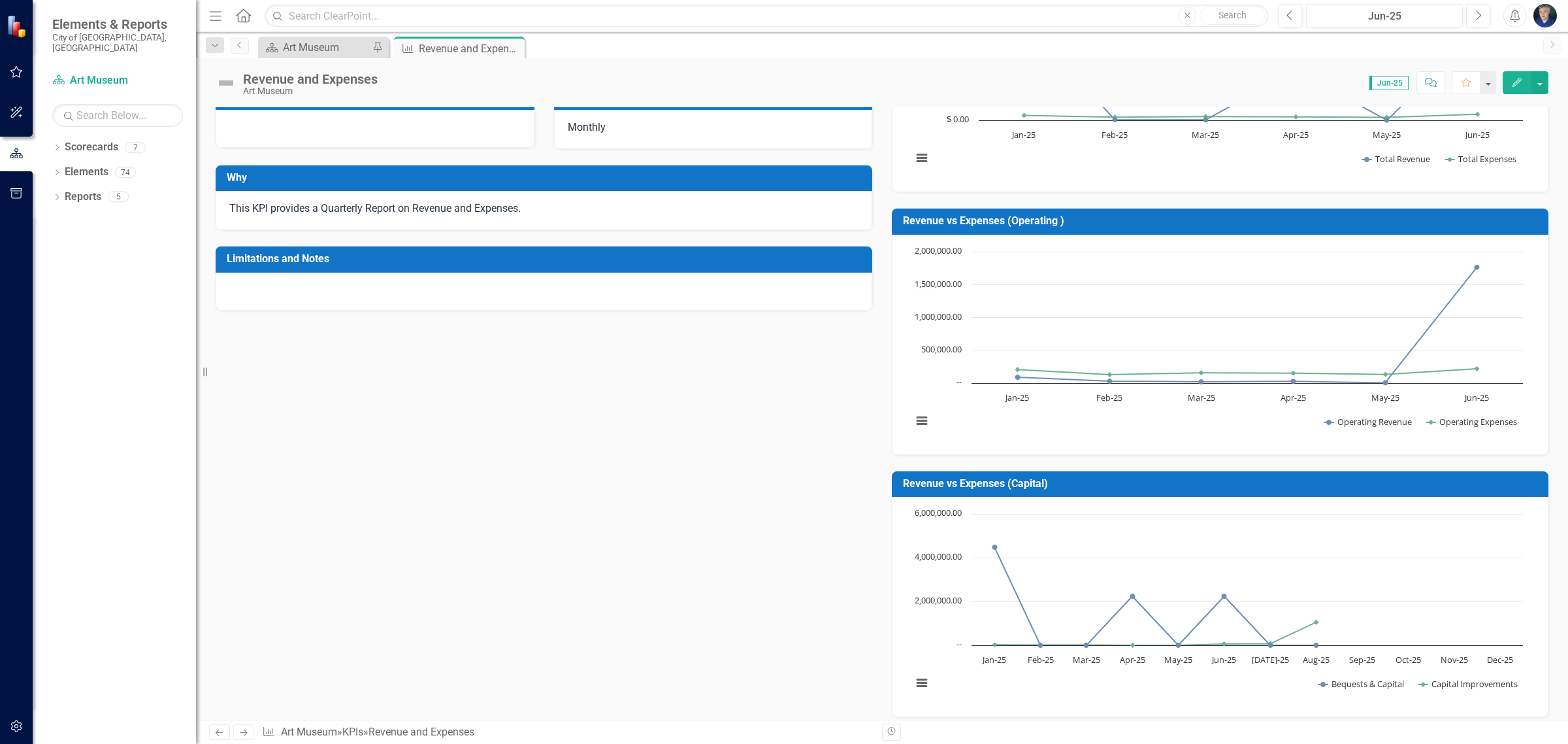
scroll to position [245, 0]
click at [1085, 483] on h3 "Revenue vs Expenses (Capital)" at bounding box center [1222, 484] width 639 height 12
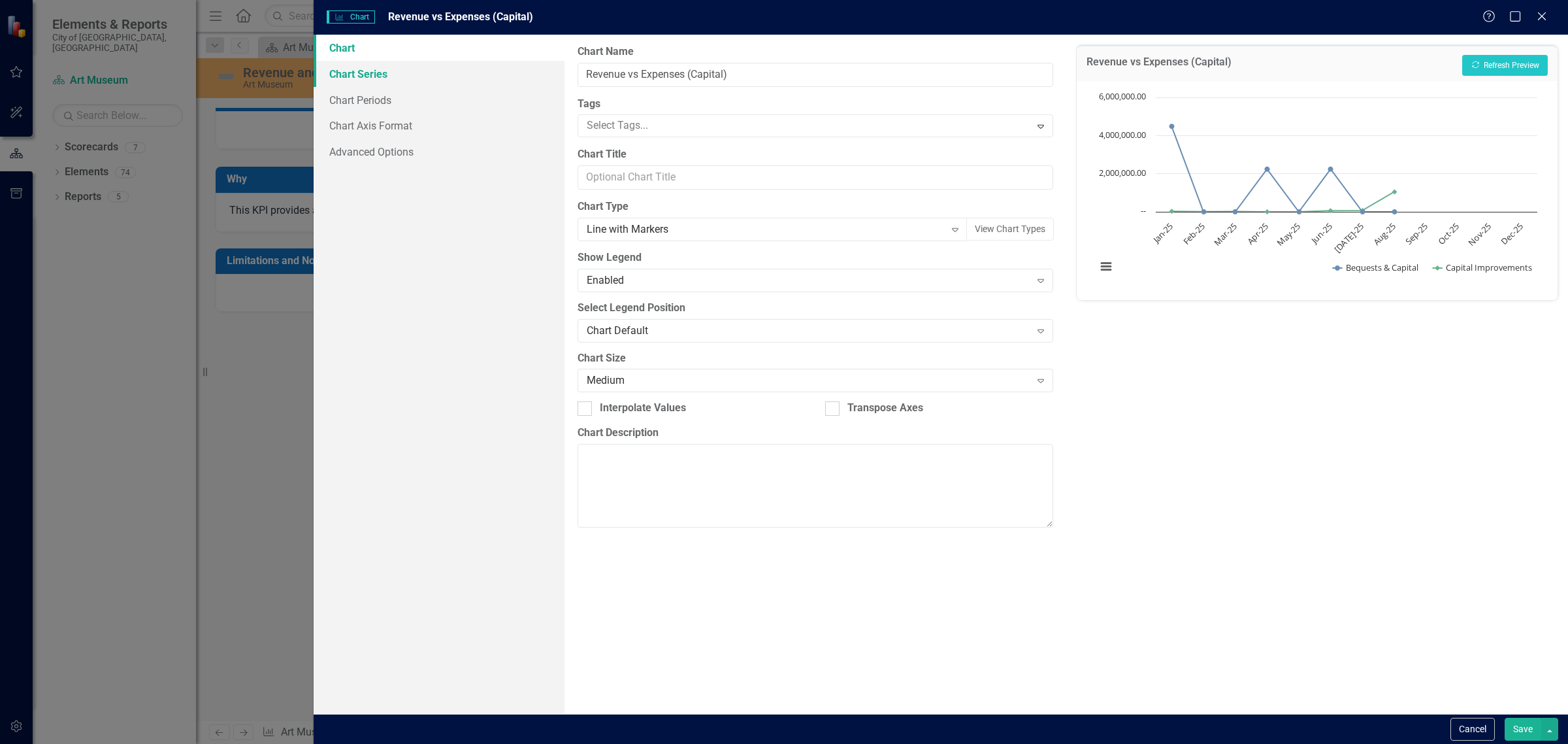
click at [385, 77] on link "Chart Series" at bounding box center [439, 73] width 251 height 26
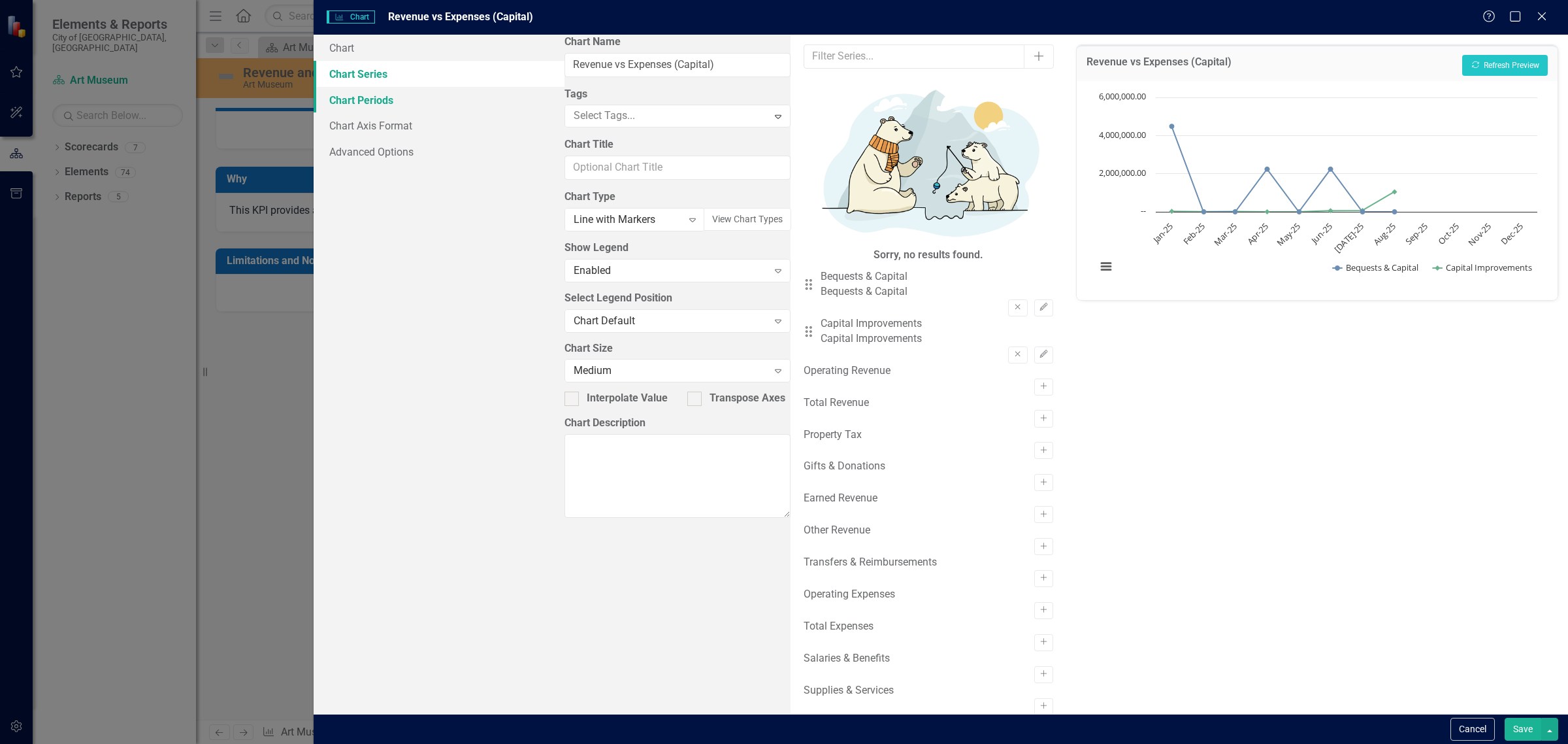
click at [377, 94] on link "Chart Periods" at bounding box center [439, 100] width 251 height 26
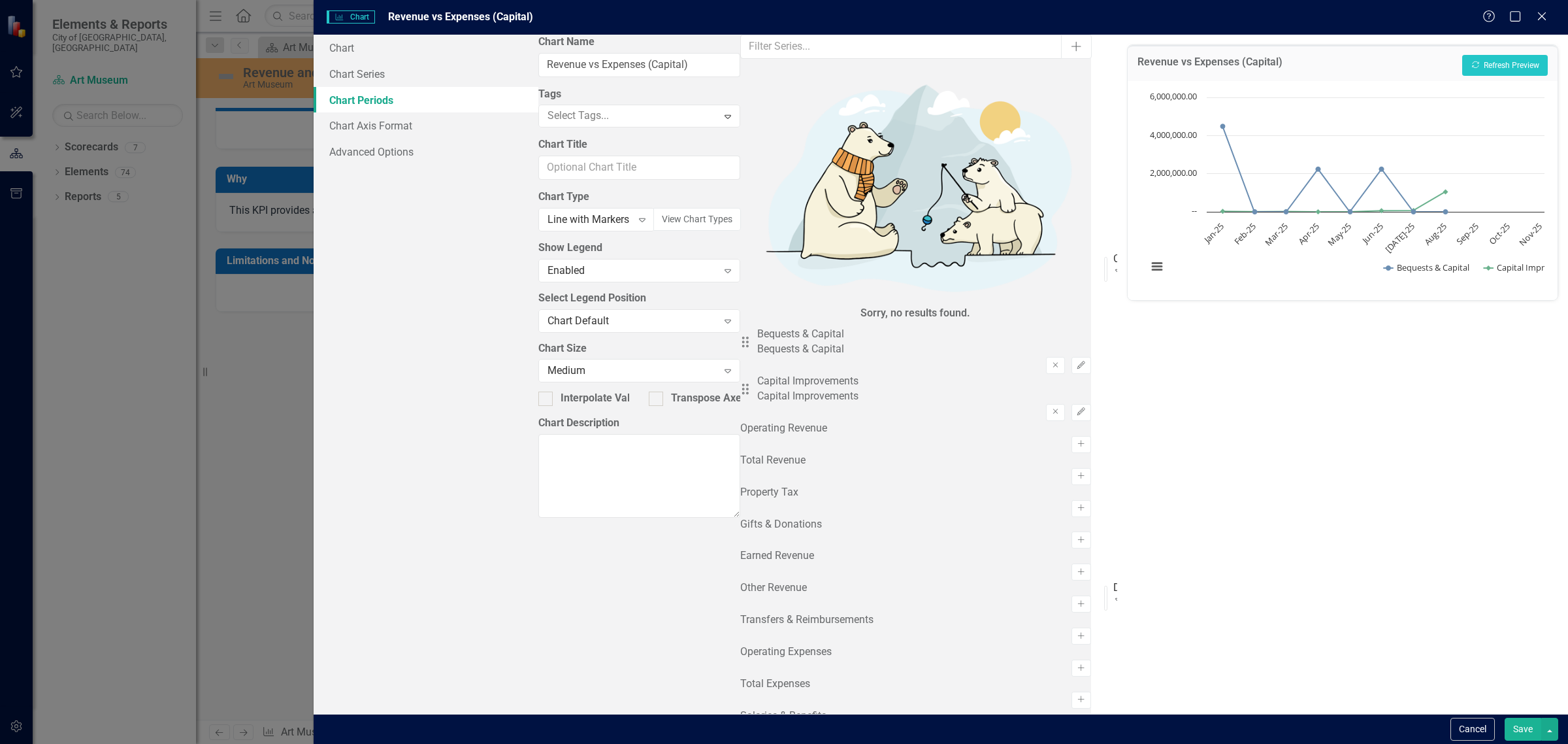
click at [1126, 289] on div "Show Future Periods" at bounding box center [1175, 296] width 98 height 15
click at [1104, 289] on input "Show Future Periods" at bounding box center [1108, 293] width 9 height 9
checkbox input "false"
click at [1537, 727] on button "Save" at bounding box center [1523, 729] width 37 height 23
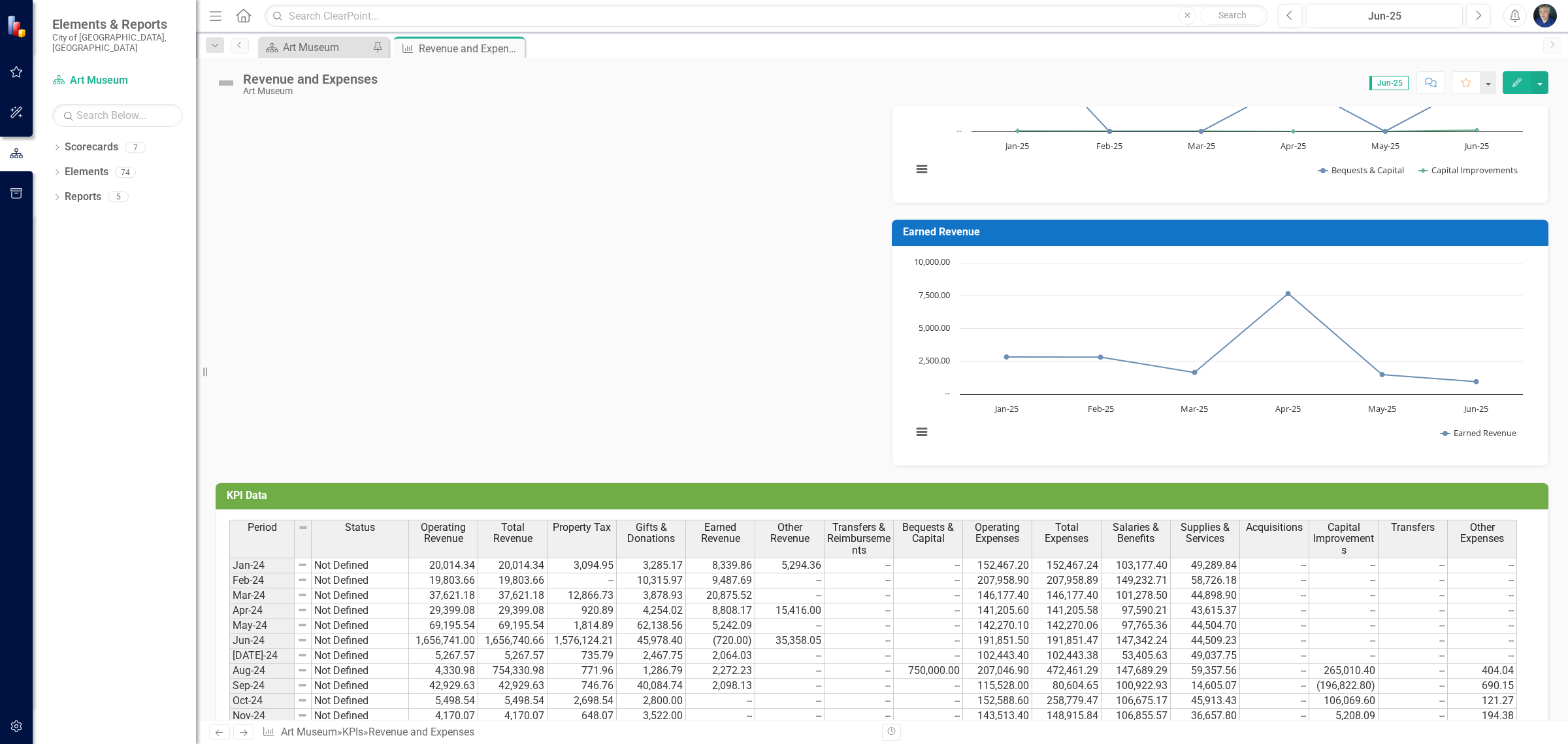
scroll to position [758, 0]
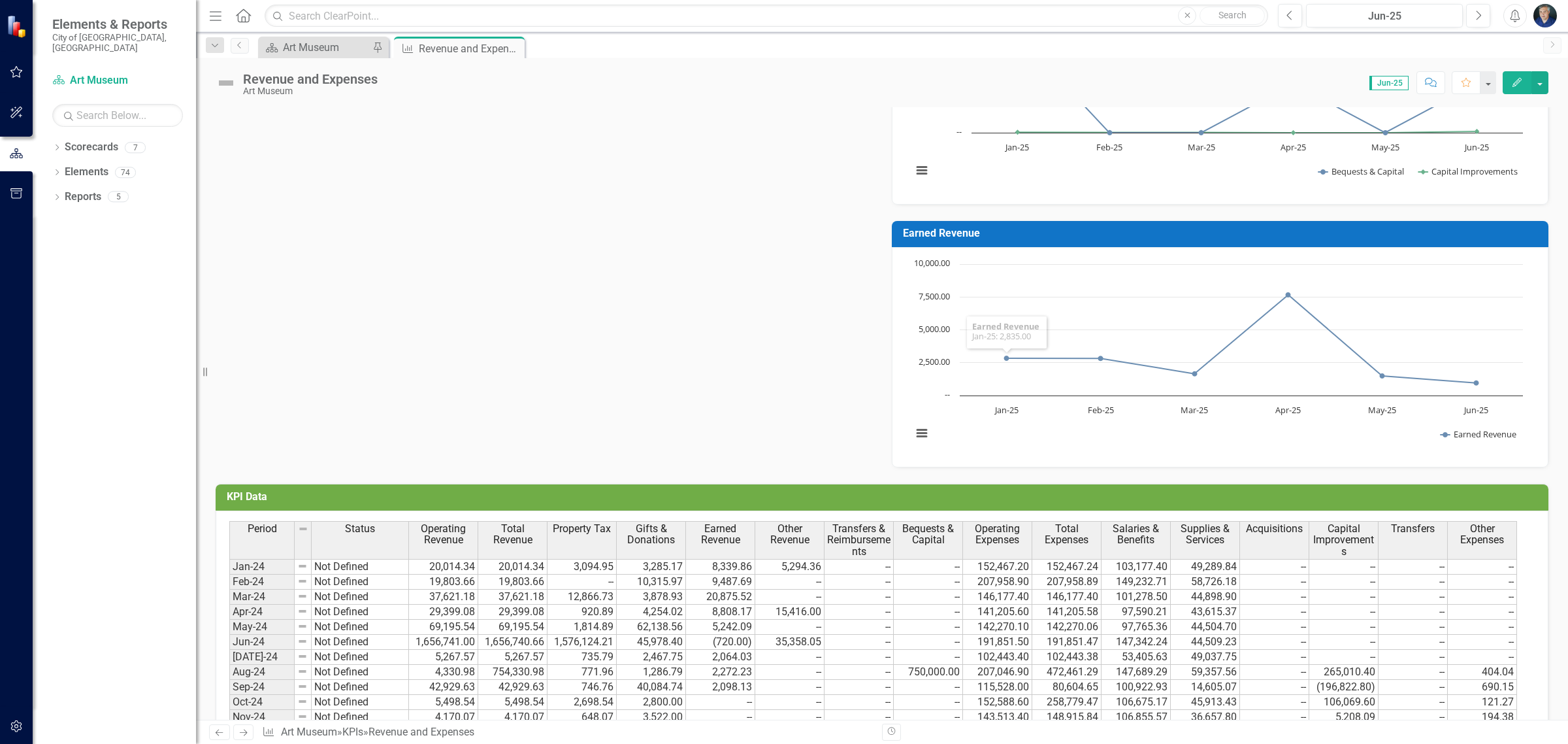
click at [1103, 229] on h3 "Earned Revenue" at bounding box center [1222, 233] width 639 height 12
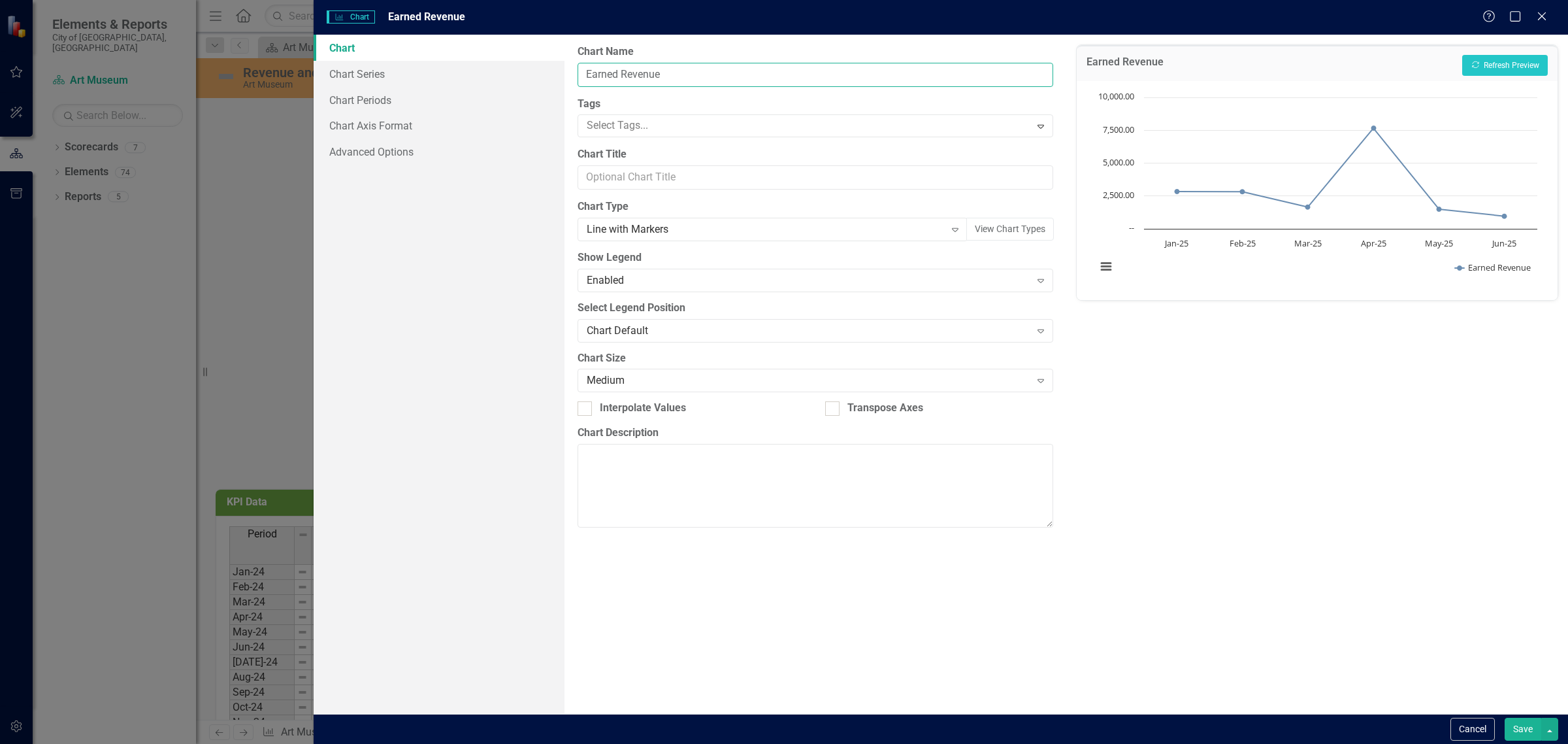
click at [823, 77] on input "Earned Revenue" at bounding box center [815, 75] width 476 height 24
click at [622, 75] on input "Earned Revenue" at bounding box center [815, 75] width 476 height 24
type input "Earned & Donated Revenue"
click at [371, 77] on link "Chart Series" at bounding box center [439, 73] width 251 height 26
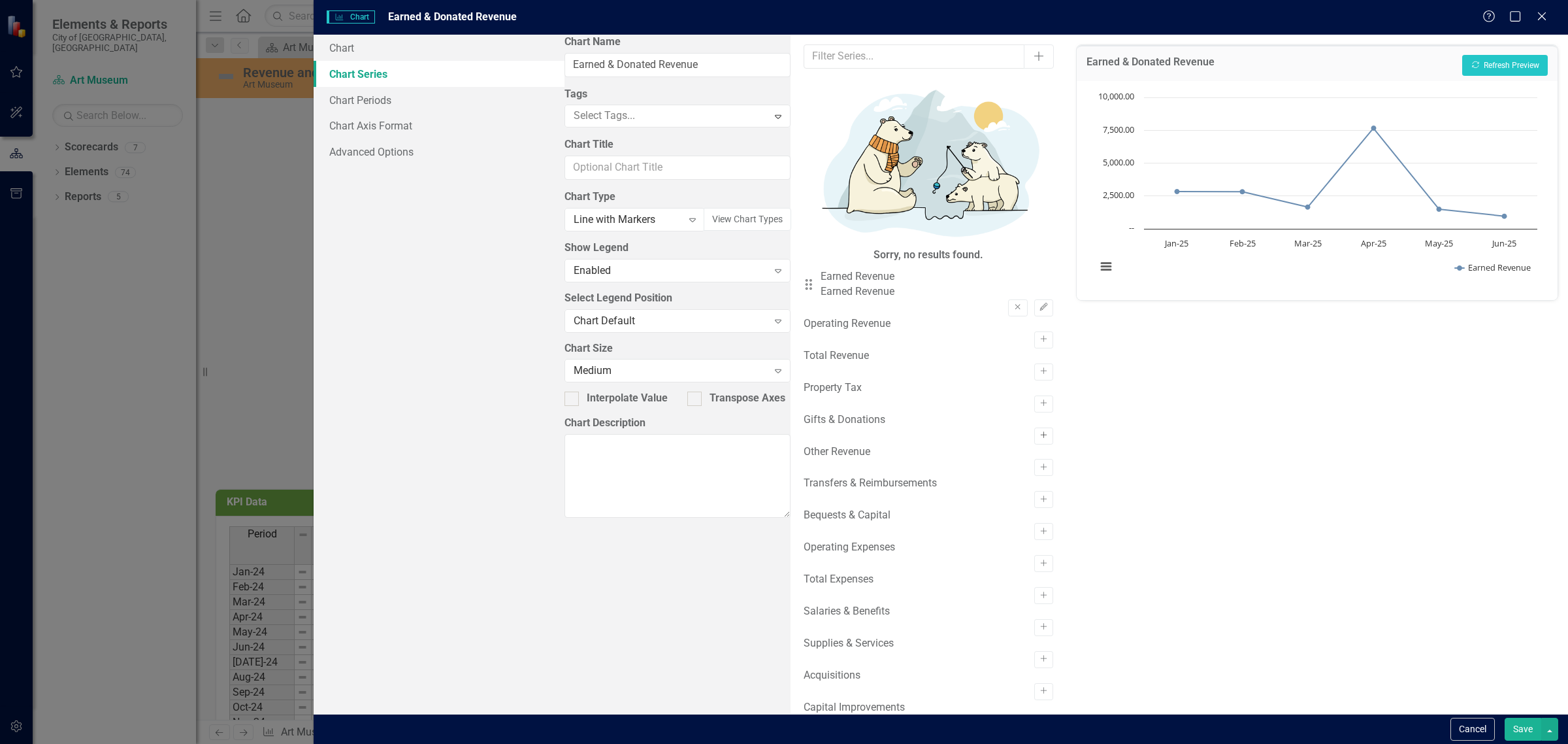
click at [1039, 431] on icon "Activate" at bounding box center [1044, 435] width 10 height 8
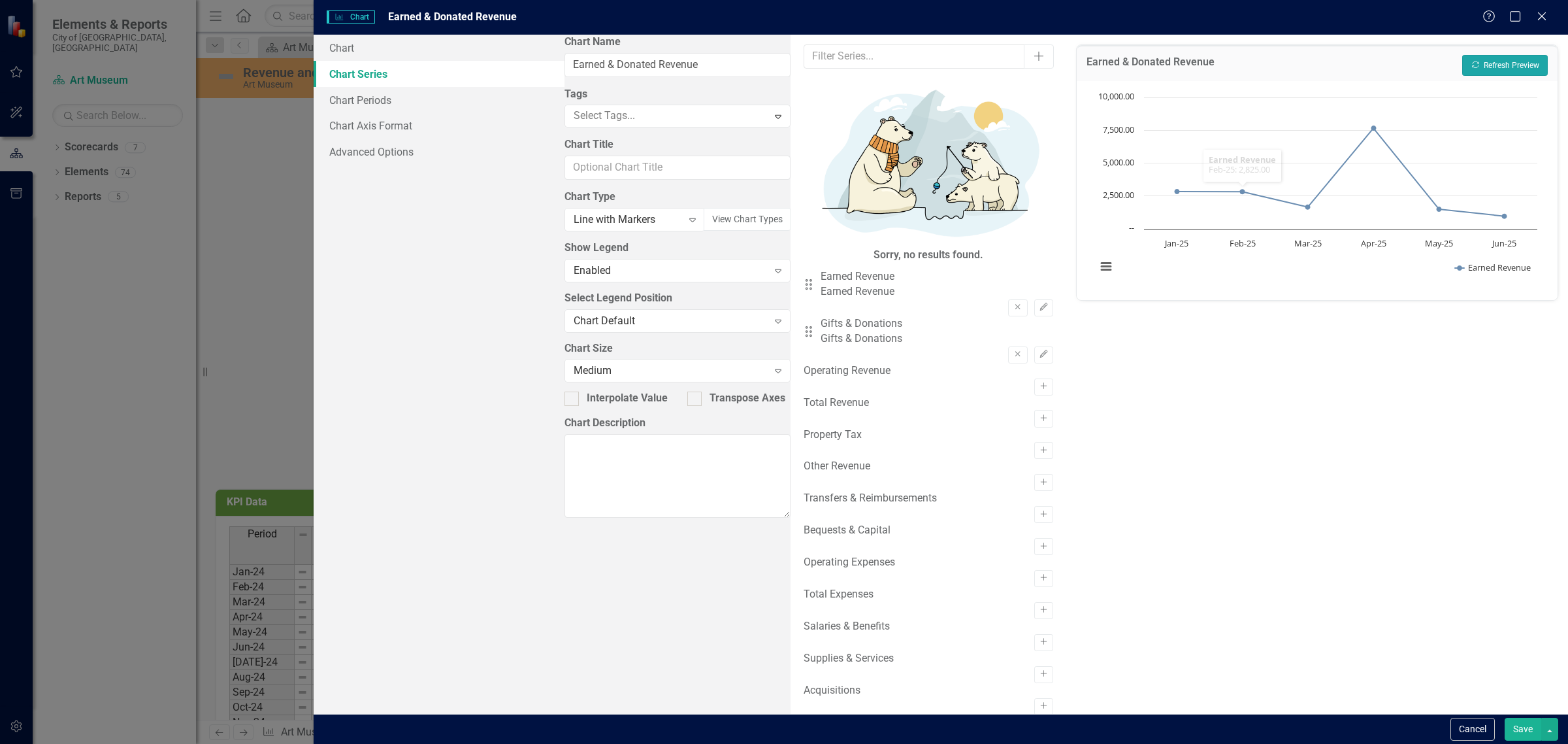
click at [1487, 62] on button "Recalculate Refresh Preview" at bounding box center [1505, 65] width 86 height 21
click at [1481, 730] on button "Cancel" at bounding box center [1472, 729] width 45 height 23
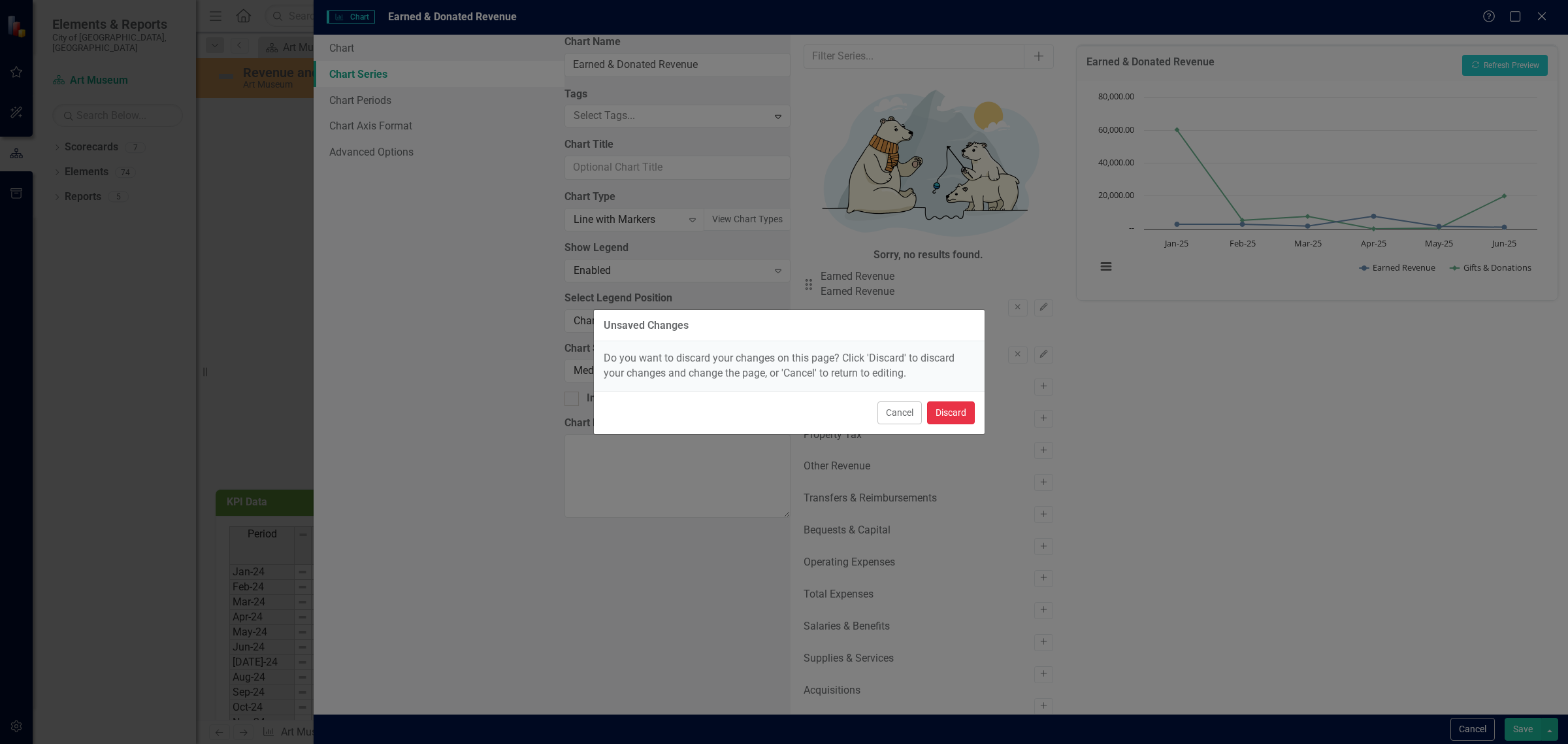
click at [949, 413] on button "Discard" at bounding box center [950, 413] width 48 height 23
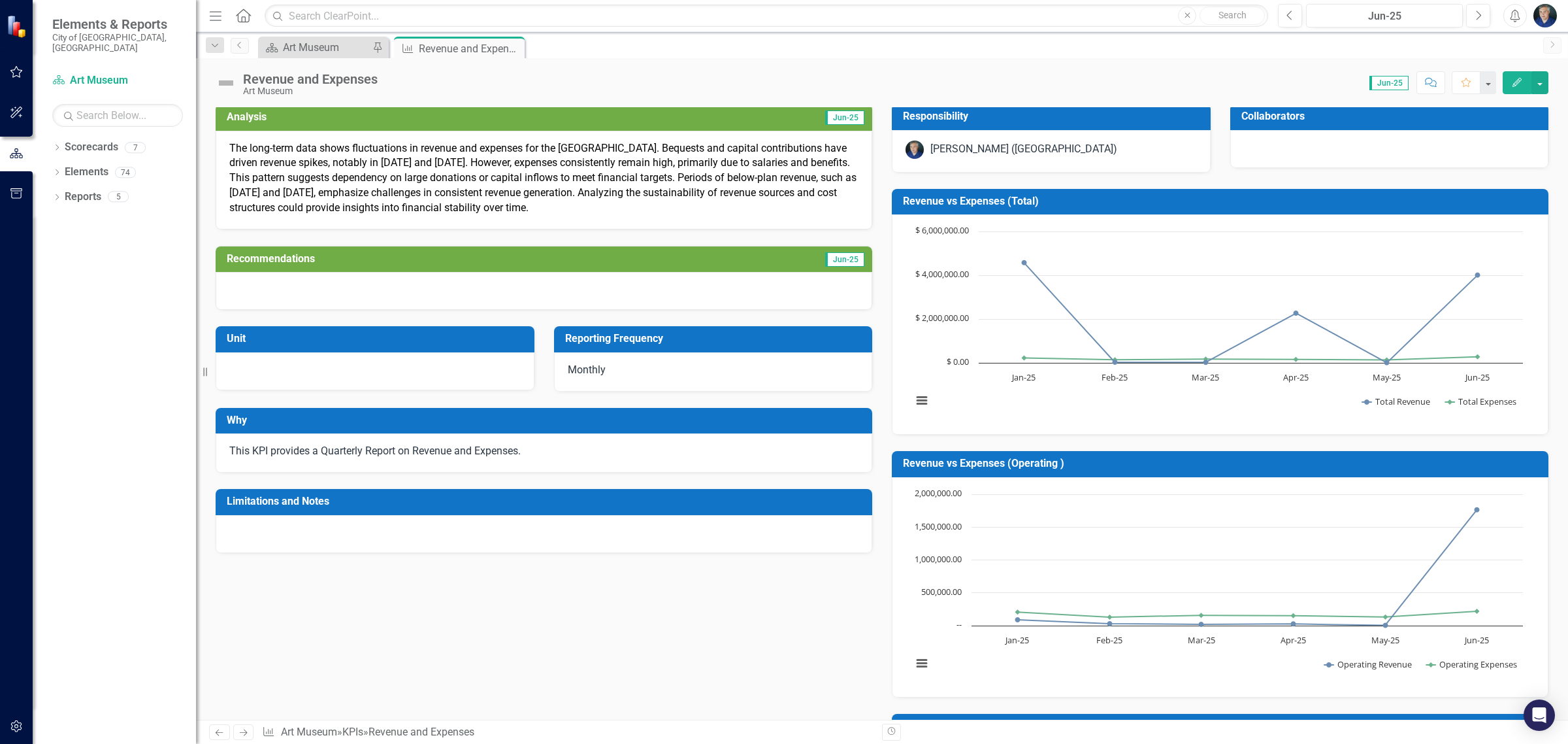
scroll to position [0, 0]
